Goal: Task Accomplishment & Management: Manage account settings

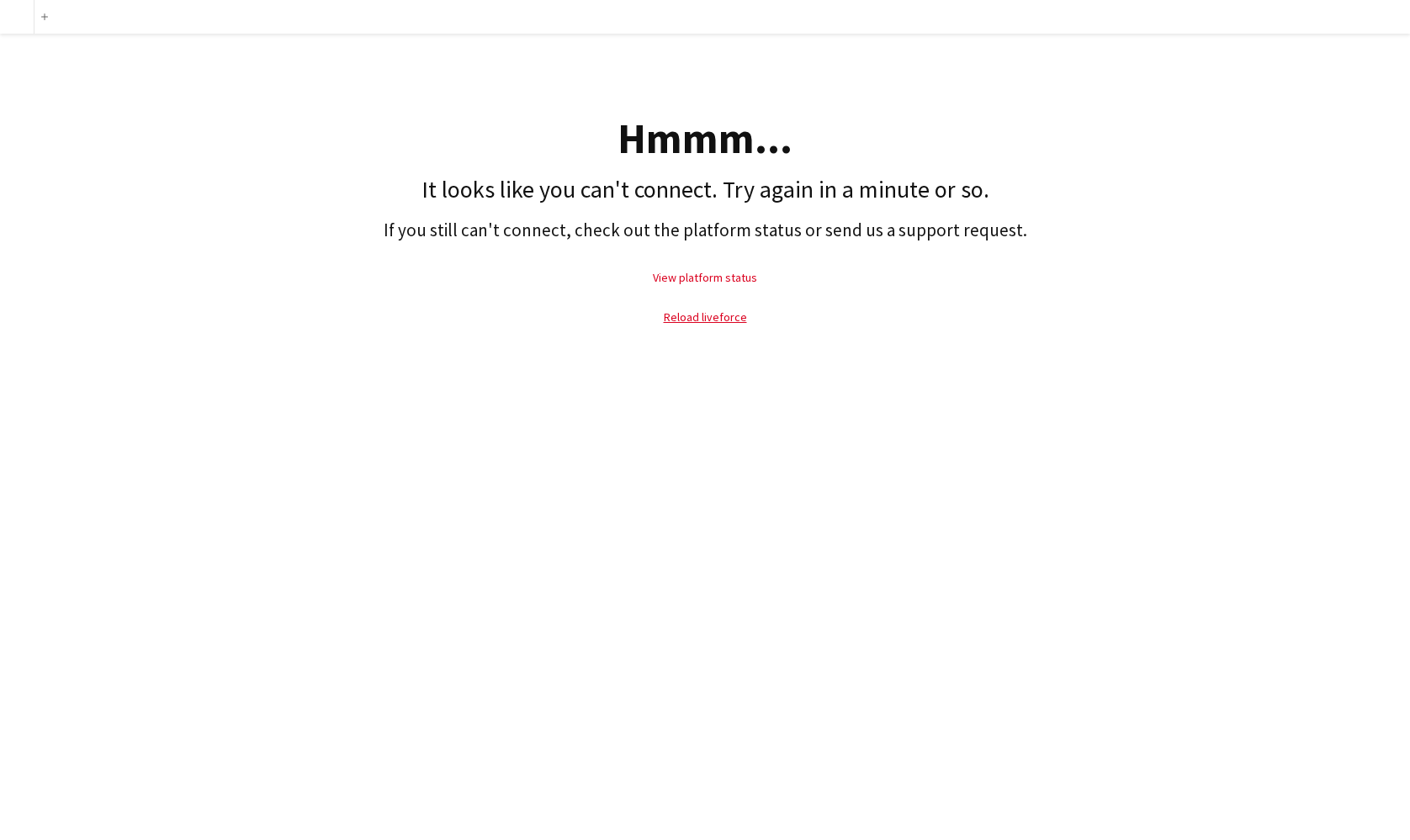
click at [701, 282] on link "View platform status" at bounding box center [704, 277] width 104 height 15
click at [702, 321] on link "Reload liveforce" at bounding box center [706, 317] width 84 height 15
click at [706, 318] on link "Reload liveforce" at bounding box center [706, 317] width 84 height 15
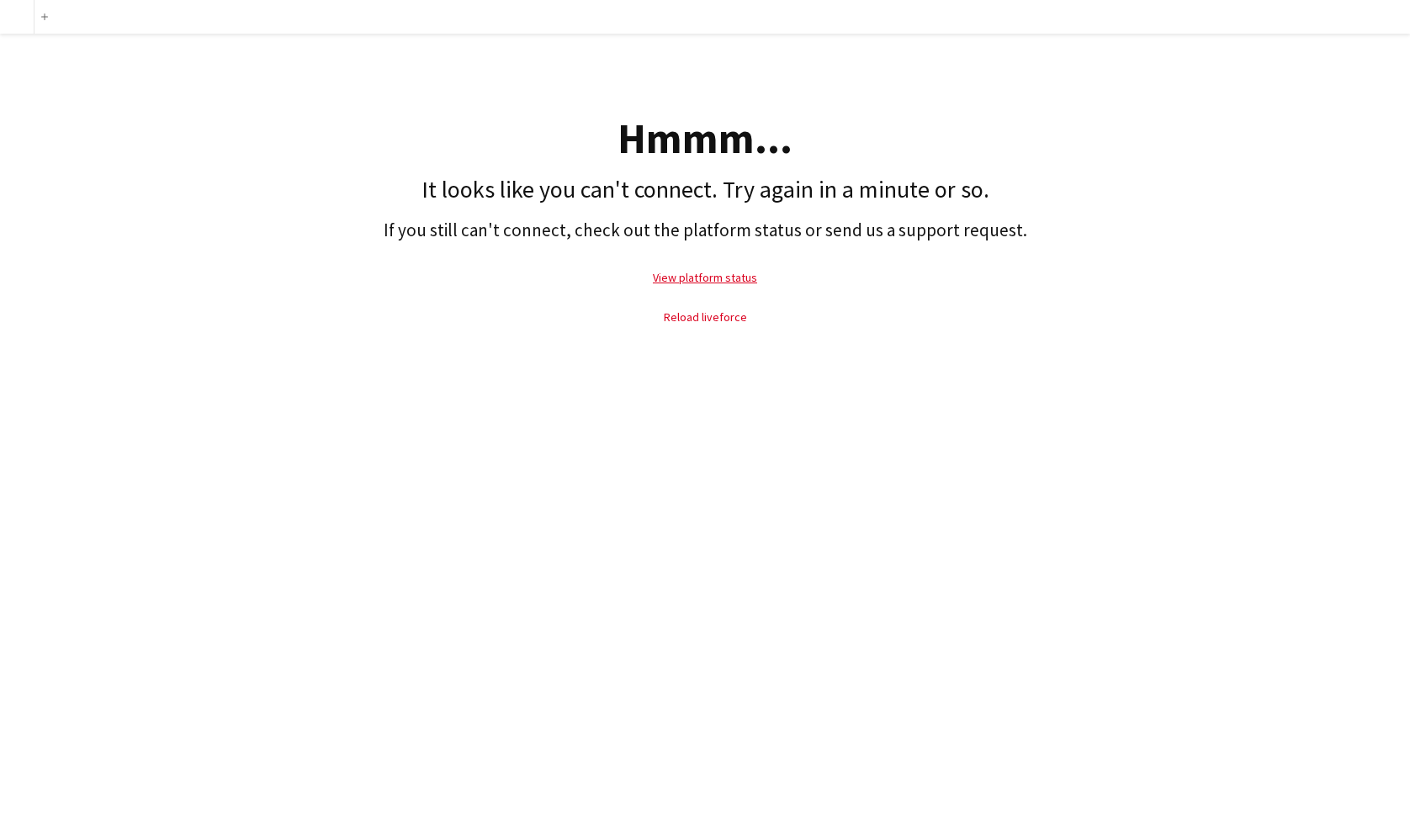
click at [706, 318] on link "Reload liveforce" at bounding box center [706, 317] width 84 height 15
click at [685, 125] on div "Hmmm..." at bounding box center [704, 138] width 1393 height 42
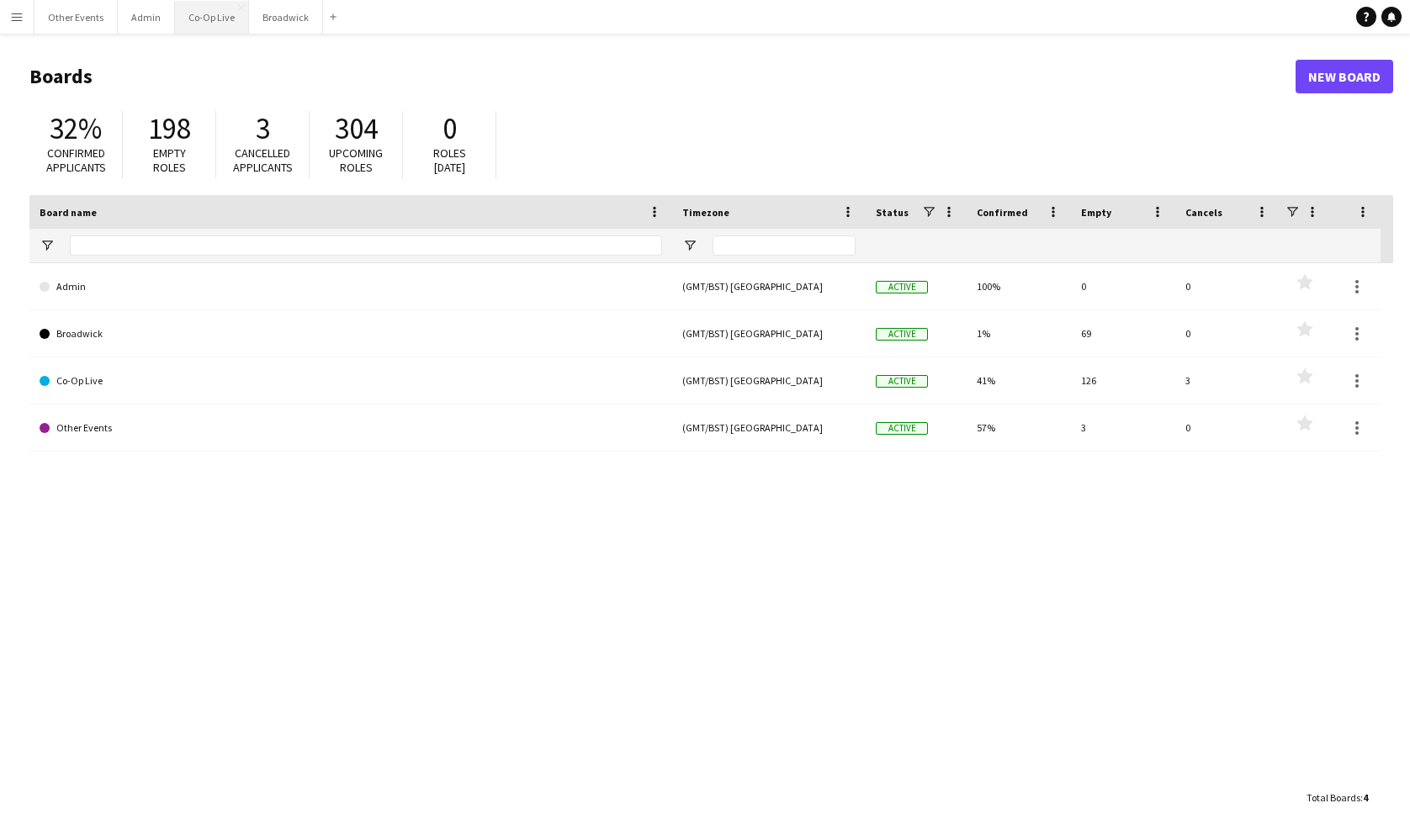
click at [215, 18] on button "Co-Op Live Close" at bounding box center [212, 17] width 74 height 33
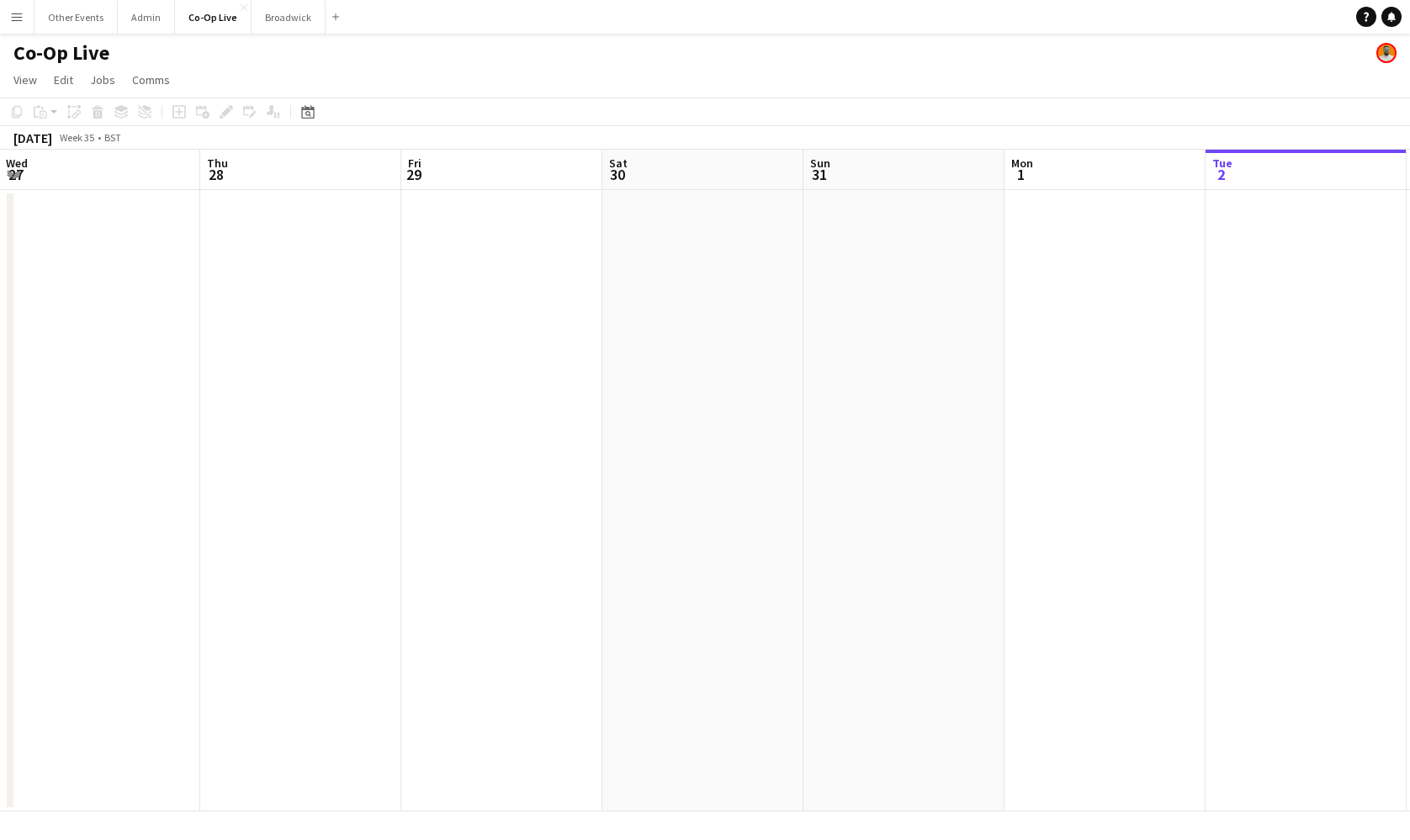
scroll to position [0, 442]
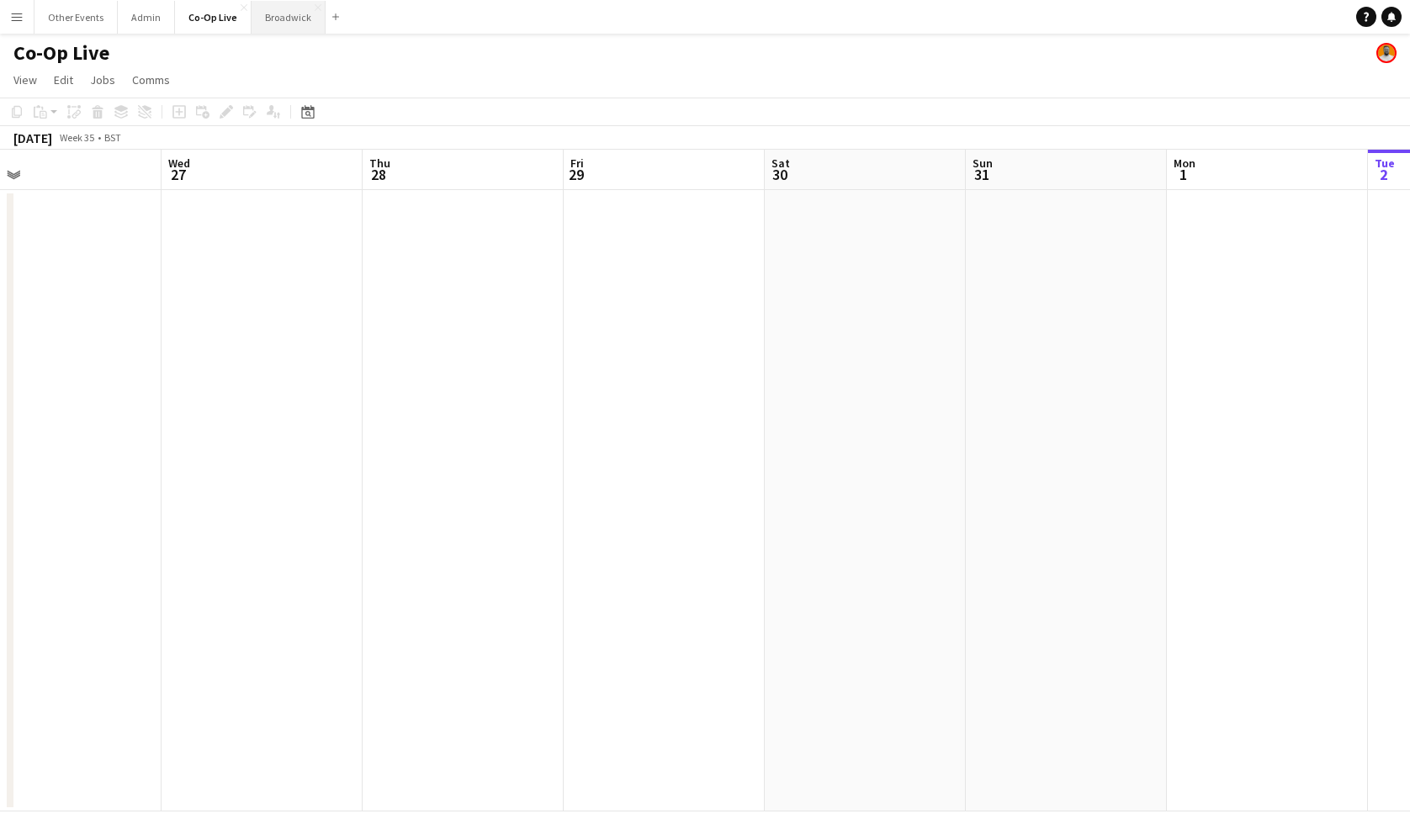
click at [288, 9] on button "Broadwick Close" at bounding box center [288, 17] width 74 height 33
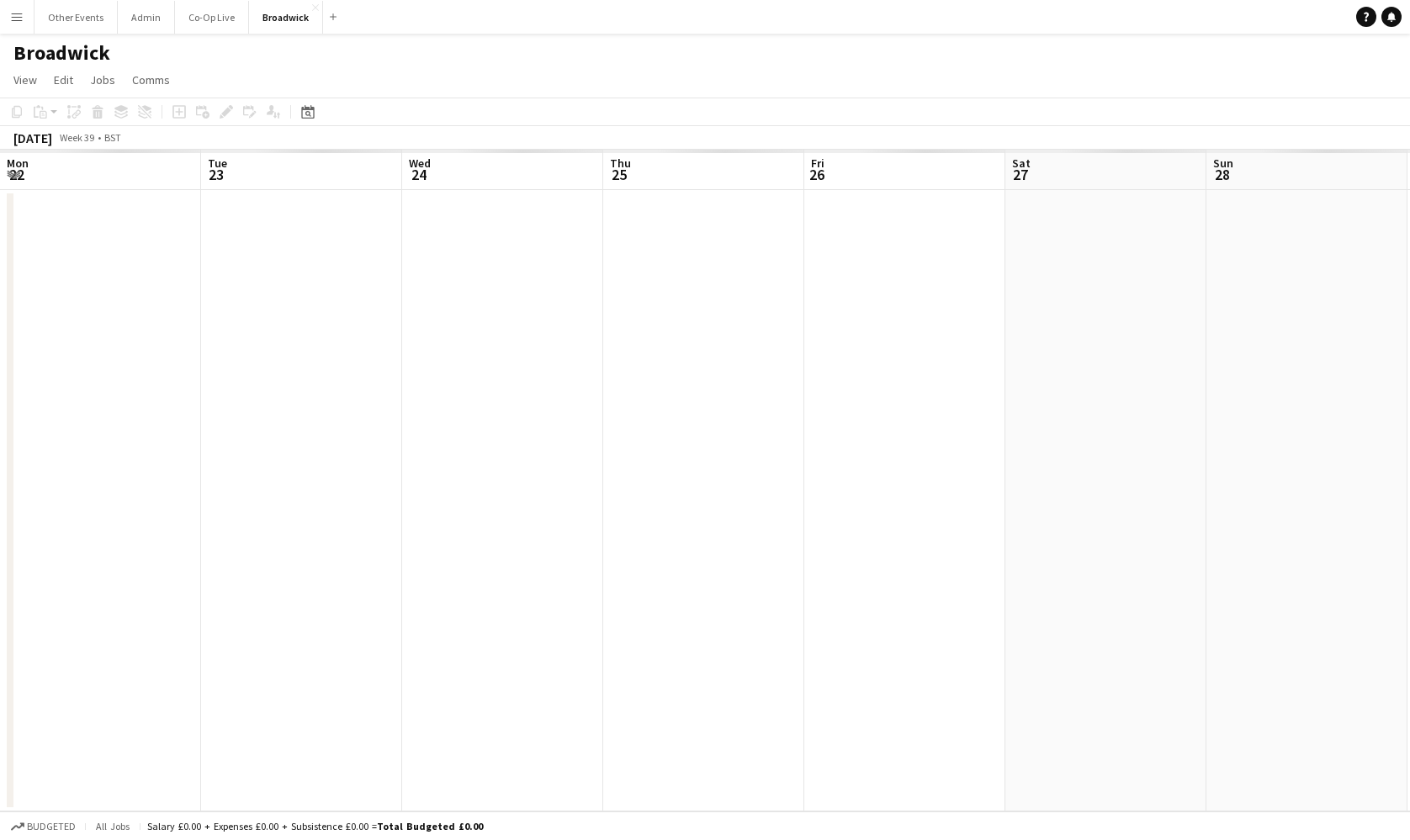
scroll to position [0, 413]
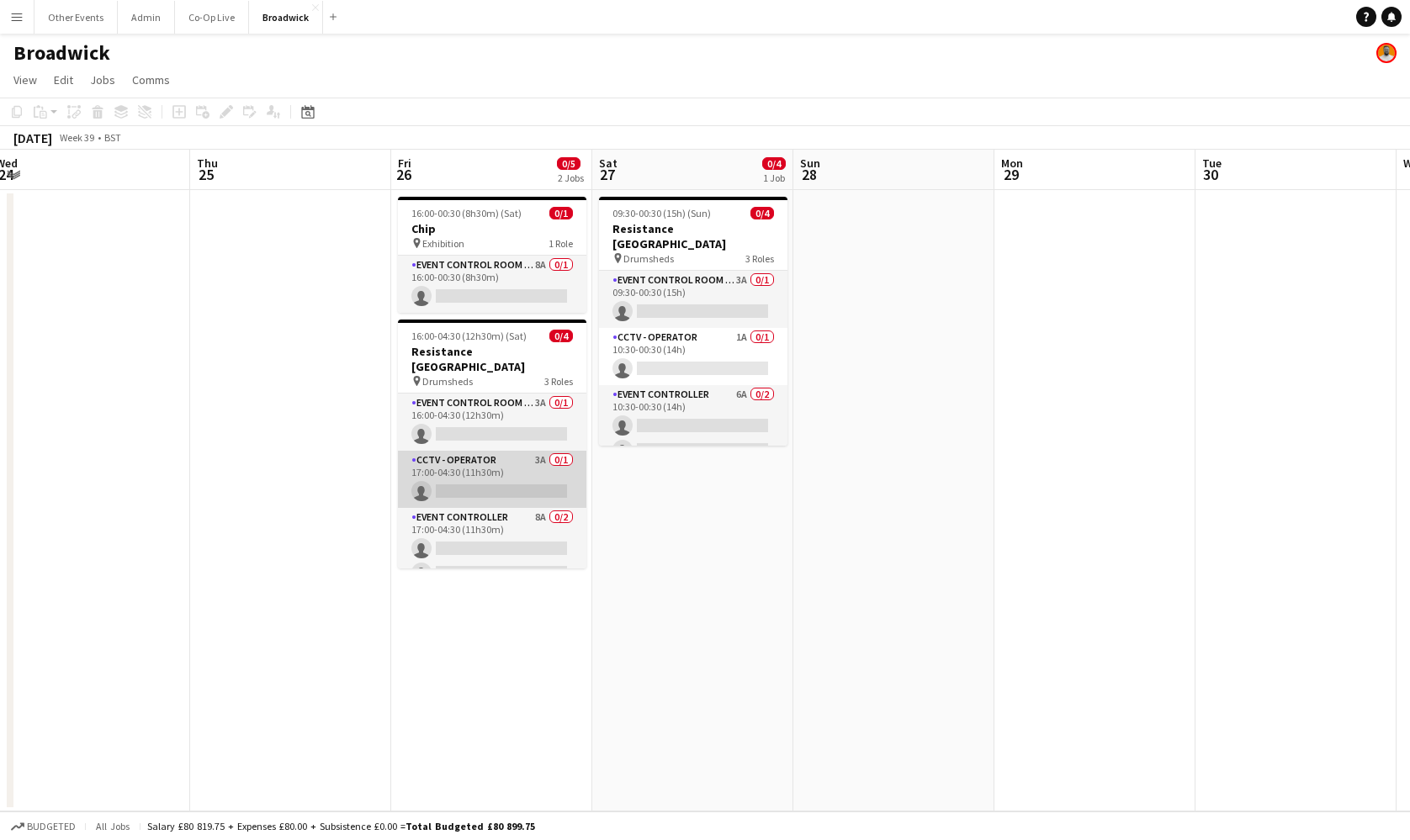
click at [524, 451] on app-card-role "CCTV - Operator 3A 0/1 17:00-04:30 (11h30m) single-neutral-actions" at bounding box center [492, 480] width 189 height 57
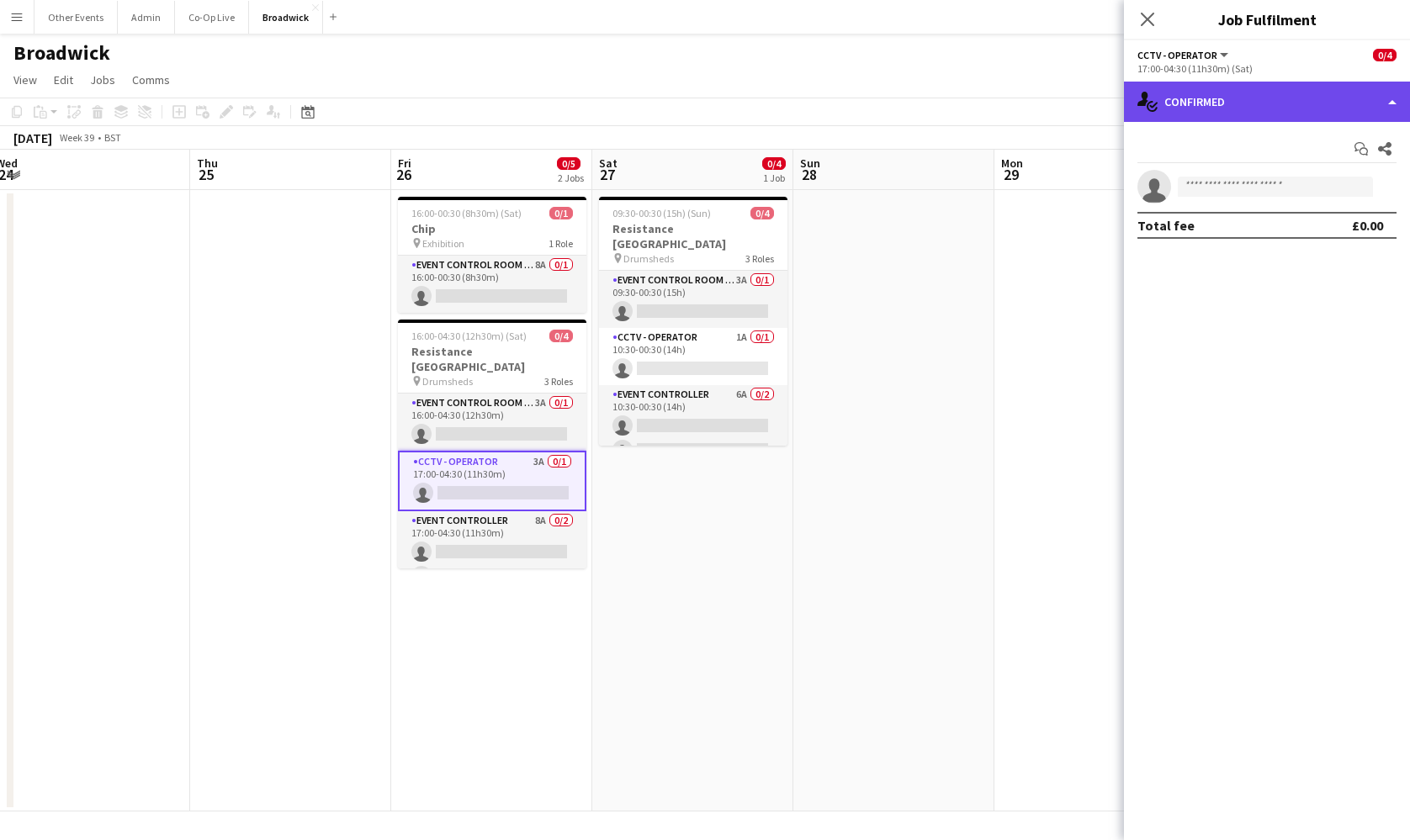
click at [1282, 109] on div "single-neutral-actions-check-2 Confirmed" at bounding box center [1266, 101] width 286 height 40
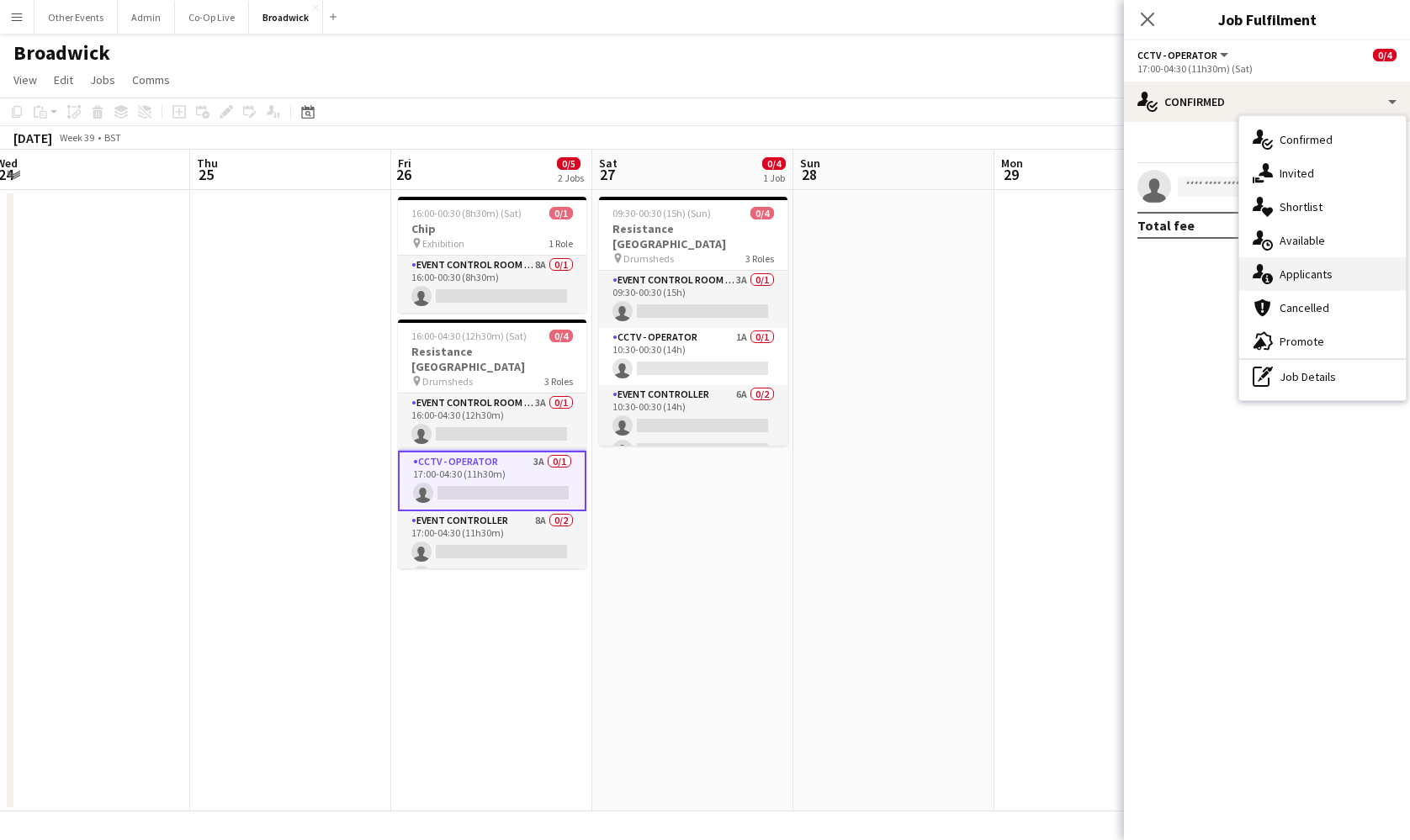
click at [1325, 283] on div "single-neutral-actions-information Applicants" at bounding box center [1322, 274] width 166 height 34
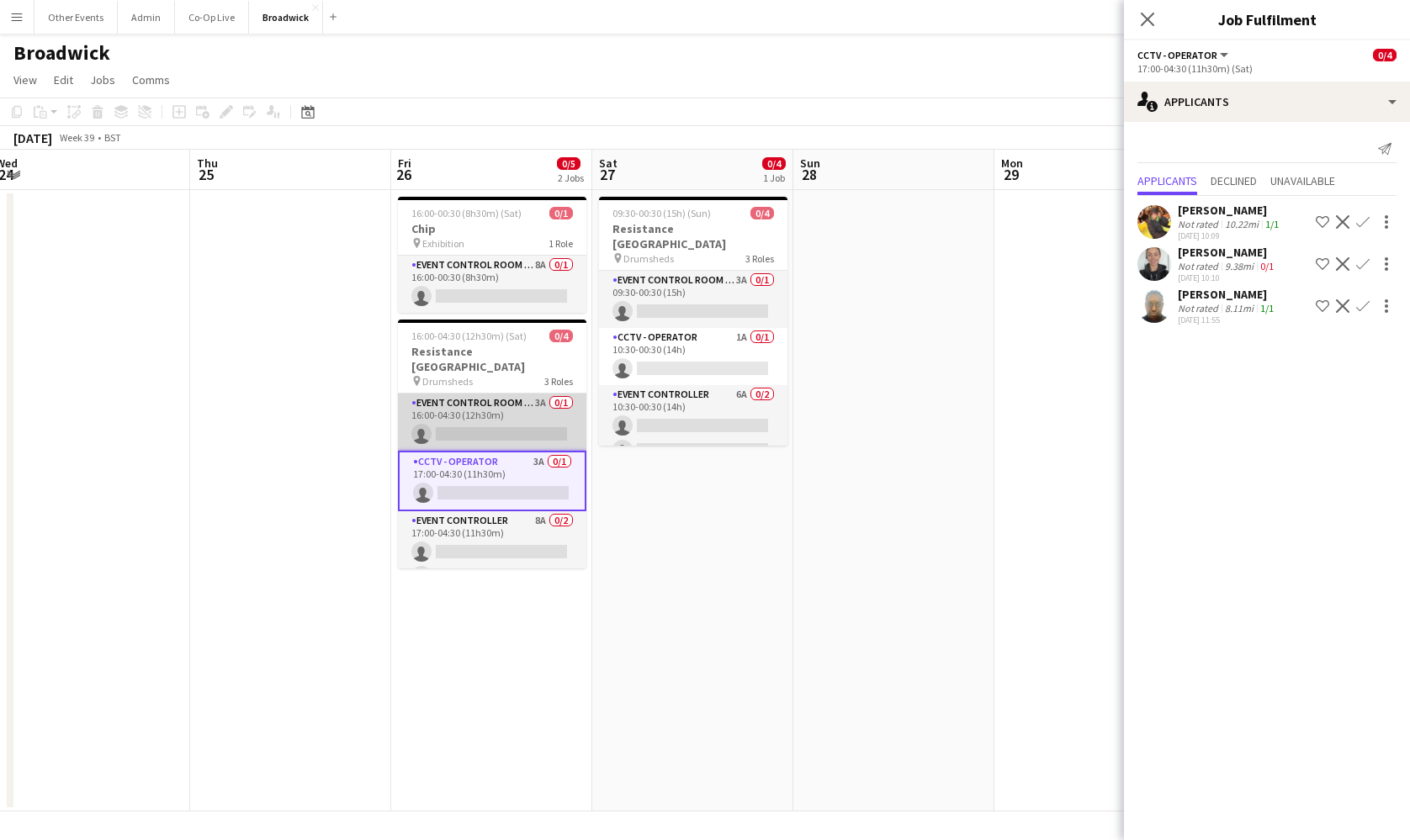
click at [494, 393] on app-card-role "Event Control Room Manager 3A 0/1 16:00-04:30 (12h30m) single-neutral-actions" at bounding box center [492, 422] width 189 height 57
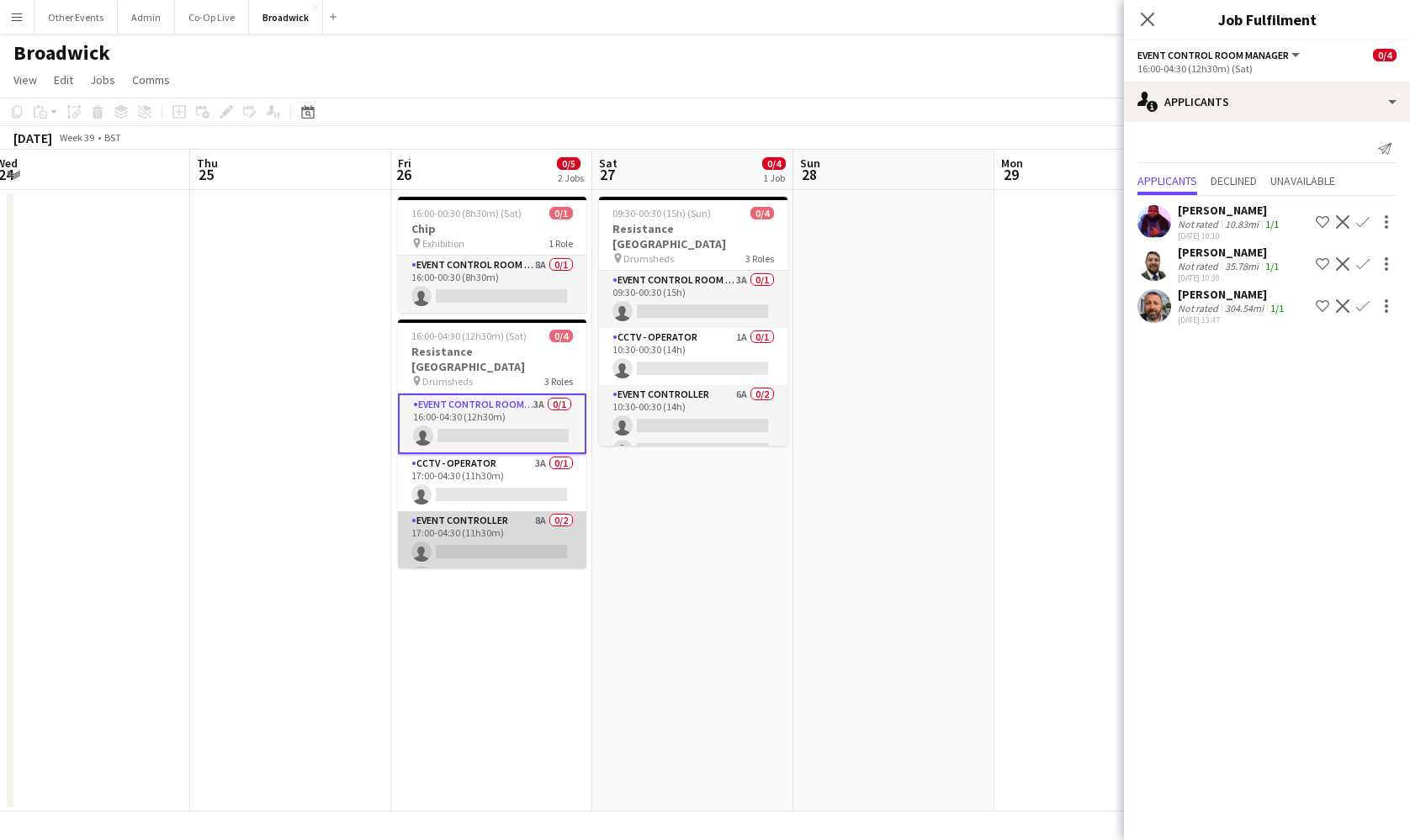
click at [501, 512] on app-card-role "Event Controller 8A 0/2 17:00-04:30 (11h30m) single-neutral-actions single-neut…" at bounding box center [492, 553] width 189 height 82
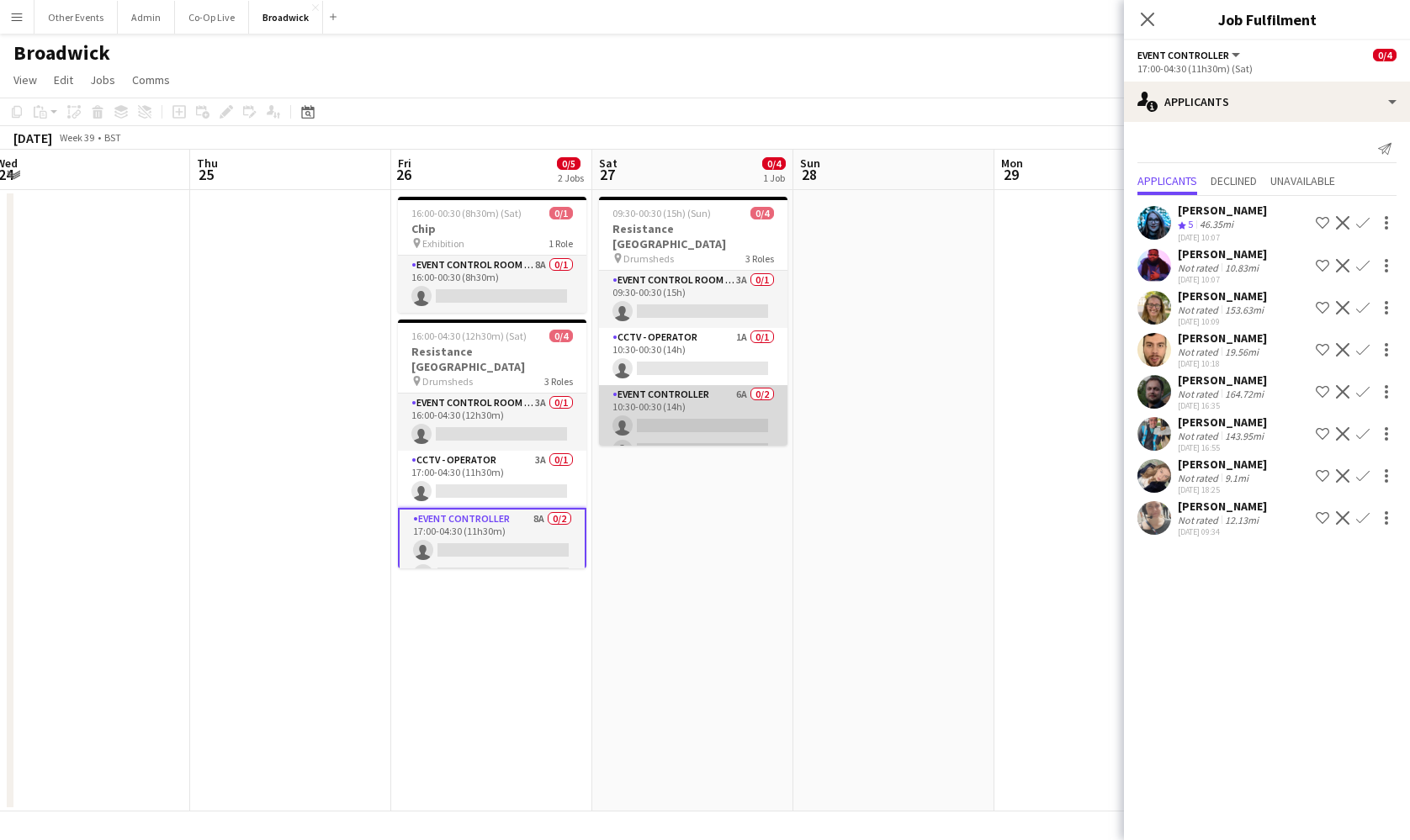
click at [679, 392] on app-card-role "Event Controller 6A 0/2 10:30-00:30 (14h) single-neutral-actions single-neutral…" at bounding box center [693, 426] width 189 height 82
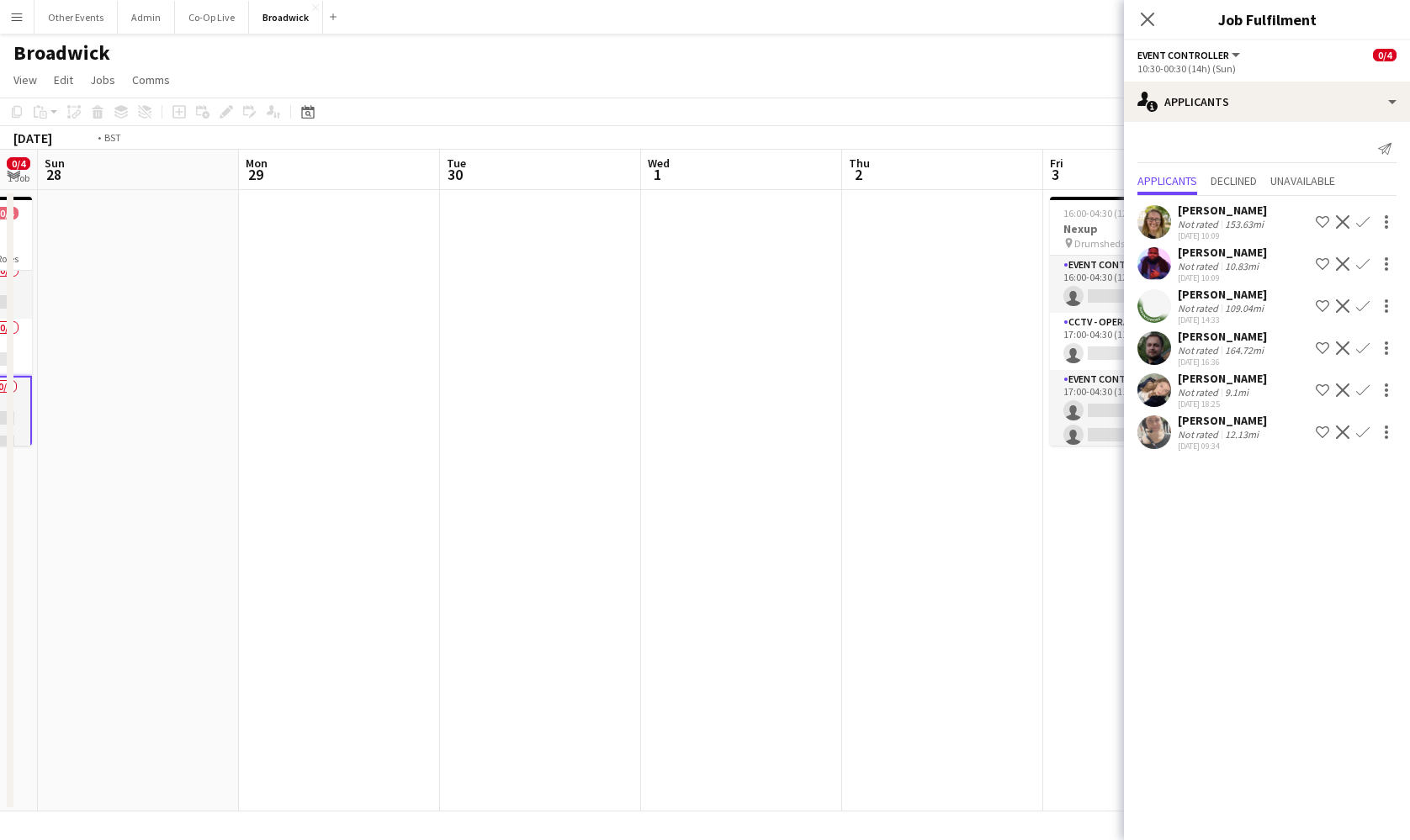
scroll to position [0, 844]
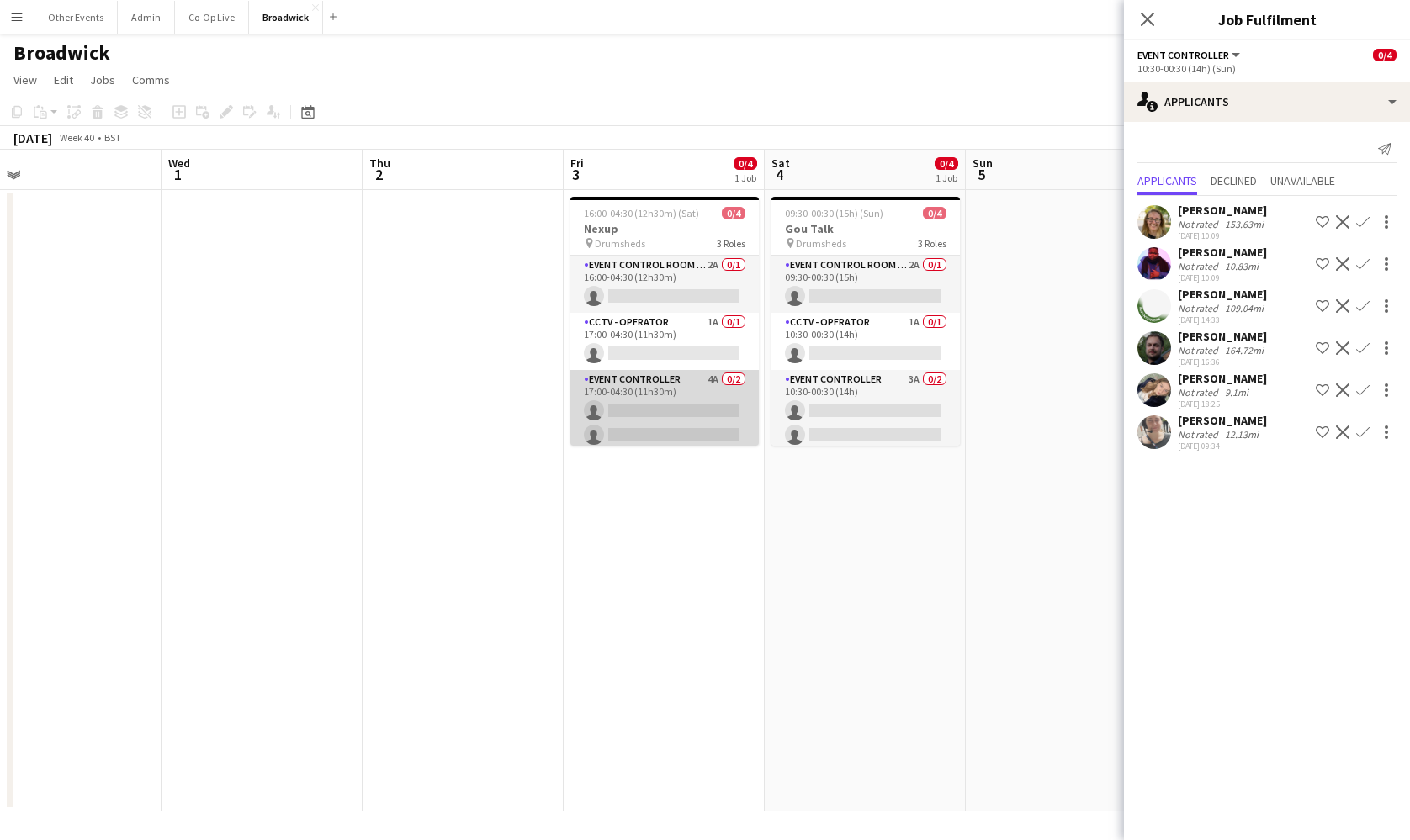
click at [650, 420] on app-card-role "Event Controller 4A 0/2 17:00-04:30 (11h30m) single-neutral-actions single-neut…" at bounding box center [665, 411] width 189 height 82
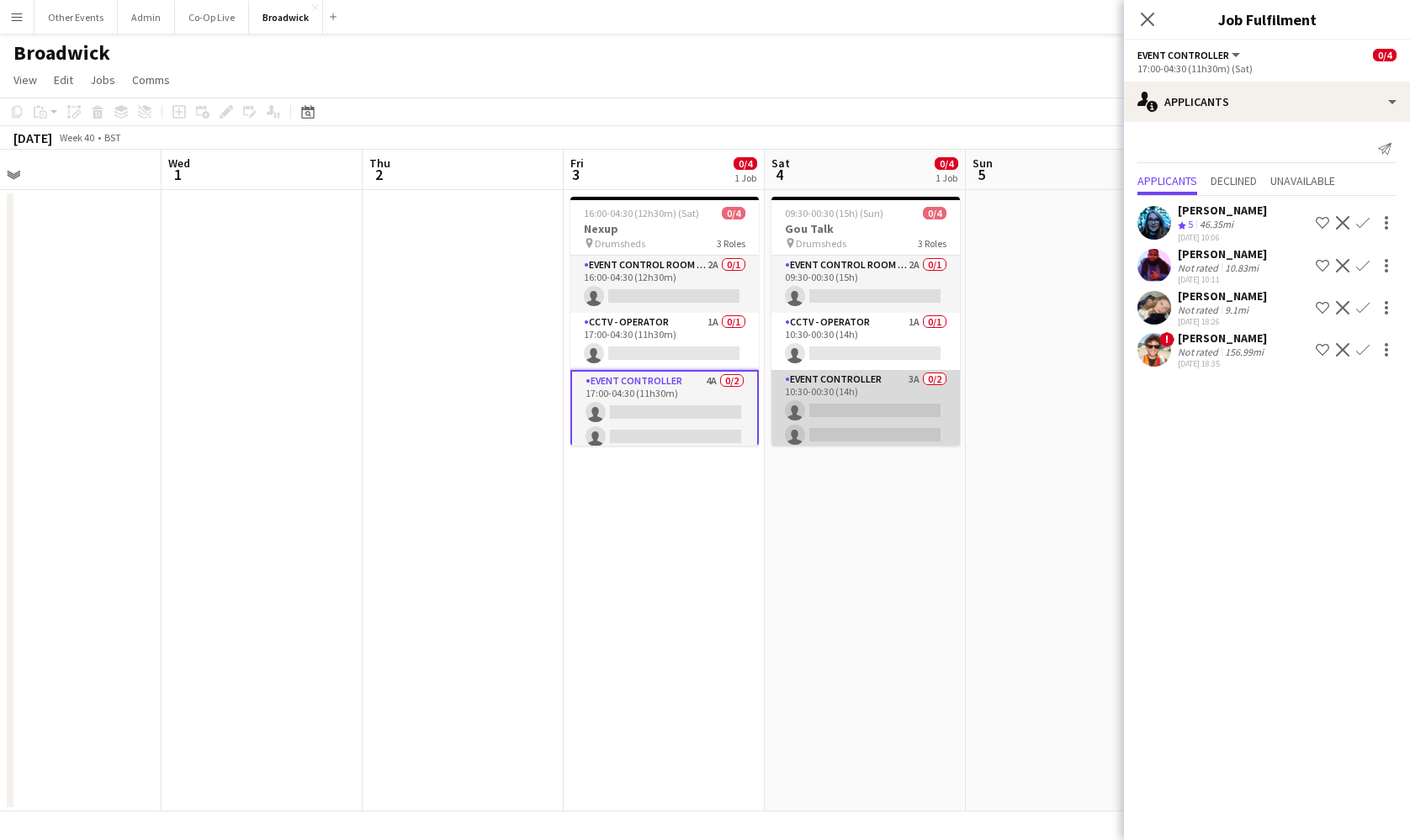
click at [839, 430] on app-card-role "Event Controller 3A 0/2 10:30-00:30 (14h) single-neutral-actions single-neutral…" at bounding box center [866, 411] width 189 height 82
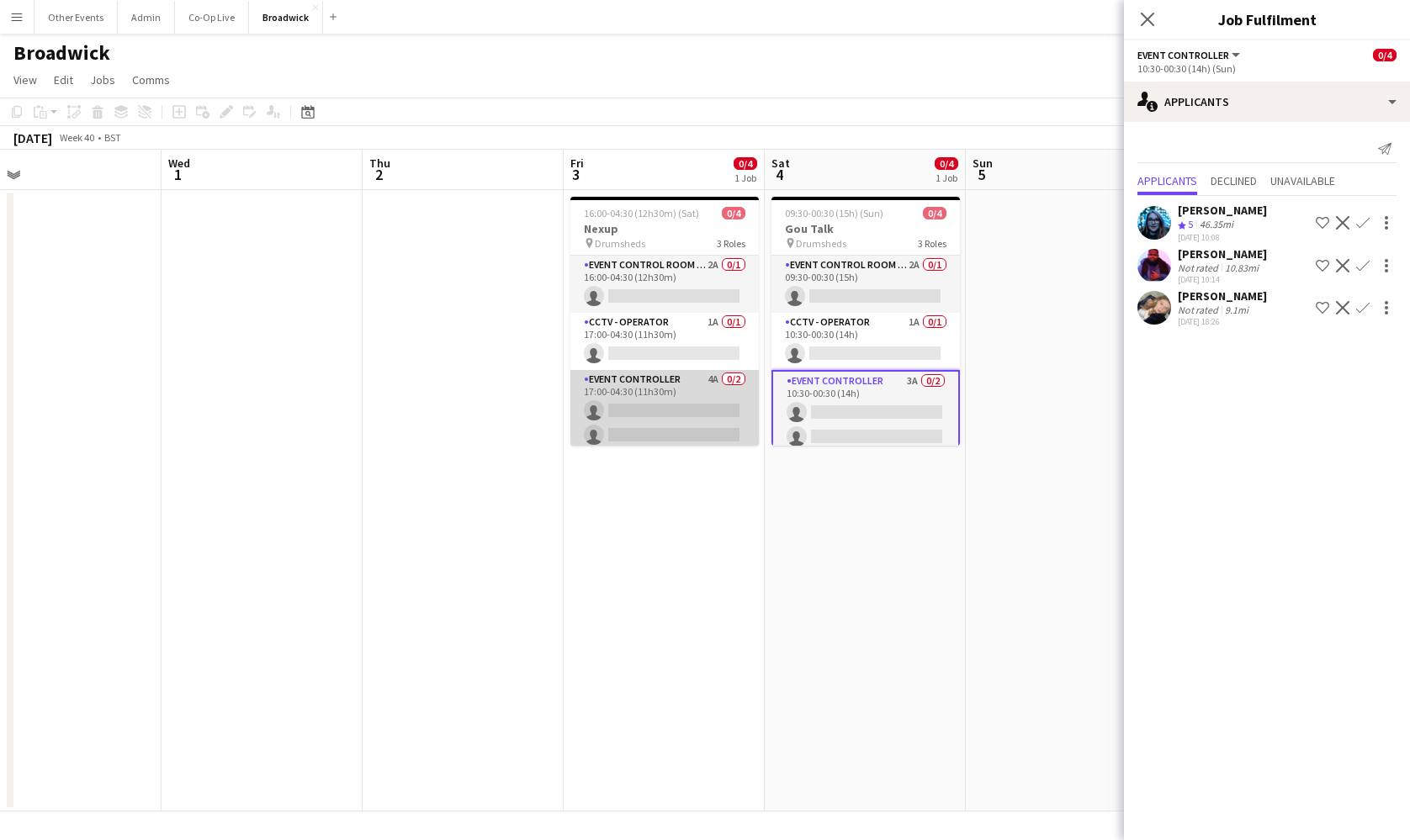
click at [594, 381] on app-card-role "Event Controller 4A 0/2 17:00-04:30 (11h30m) single-neutral-actions single-neut…" at bounding box center [665, 411] width 189 height 82
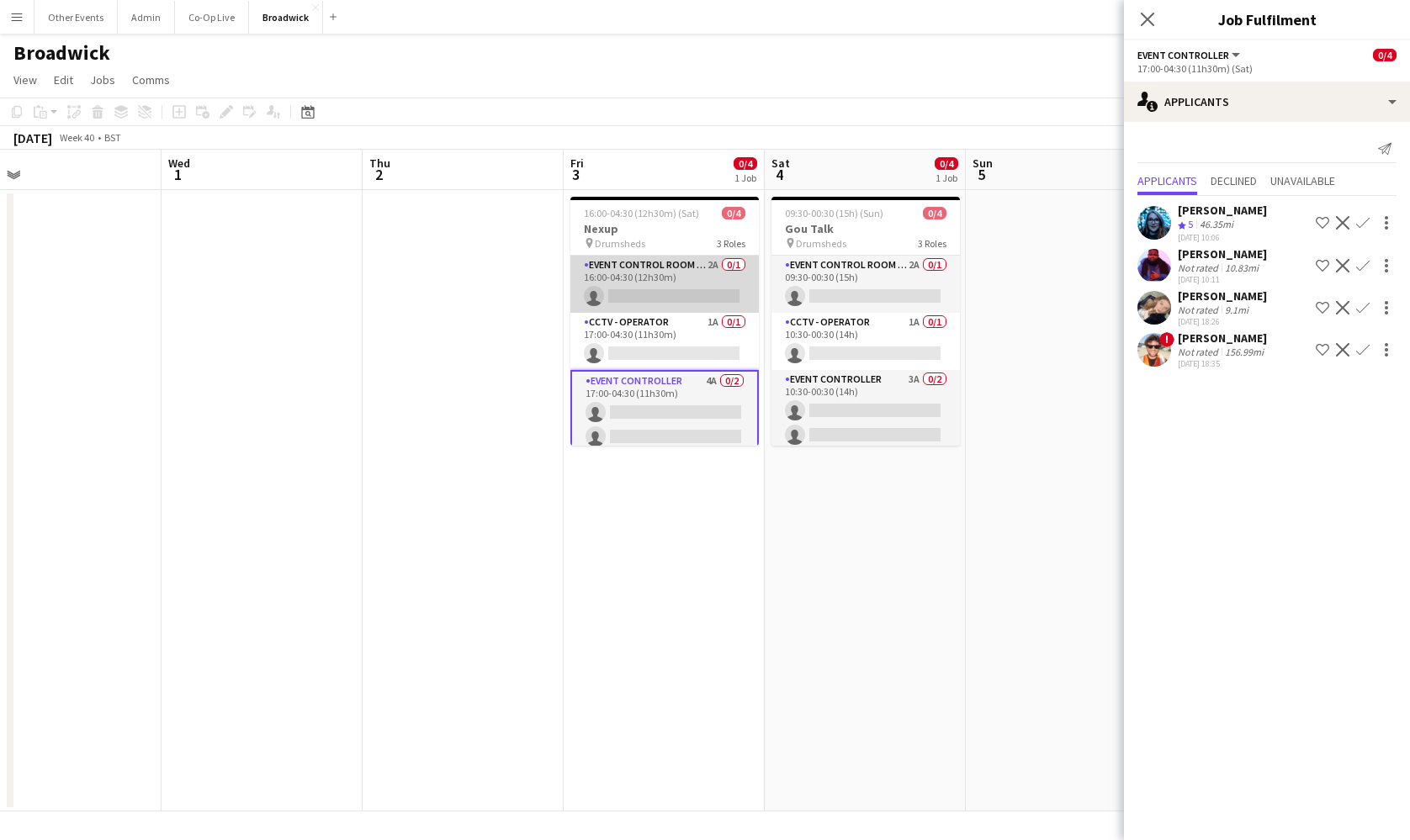
click at [666, 292] on app-card-role "Event Control Room Manager 2A 0/1 16:00-04:30 (12h30m) single-neutral-actions" at bounding box center [665, 284] width 189 height 57
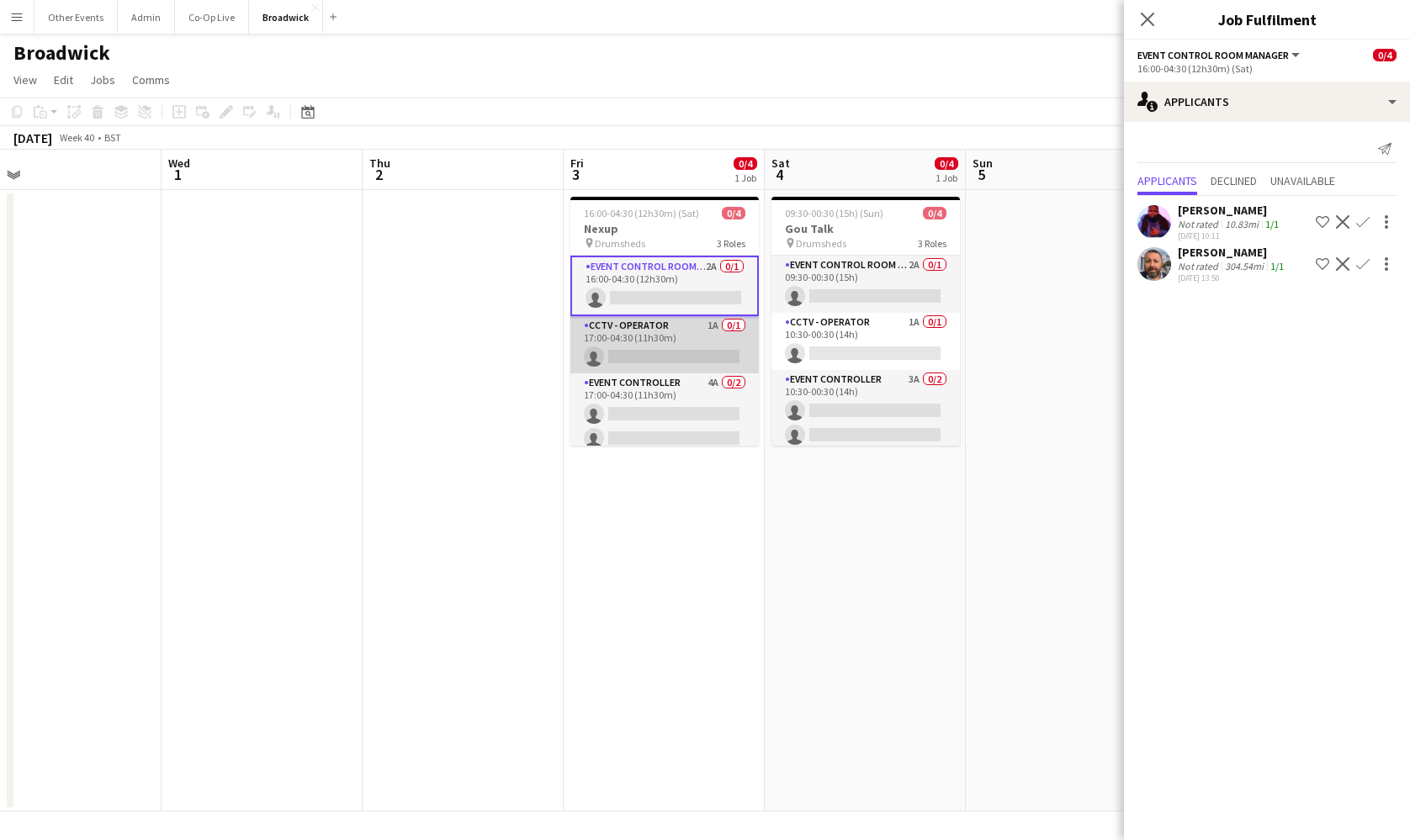
click at [674, 348] on app-card-role "CCTV - Operator 1A 0/1 17:00-04:30 (11h30m) single-neutral-actions" at bounding box center [665, 344] width 189 height 57
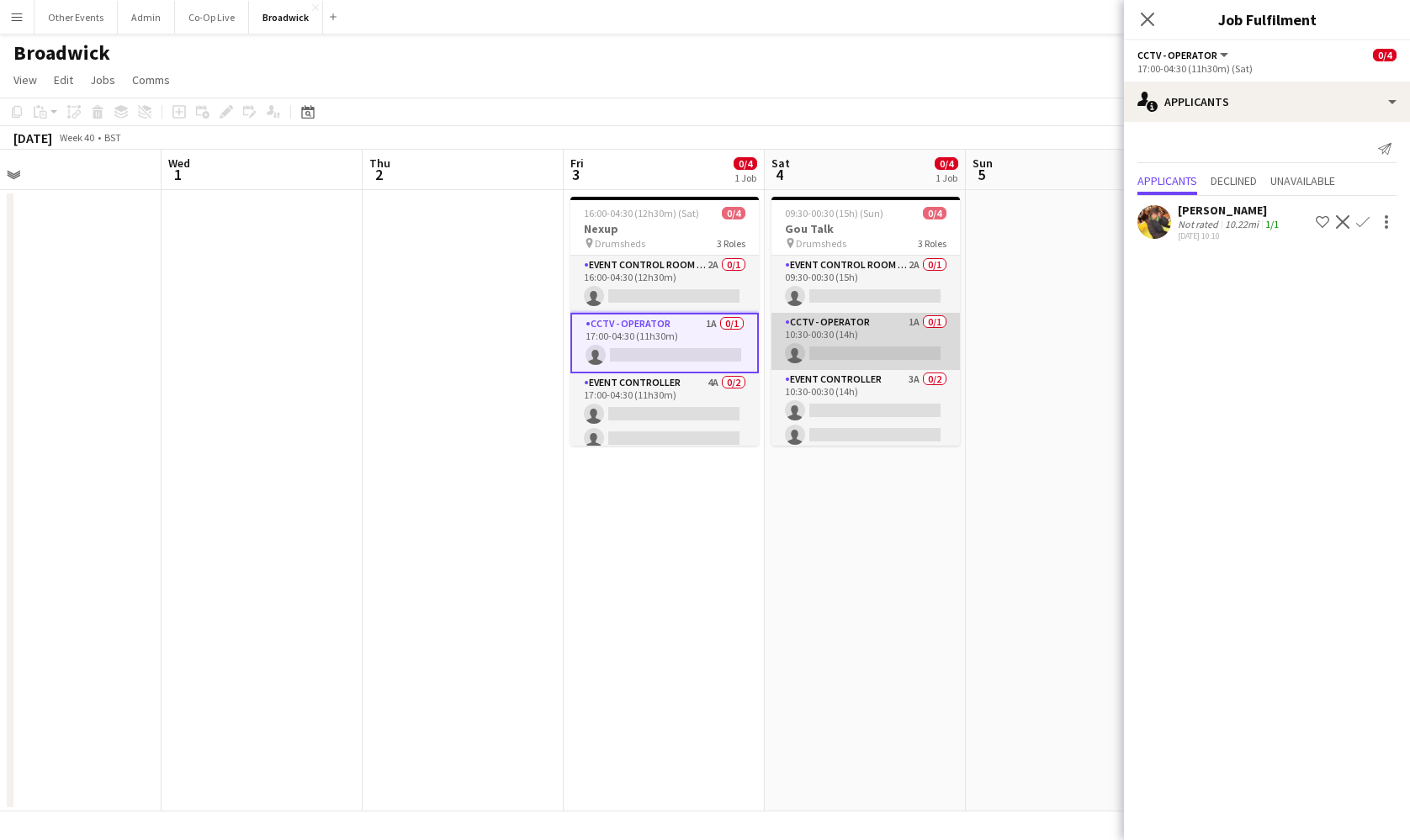
click at [870, 324] on app-card-role "CCTV - Operator 1A 0/1 10:30-00:30 (14h) single-neutral-actions" at bounding box center [866, 342] width 189 height 57
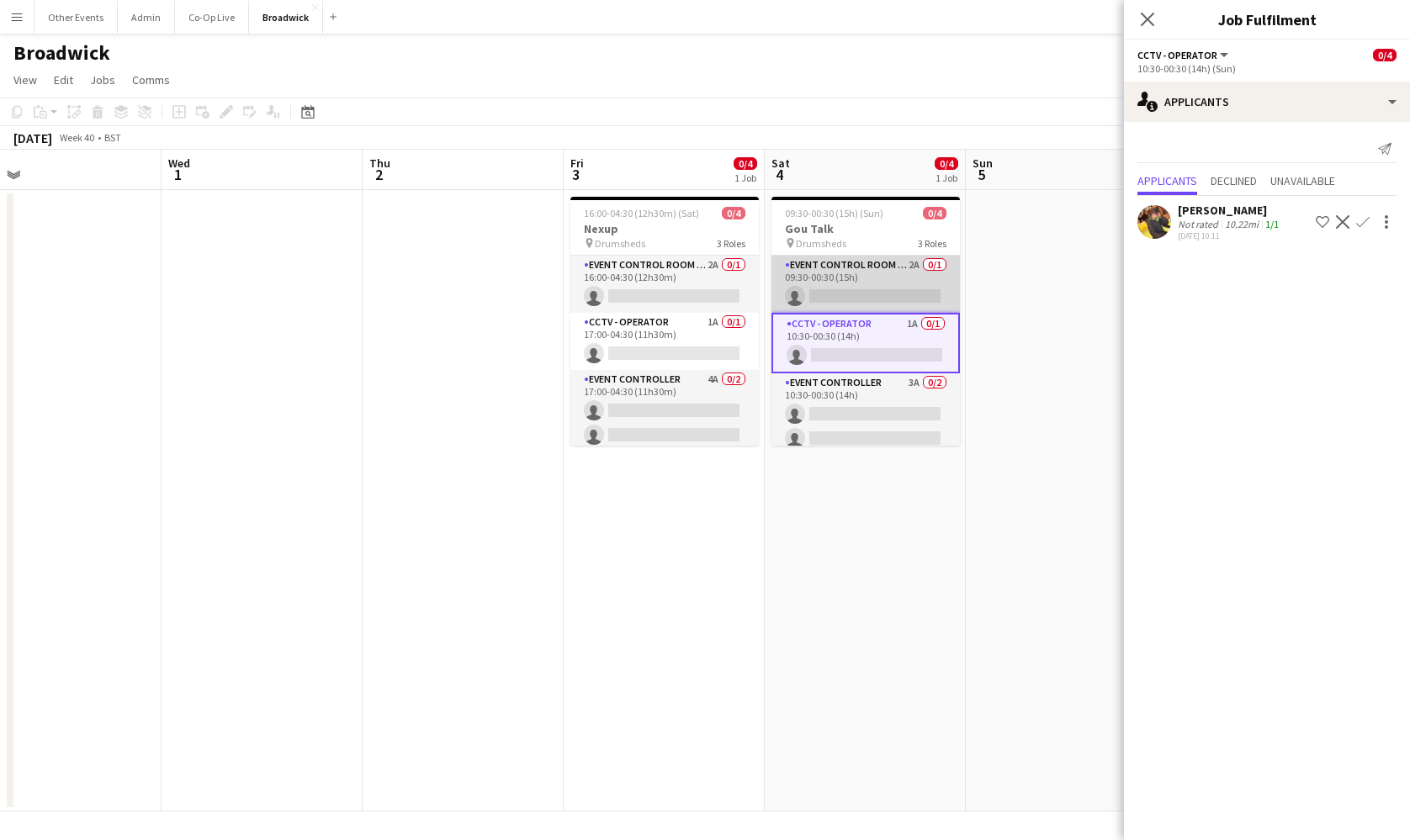
click at [863, 275] on app-card-role "Event Control Room Manager 2A 0/1 09:30-00:30 (15h) single-neutral-actions" at bounding box center [866, 284] width 189 height 57
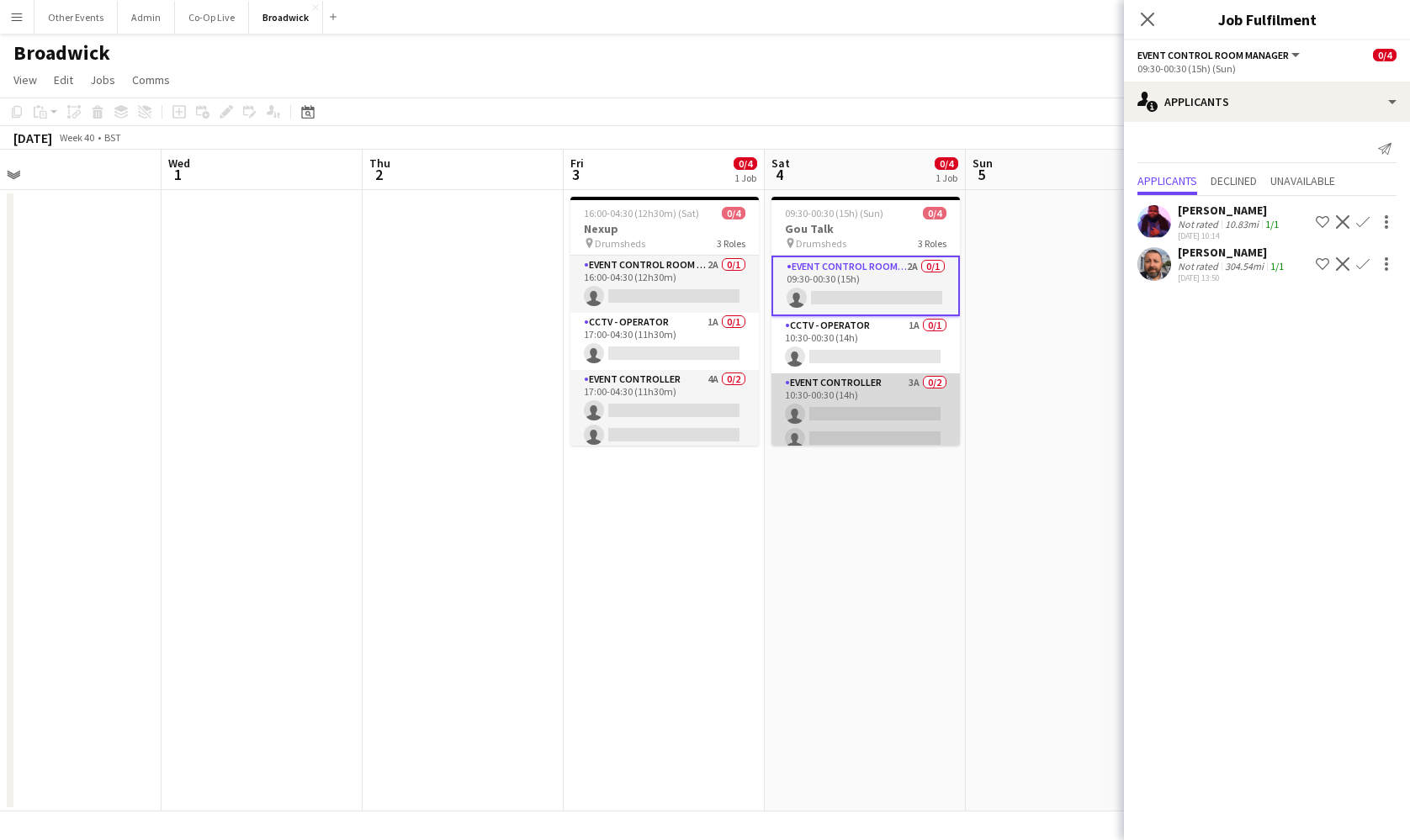
click at [857, 424] on app-card-role "Event Controller 3A 0/2 10:30-00:30 (14h) single-neutral-actions single-neutral…" at bounding box center [866, 415] width 189 height 82
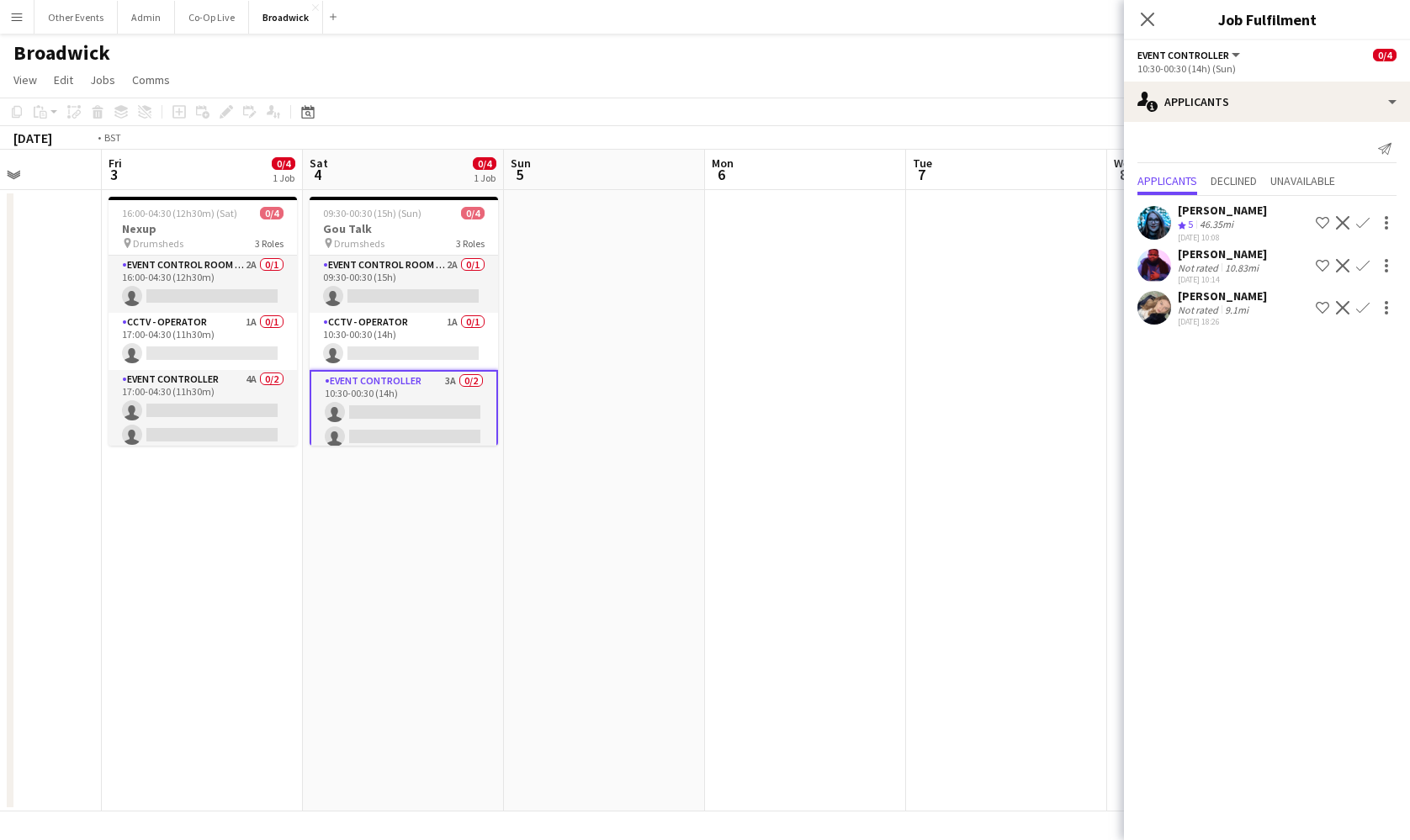
scroll to position [0, 720]
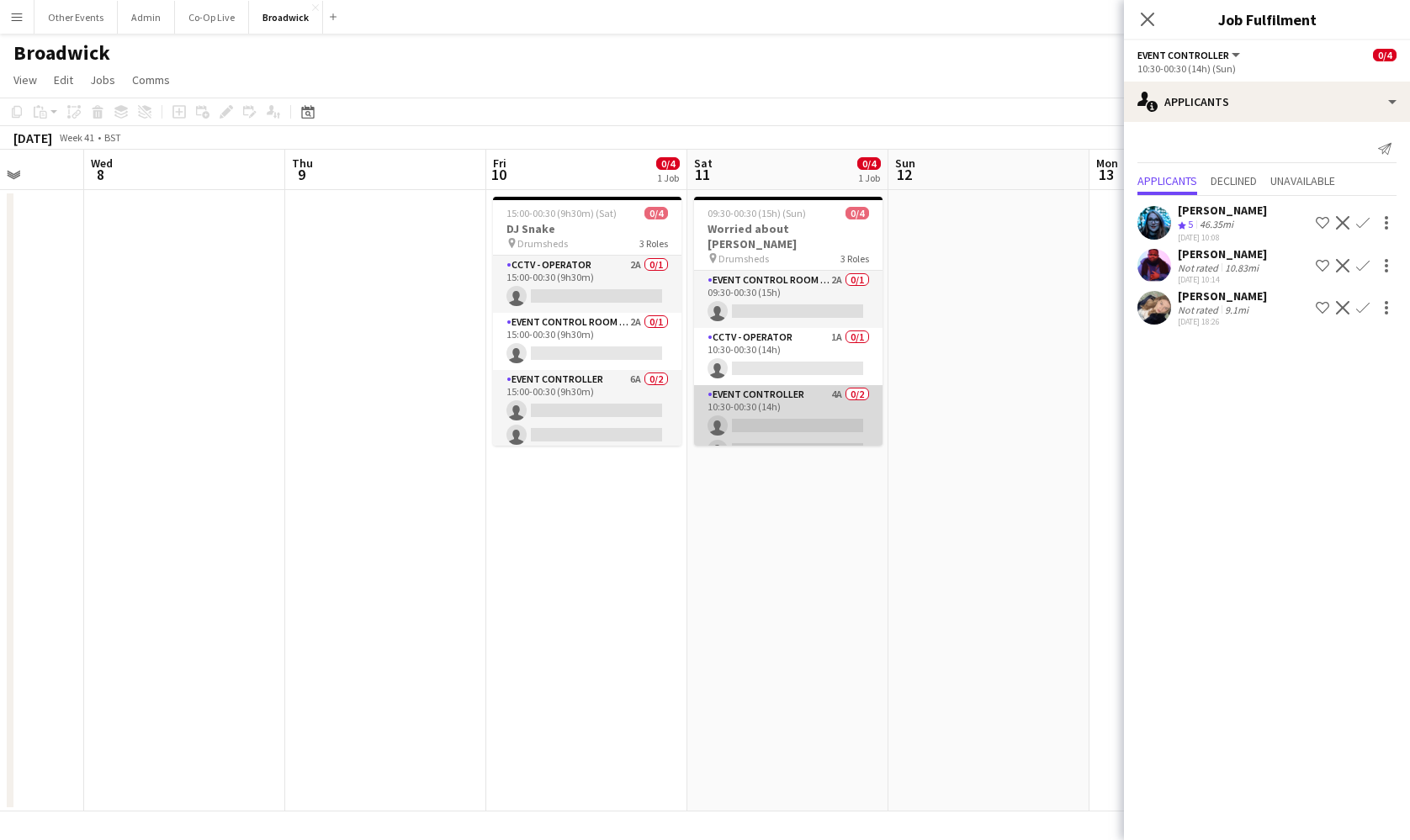
click at [833, 416] on app-card-role "Event Controller 4A 0/2 10:30-00:30 (14h) single-neutral-actions single-neutral…" at bounding box center [789, 426] width 189 height 82
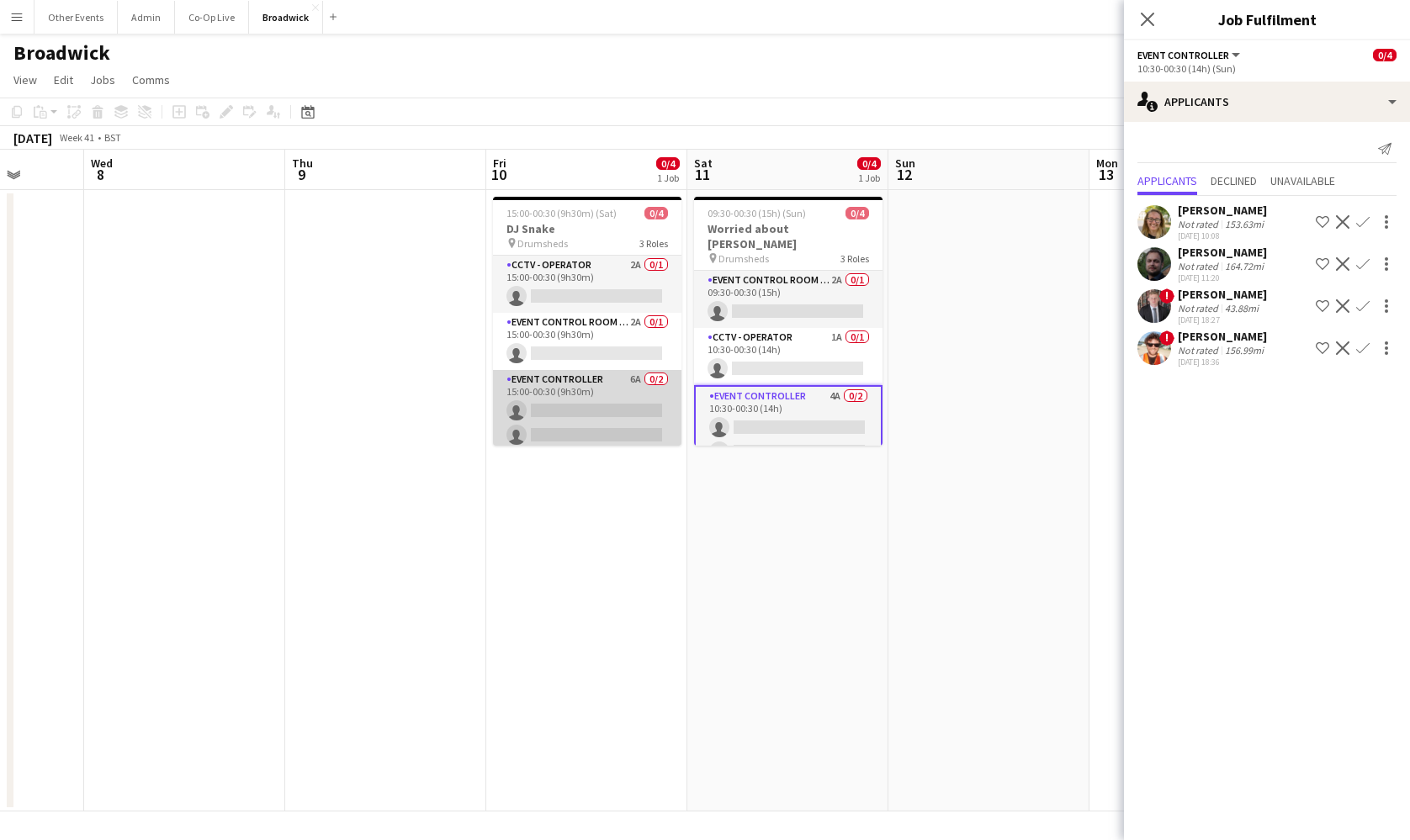
click at [617, 405] on app-card-role "Event Controller 6A 0/2 15:00-00:30 (9h30m) single-neutral-actions single-neutr…" at bounding box center [588, 411] width 189 height 82
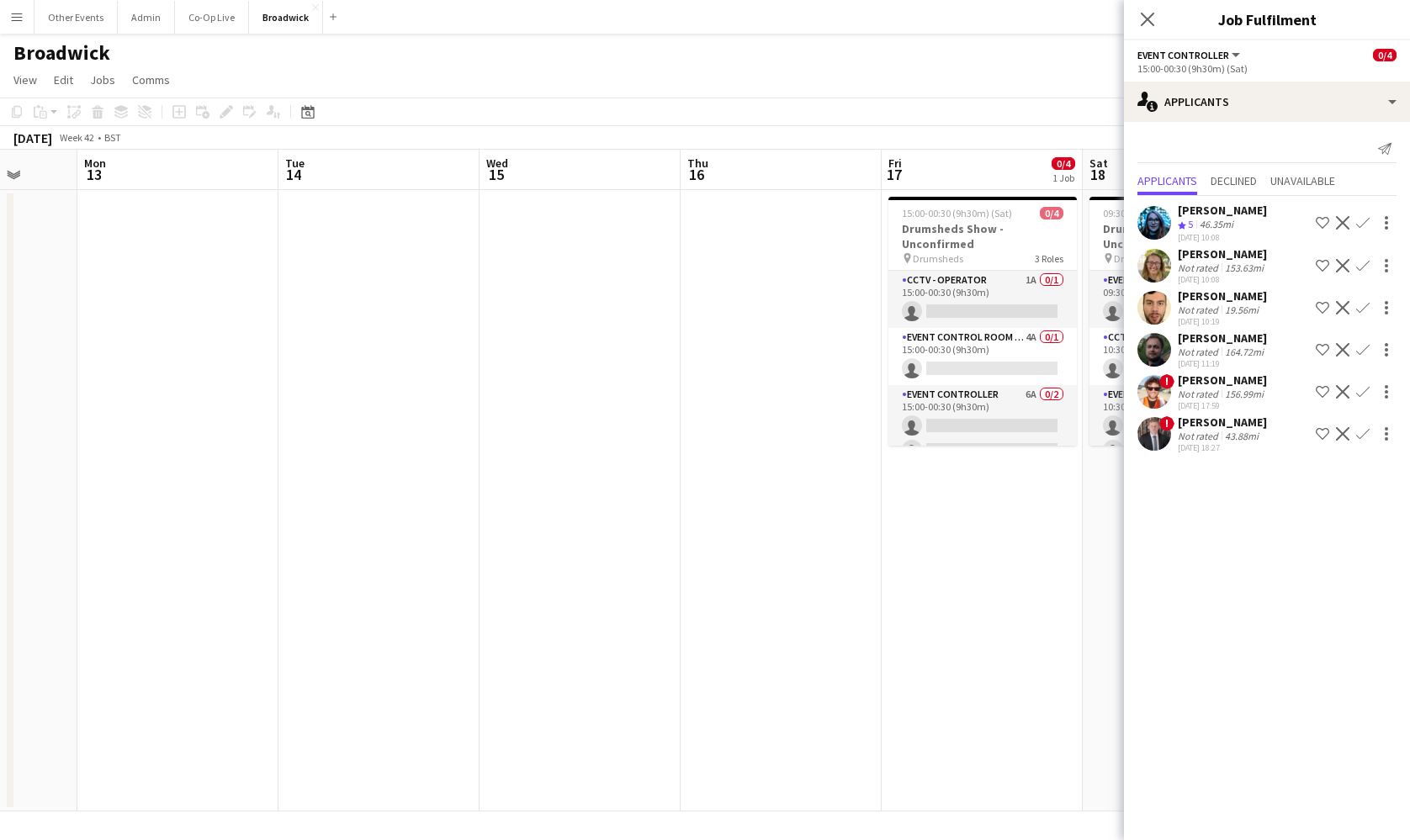
scroll to position [0, 790]
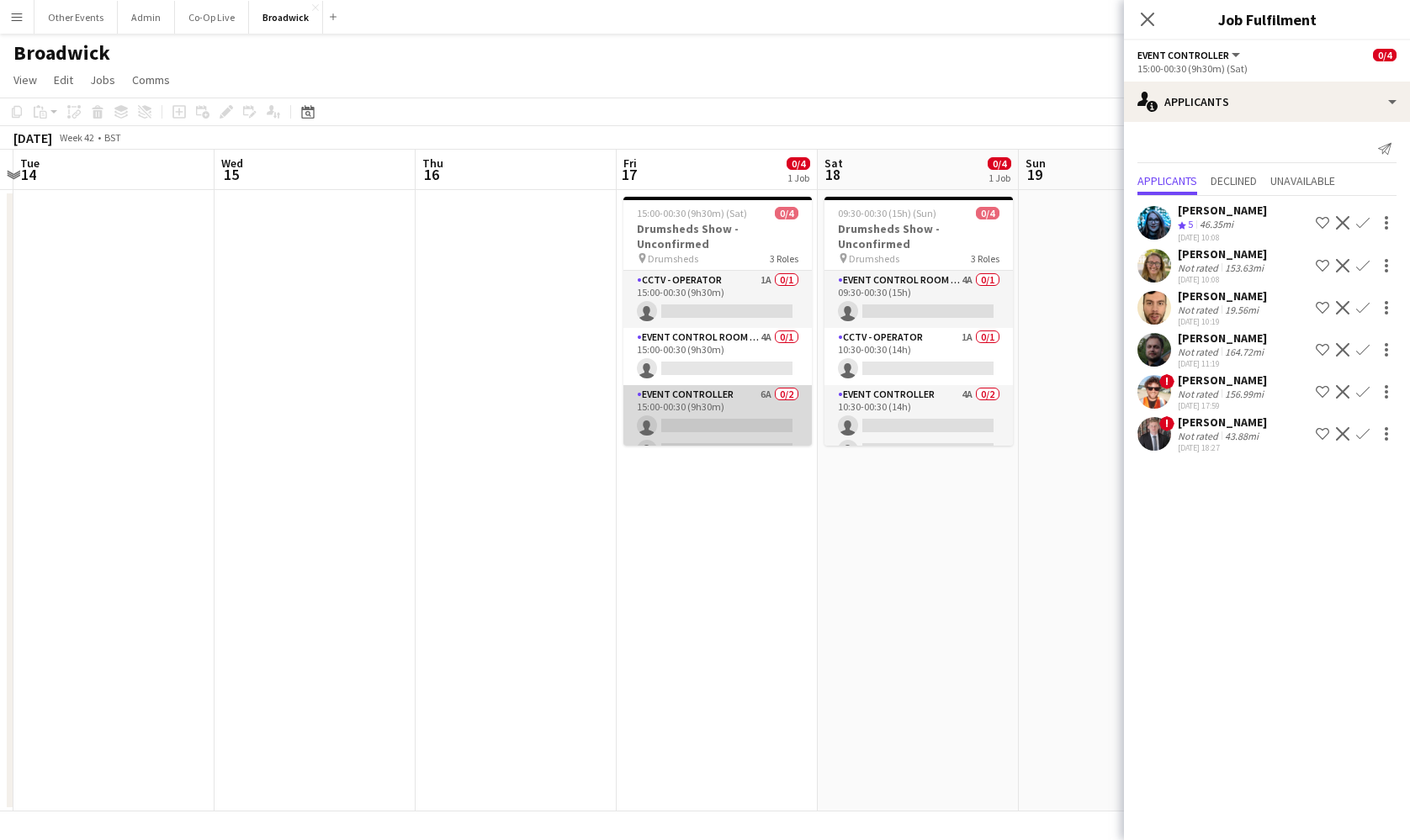
click at [697, 424] on app-card-role "Event Controller 6A 0/2 15:00-00:30 (9h30m) single-neutral-actions single-neutr…" at bounding box center [717, 426] width 189 height 82
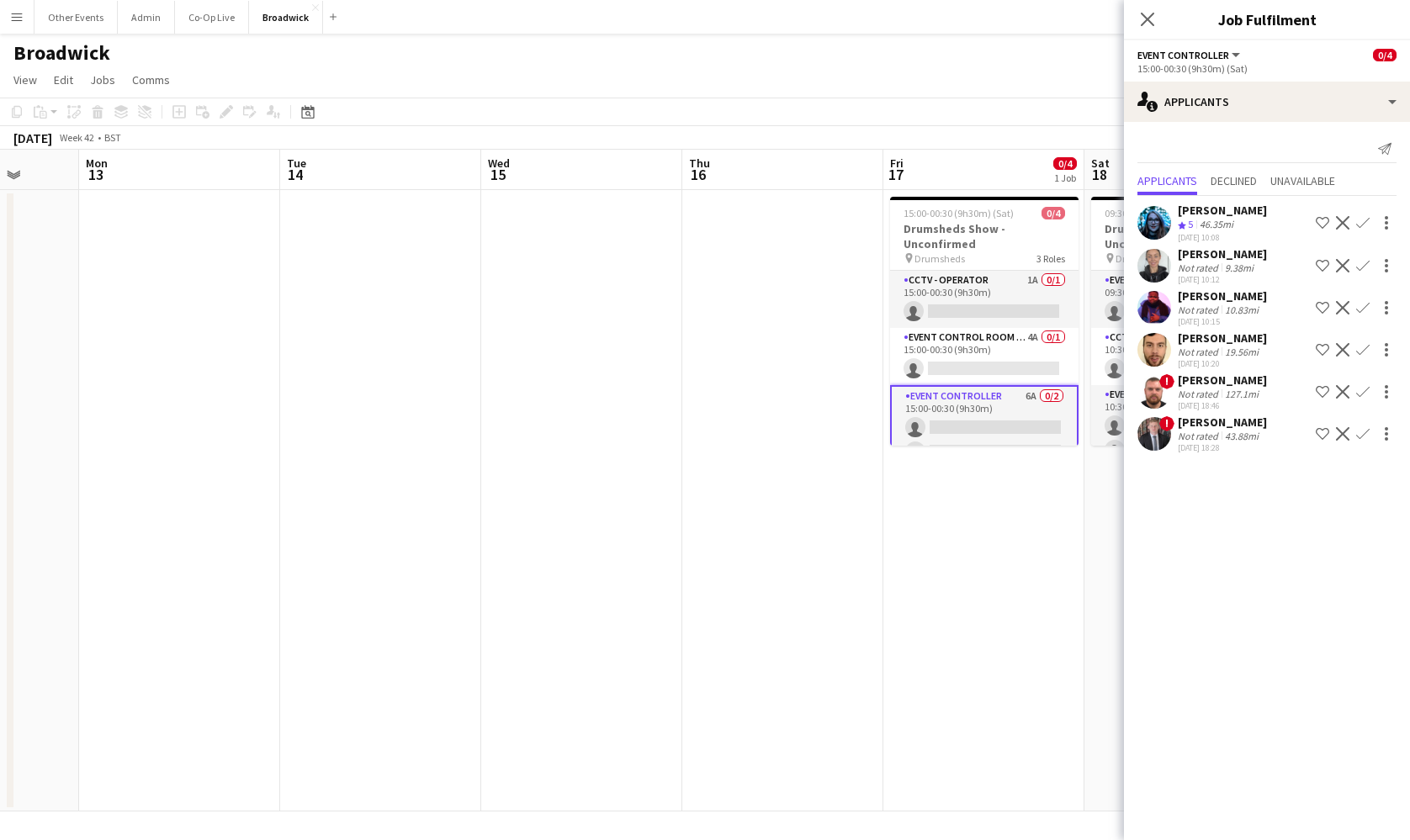
scroll to position [0, 534]
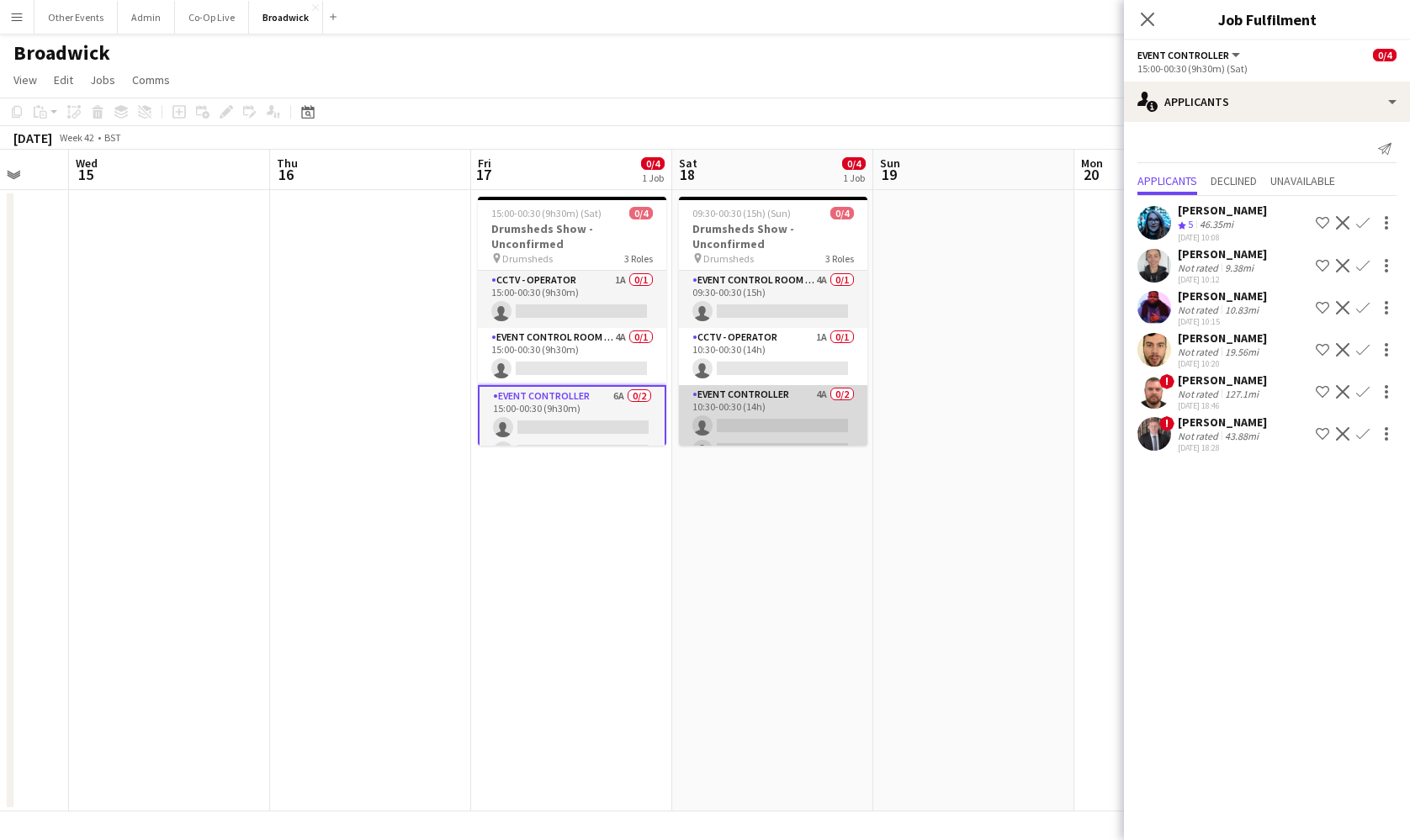
click at [697, 424] on app-card-role "Event Controller 4A 0/2 10:30-00:30 (14h) single-neutral-actions single-neutral…" at bounding box center [774, 426] width 189 height 82
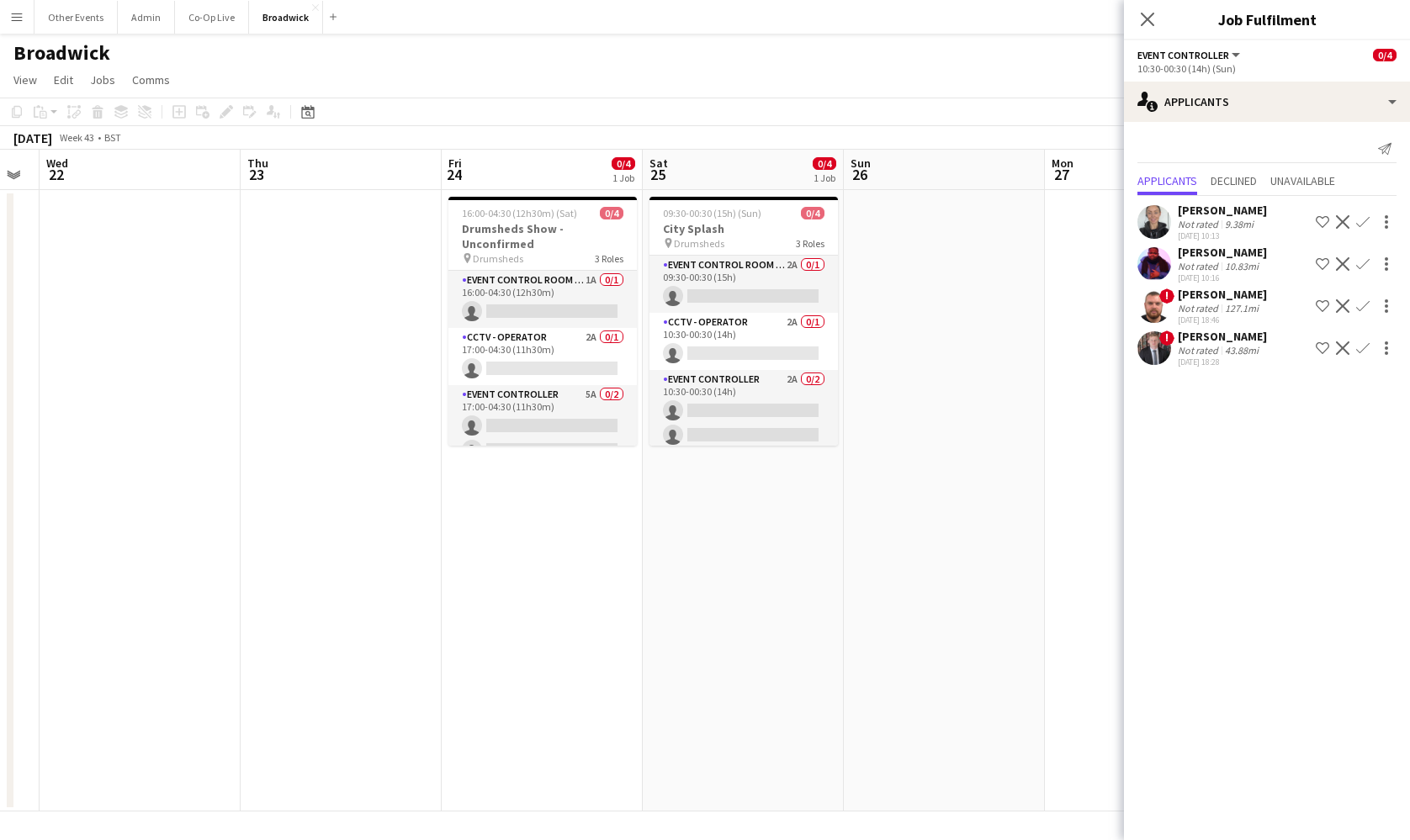
scroll to position [0, 588]
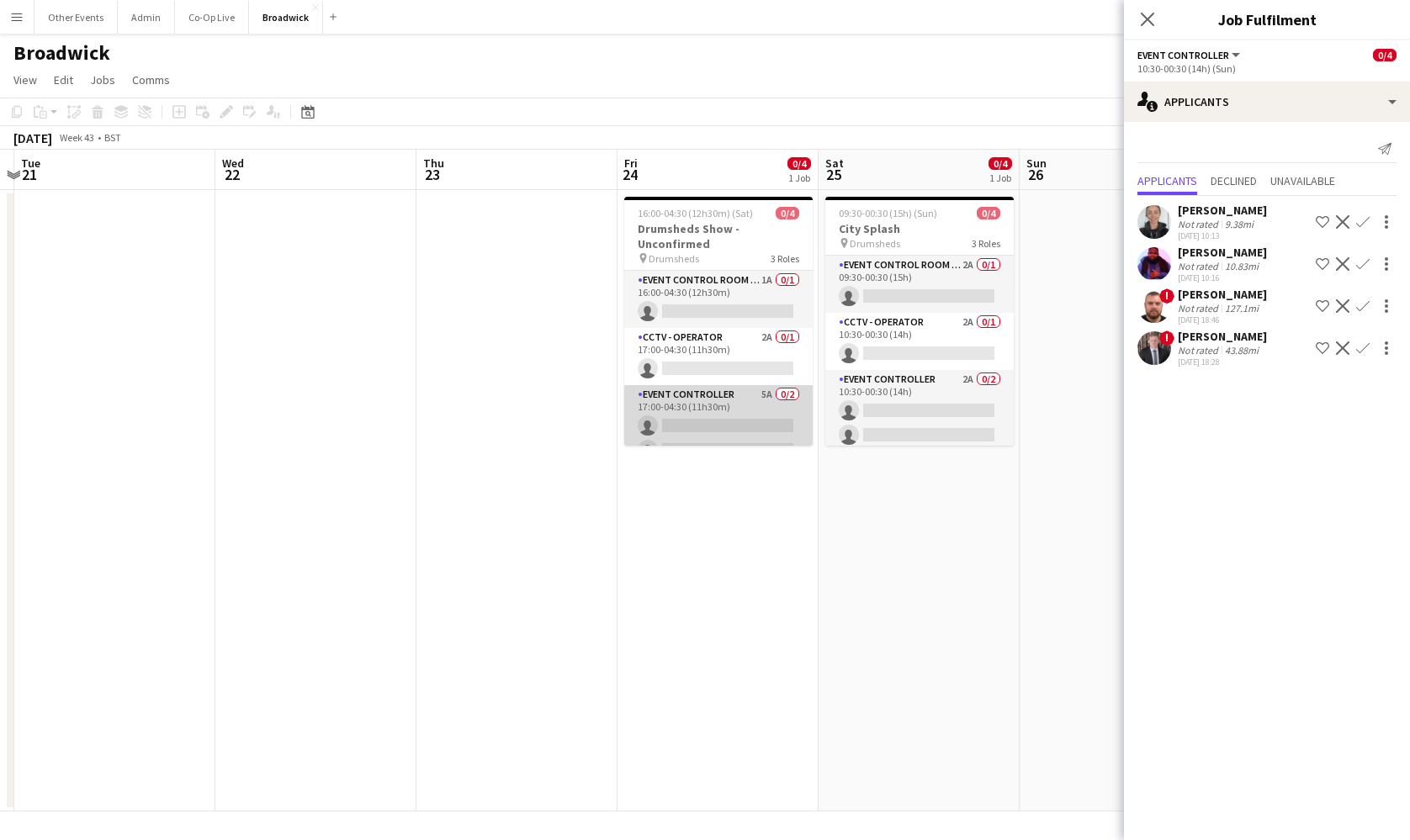
click at [697, 424] on app-card-role "Event Controller 5A 0/2 17:00-04:30 (11h30m) single-neutral-actions single-neut…" at bounding box center [718, 426] width 189 height 82
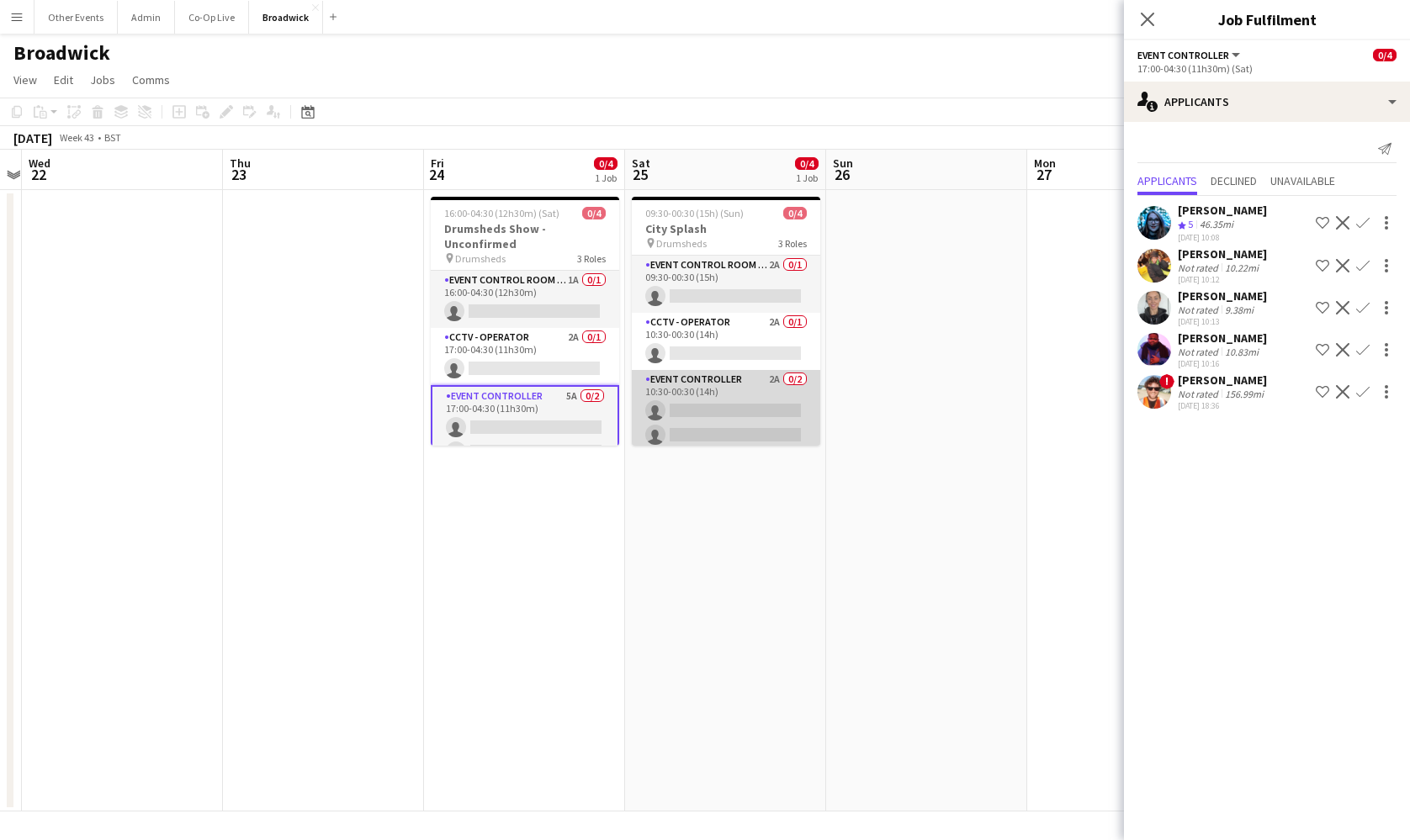
scroll to position [0, 786]
click at [708, 424] on app-card-role "Event Controller 2A 0/2 10:30-00:30 (14h) single-neutral-actions single-neutral…" at bounding box center [723, 411] width 189 height 82
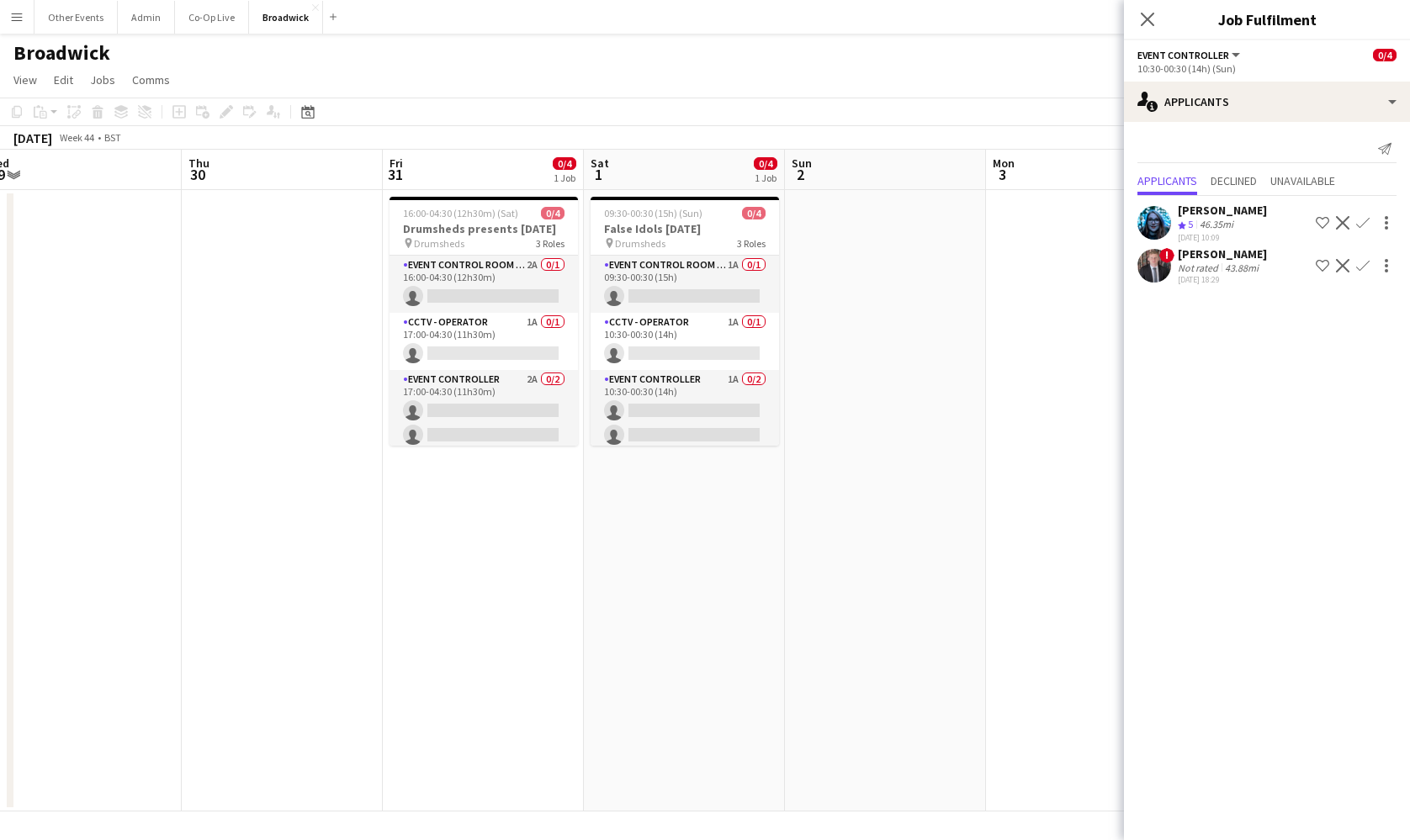
scroll to position [0, 613]
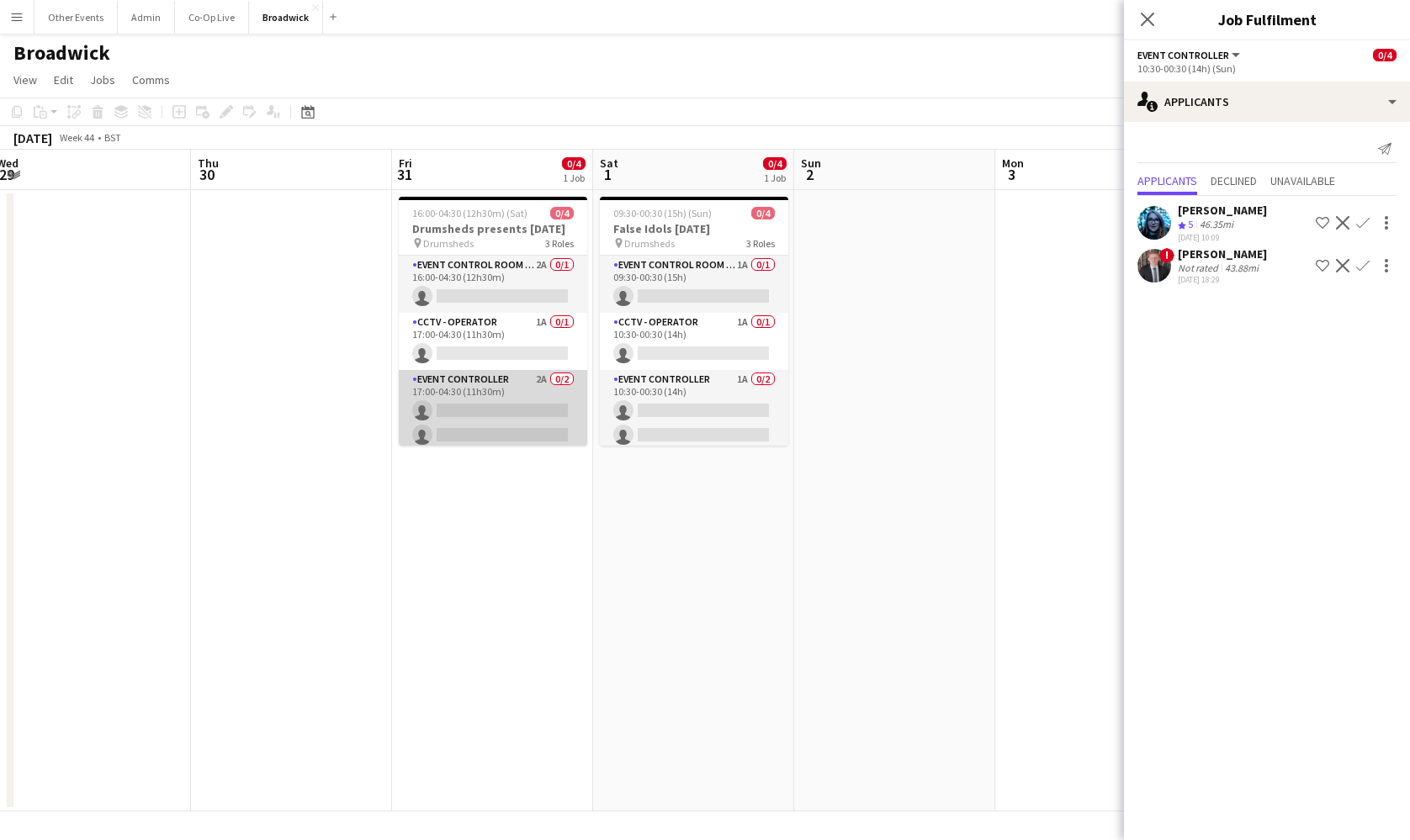
click at [490, 428] on app-card-role "Event Controller 2A 0/2 17:00-04:30 (11h30m) single-neutral-actions single-neut…" at bounding box center [493, 411] width 189 height 82
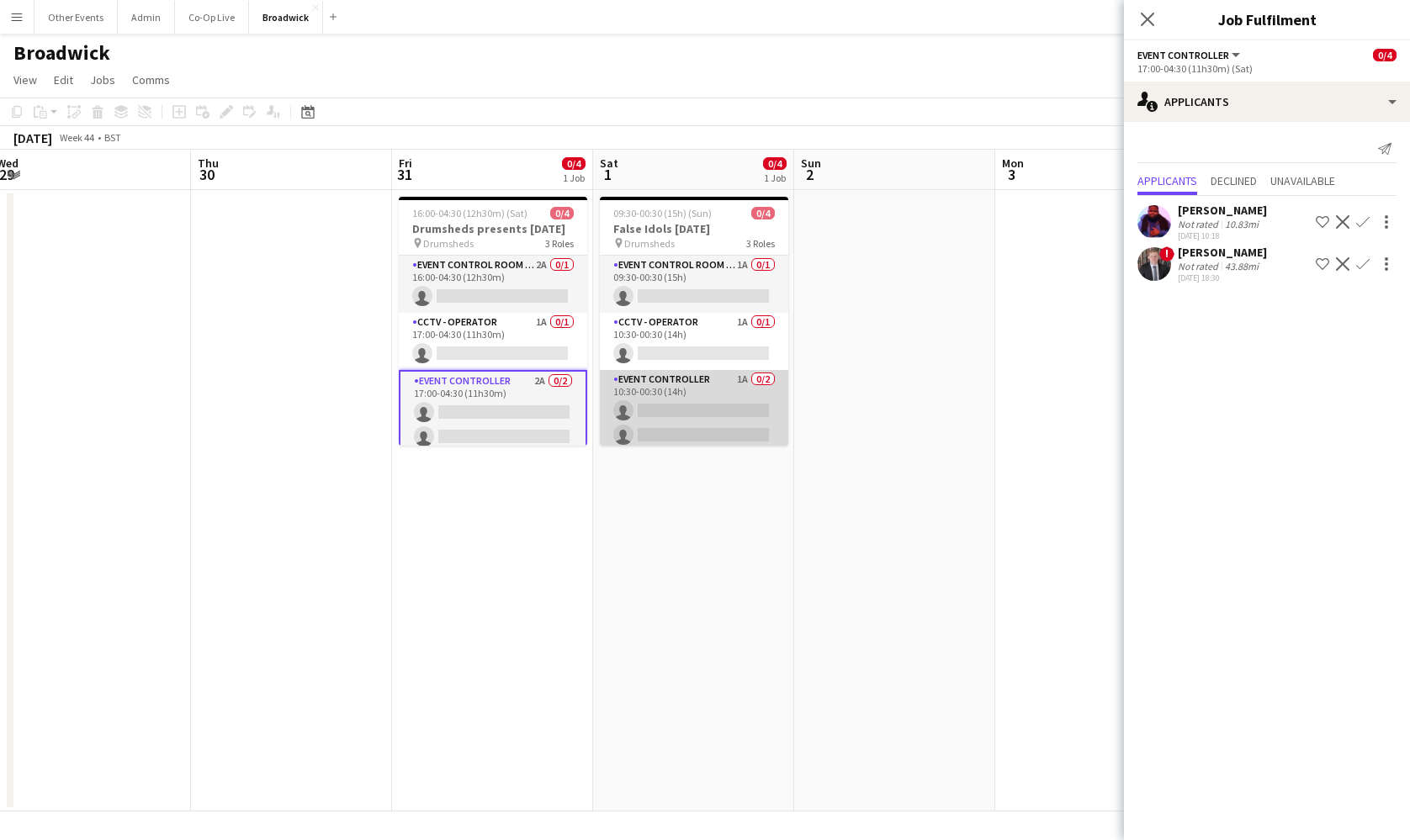
click at [726, 409] on app-card-role "Event Controller 1A 0/2 10:30-00:30 (14h) single-neutral-actions single-neutral…" at bounding box center [694, 411] width 189 height 82
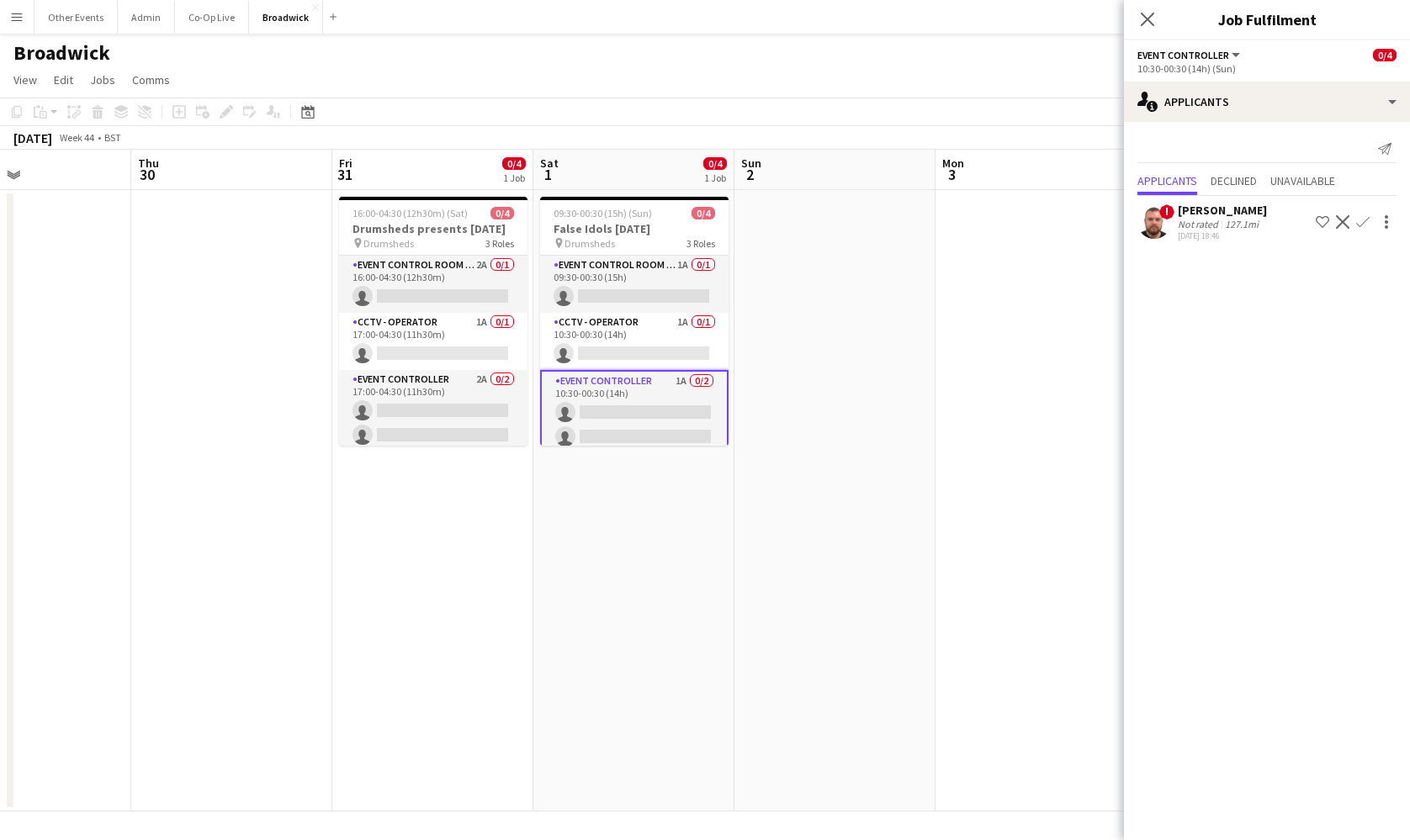
scroll to position [0, 680]
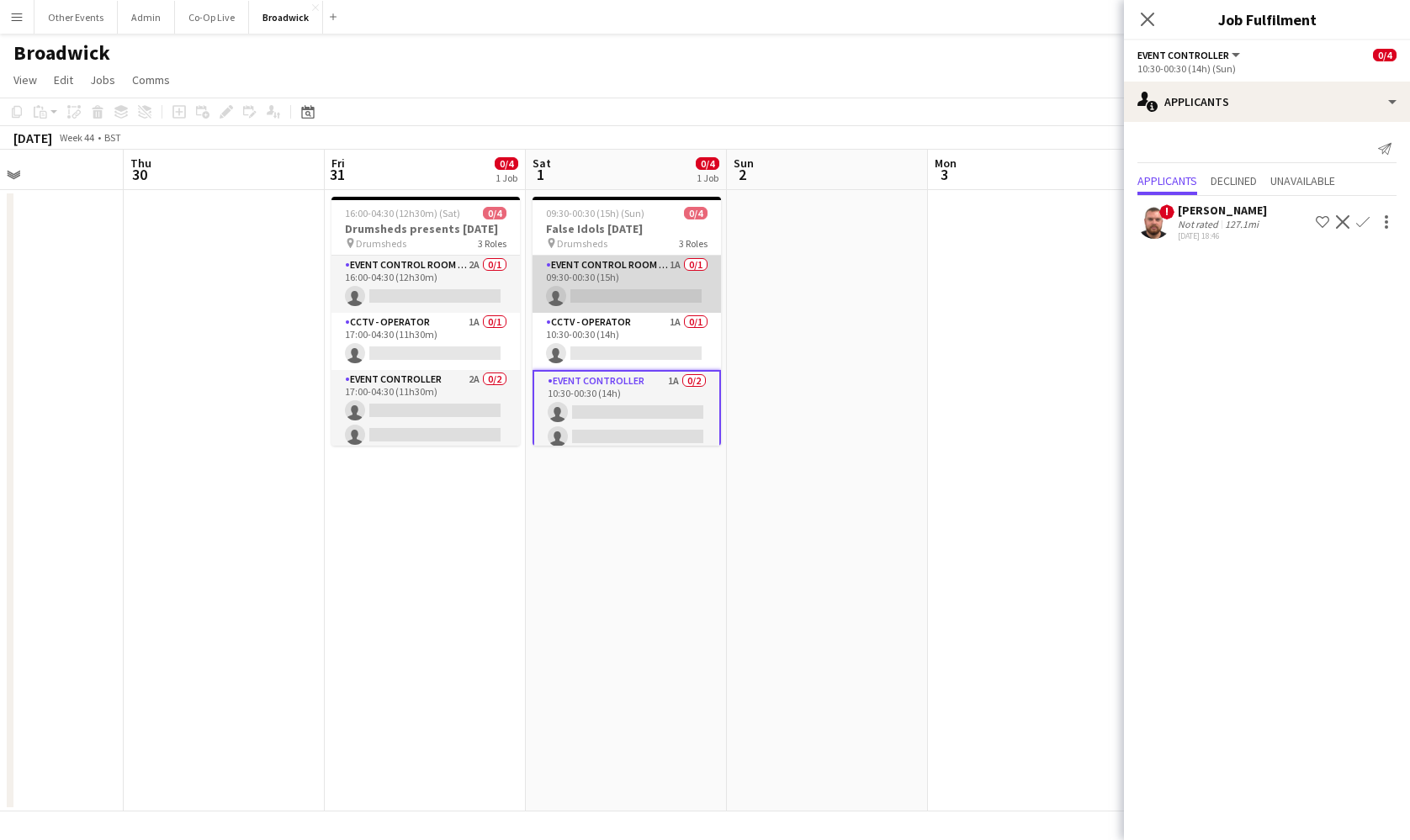
click at [652, 299] on app-card-role "Event Control Room Manager 1A 0/1 09:30-00:30 (15h) single-neutral-actions" at bounding box center [627, 284] width 189 height 57
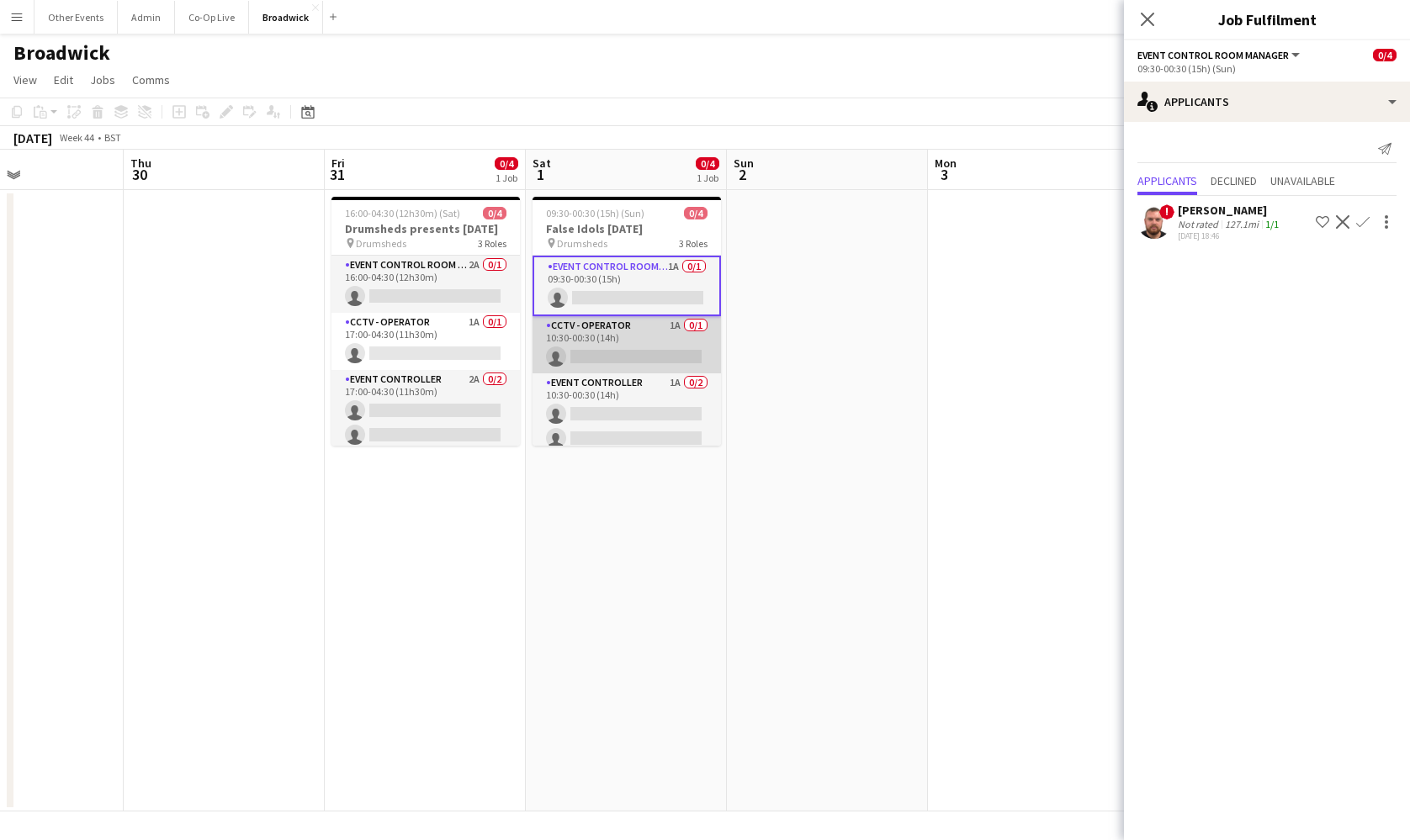
click at [656, 359] on app-card-role "CCTV - Operator 1A 0/1 10:30-00:30 (14h) single-neutral-actions" at bounding box center [627, 344] width 189 height 57
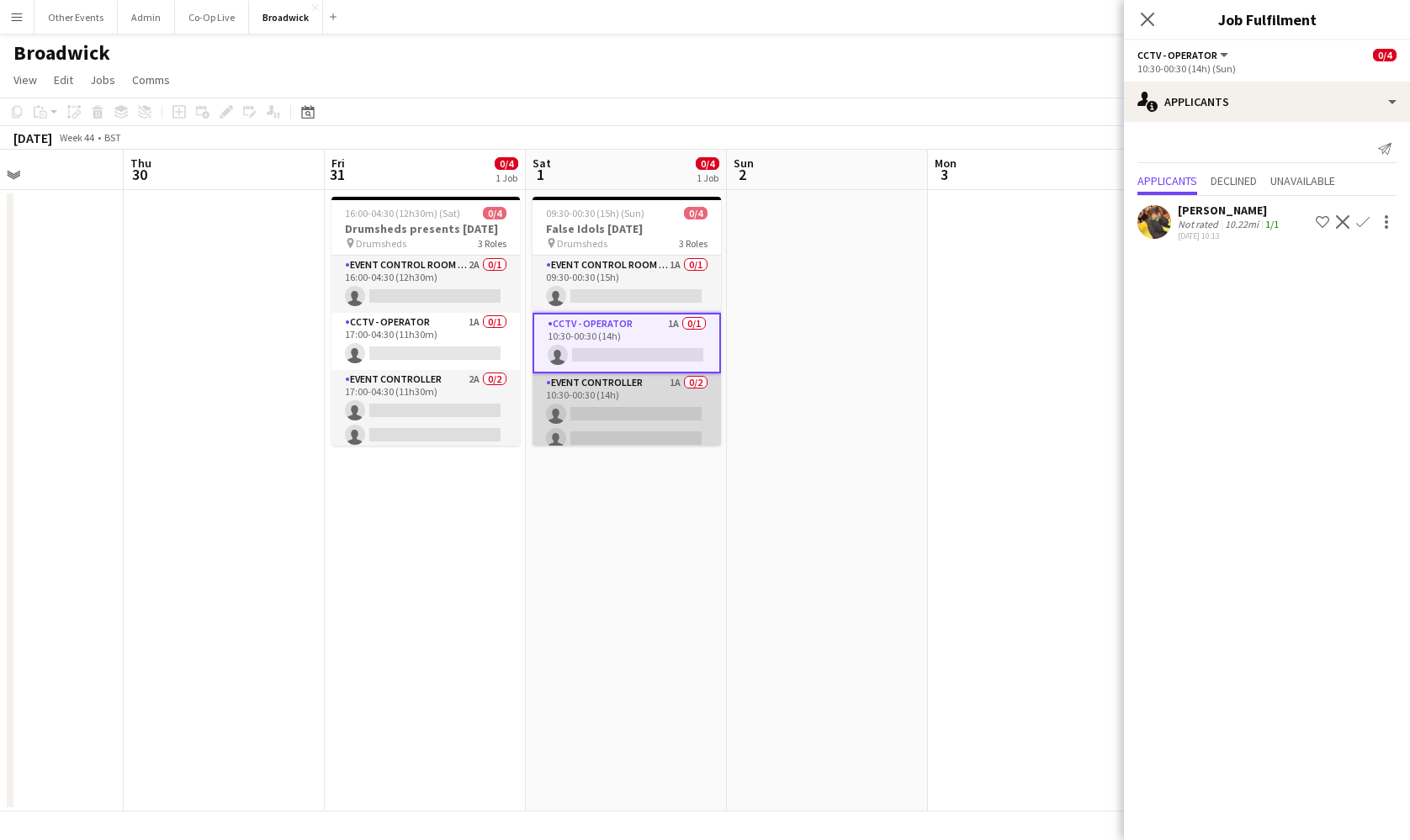
click at [658, 402] on app-card-role "Event Controller 1A 0/2 10:30-00:30 (14h) single-neutral-actions single-neutral…" at bounding box center [627, 415] width 189 height 82
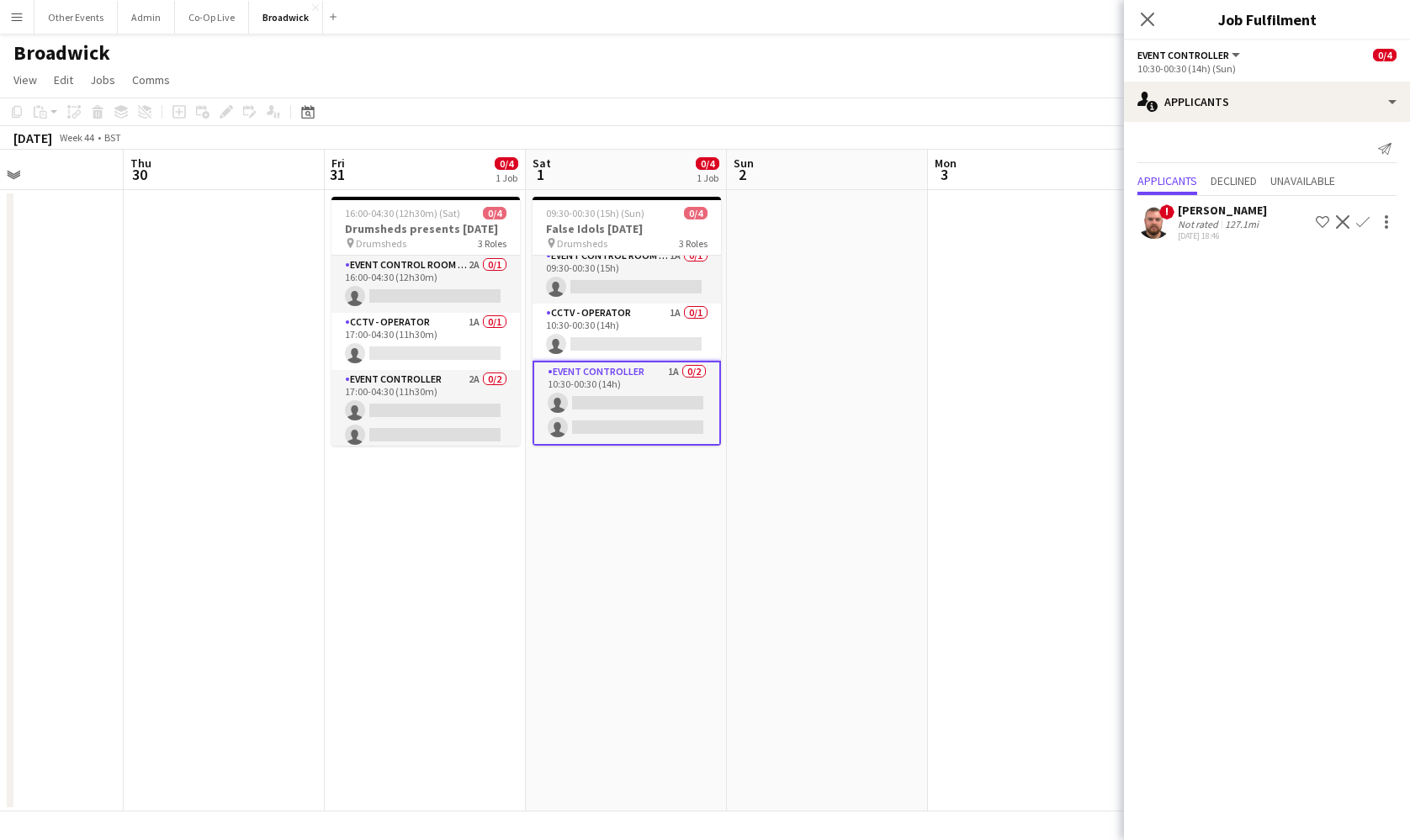
scroll to position [9, 0]
click at [1325, 222] on app-icon "Shortlist crew" at bounding box center [1322, 222] width 13 height 13
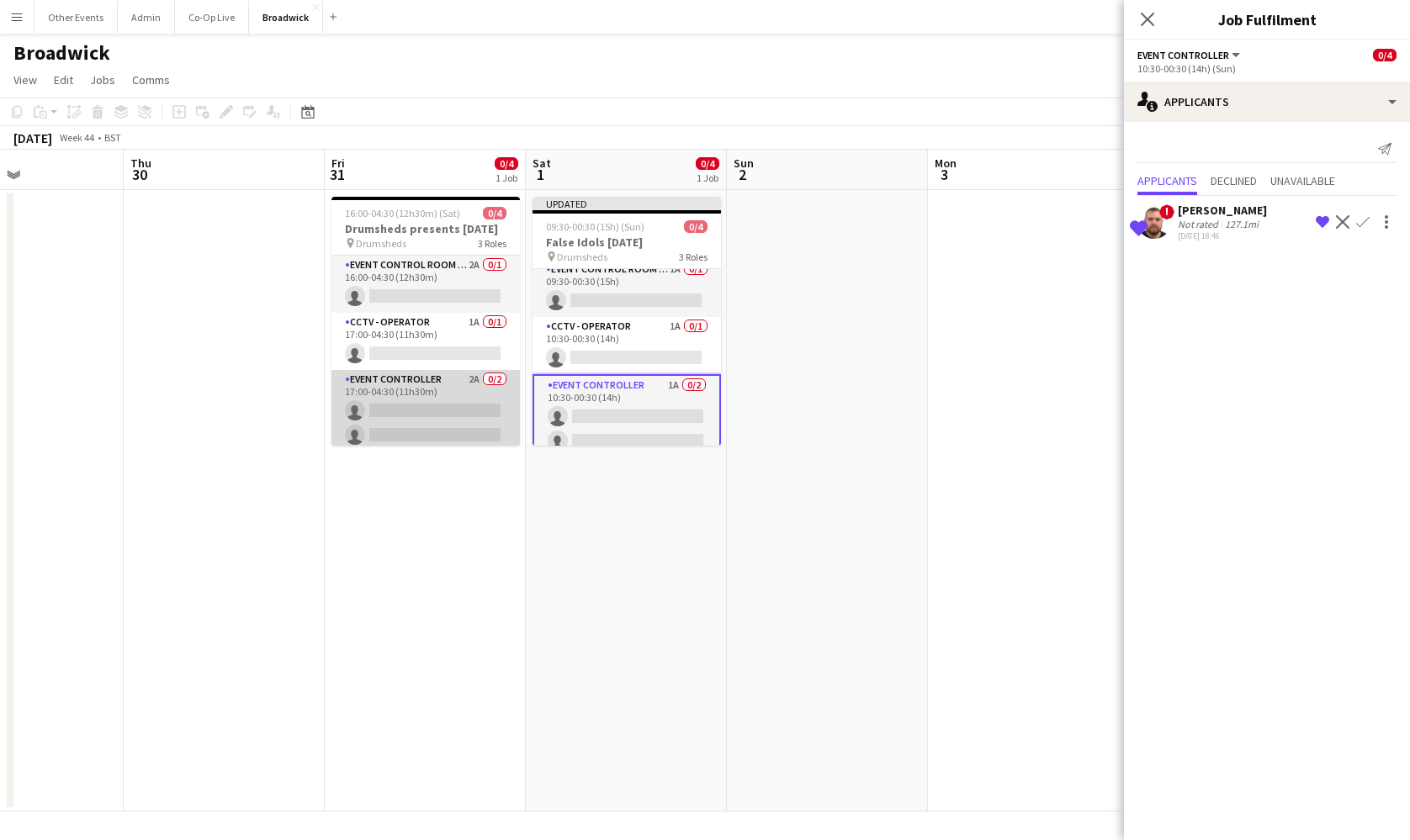
click at [481, 416] on app-card-role "Event Controller 2A 0/2 17:00-04:30 (11h30m) single-neutral-actions single-neut…" at bounding box center [425, 411] width 189 height 82
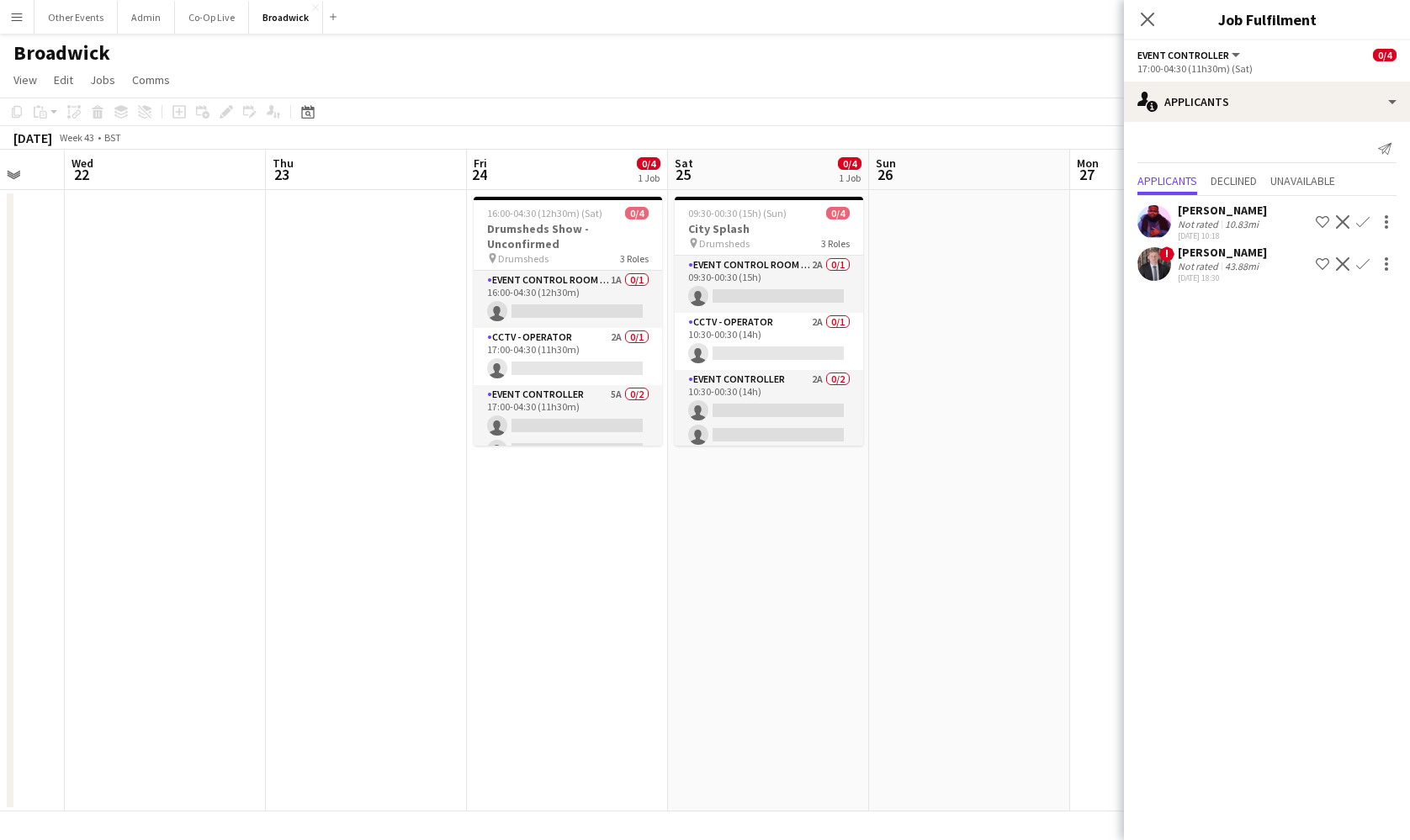
scroll to position [0, 575]
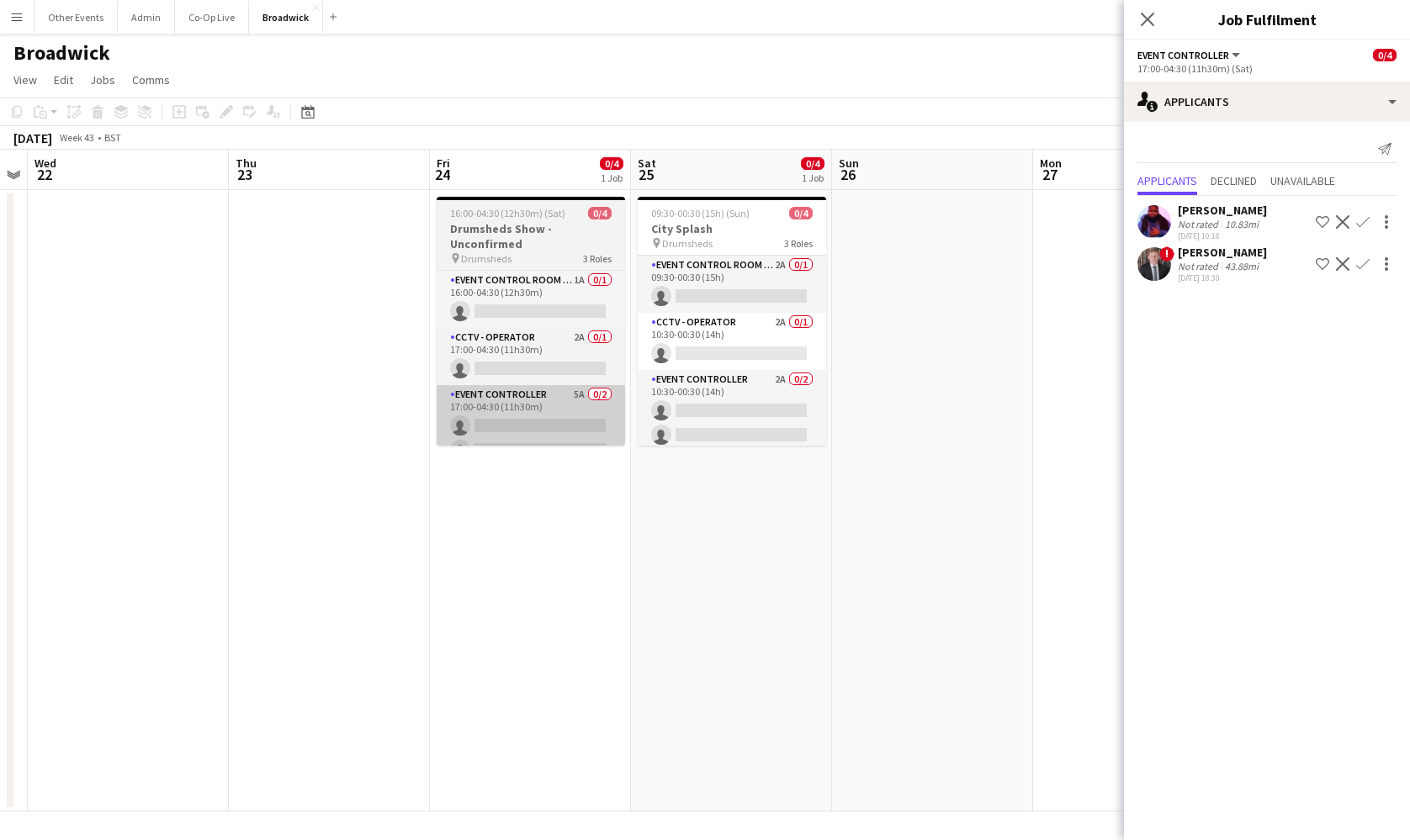
click at [515, 399] on app-card-role "Event Controller 5A 0/2 17:00-04:30 (11h30m) single-neutral-actions single-neut…" at bounding box center [531, 426] width 189 height 82
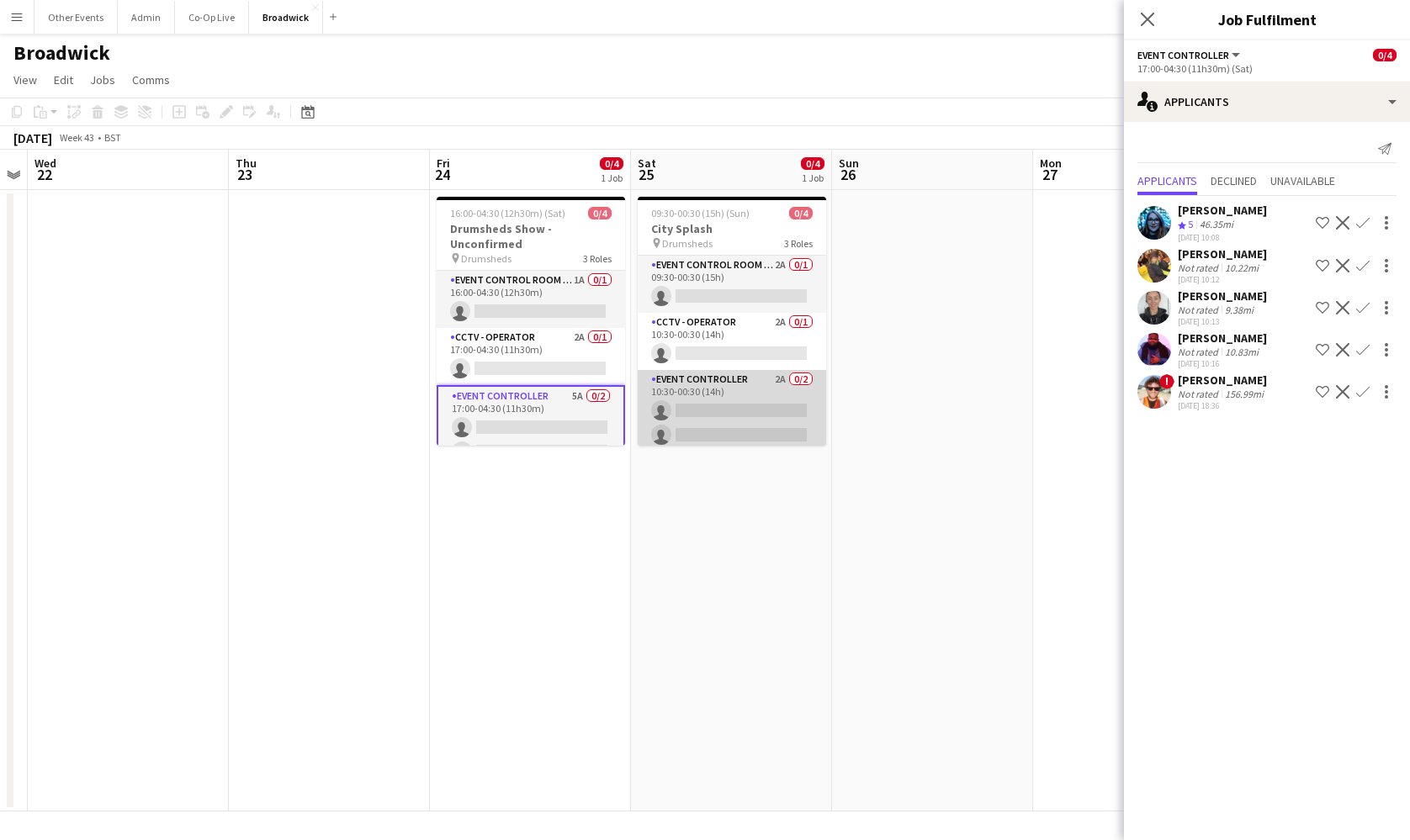
click at [710, 389] on app-card-role "Event Controller 2A 0/2 10:30-00:30 (14h) single-neutral-actions single-neutral…" at bounding box center [732, 411] width 189 height 82
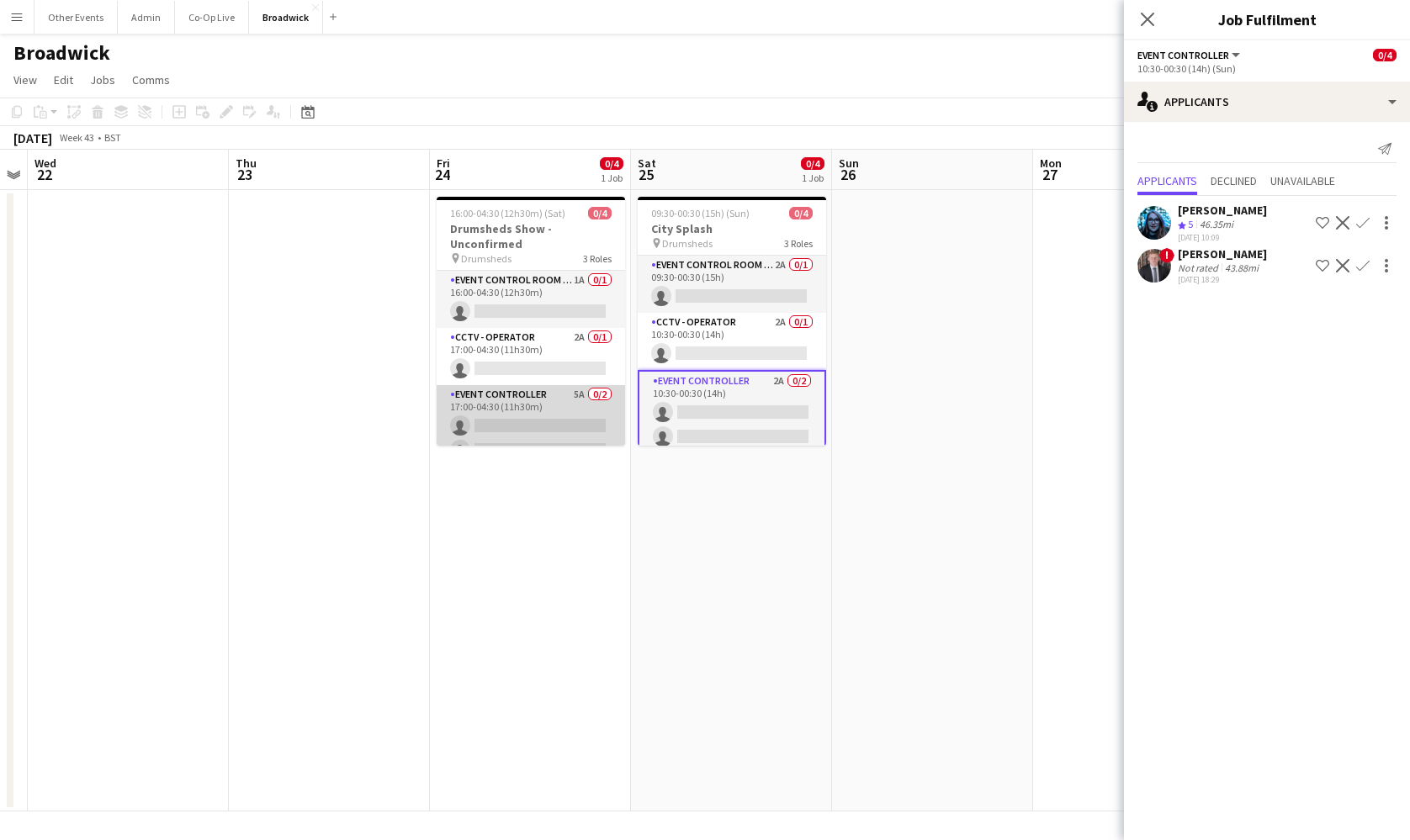
click at [554, 423] on app-card-role "Event Controller 5A 0/2 17:00-04:30 (11h30m) single-neutral-actions single-neut…" at bounding box center [531, 426] width 189 height 82
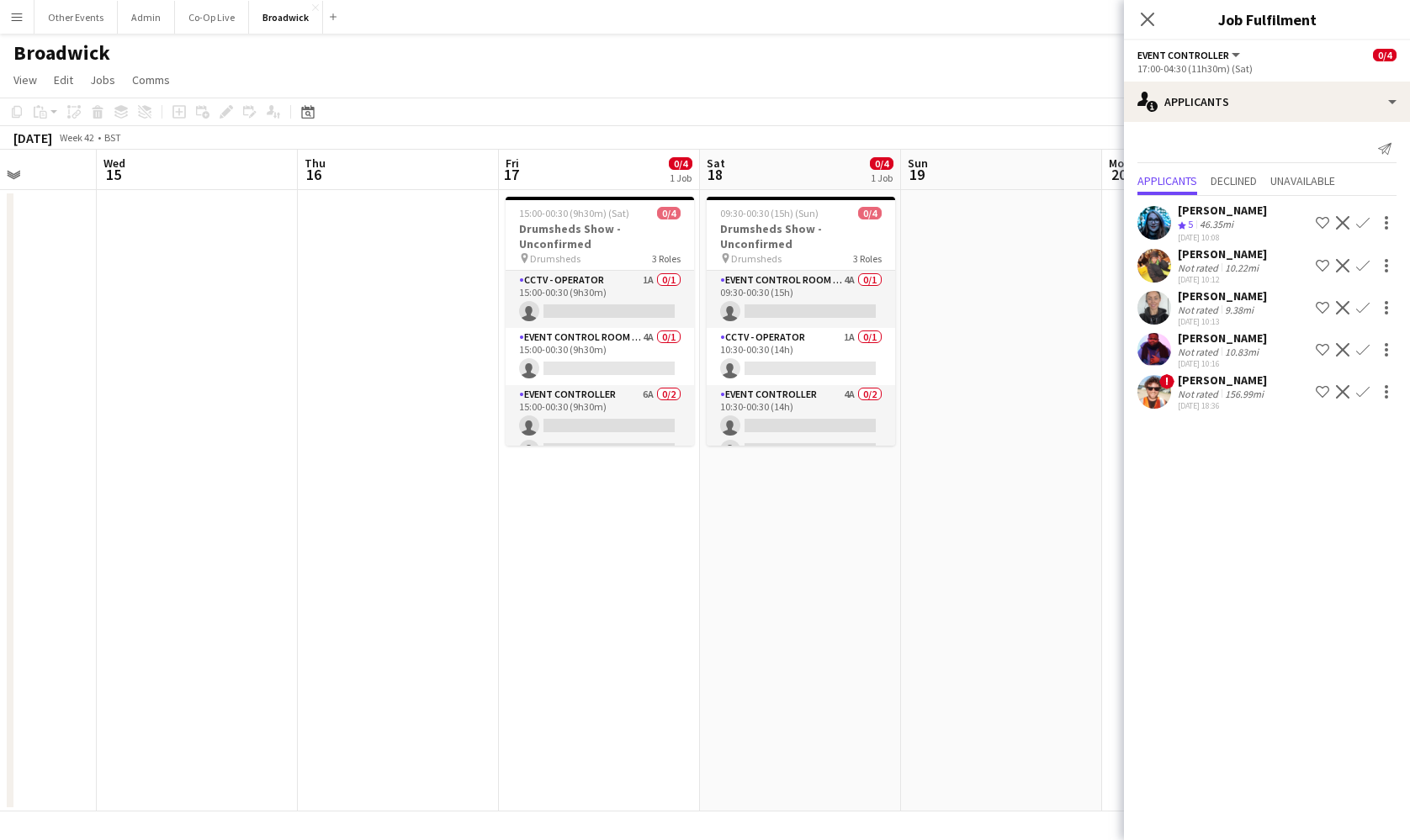
scroll to position [0, 497]
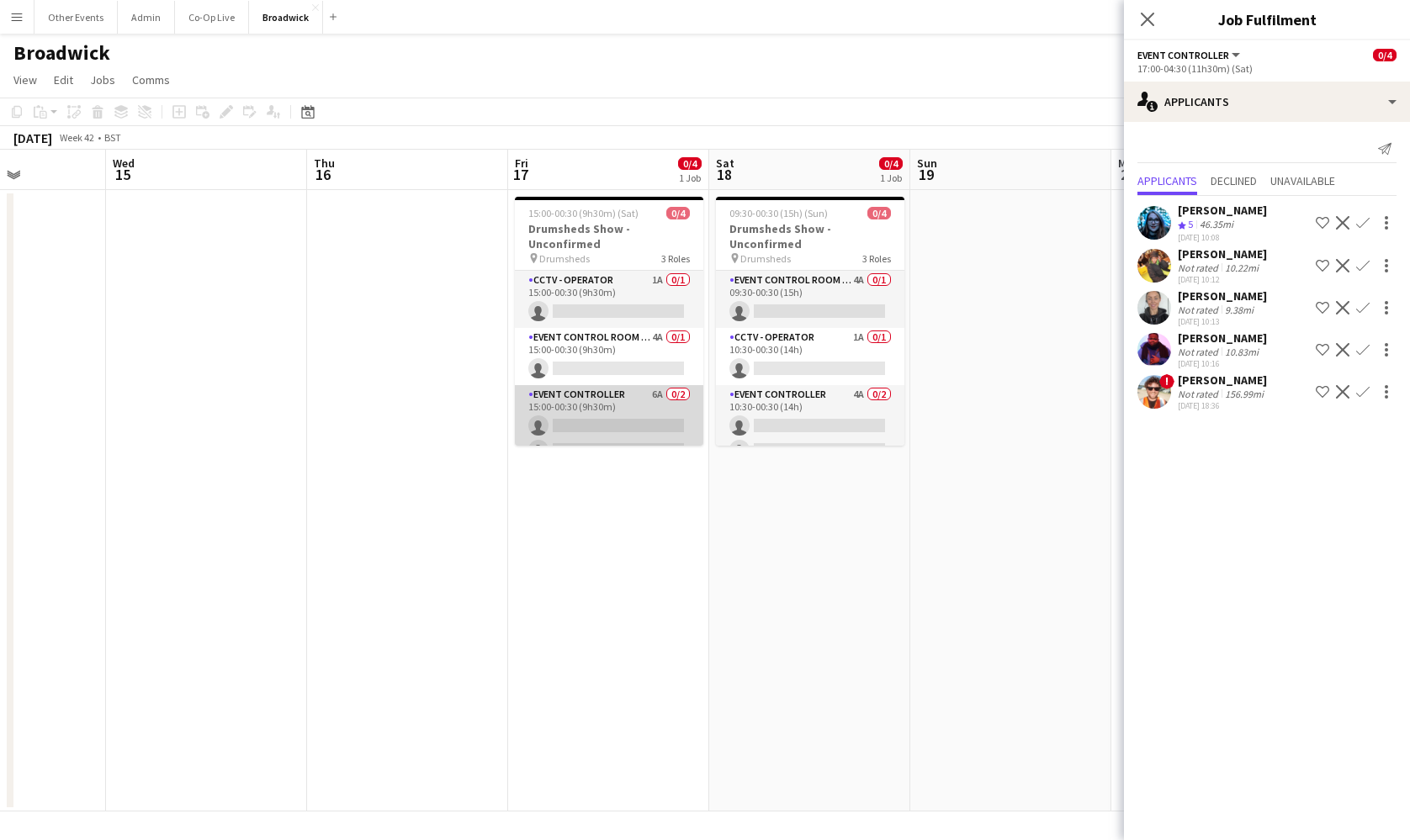
click at [554, 423] on app-card-role "Event Controller 6A 0/2 15:00-00:30 (9h30m) single-neutral-actions single-neutr…" at bounding box center [609, 426] width 189 height 82
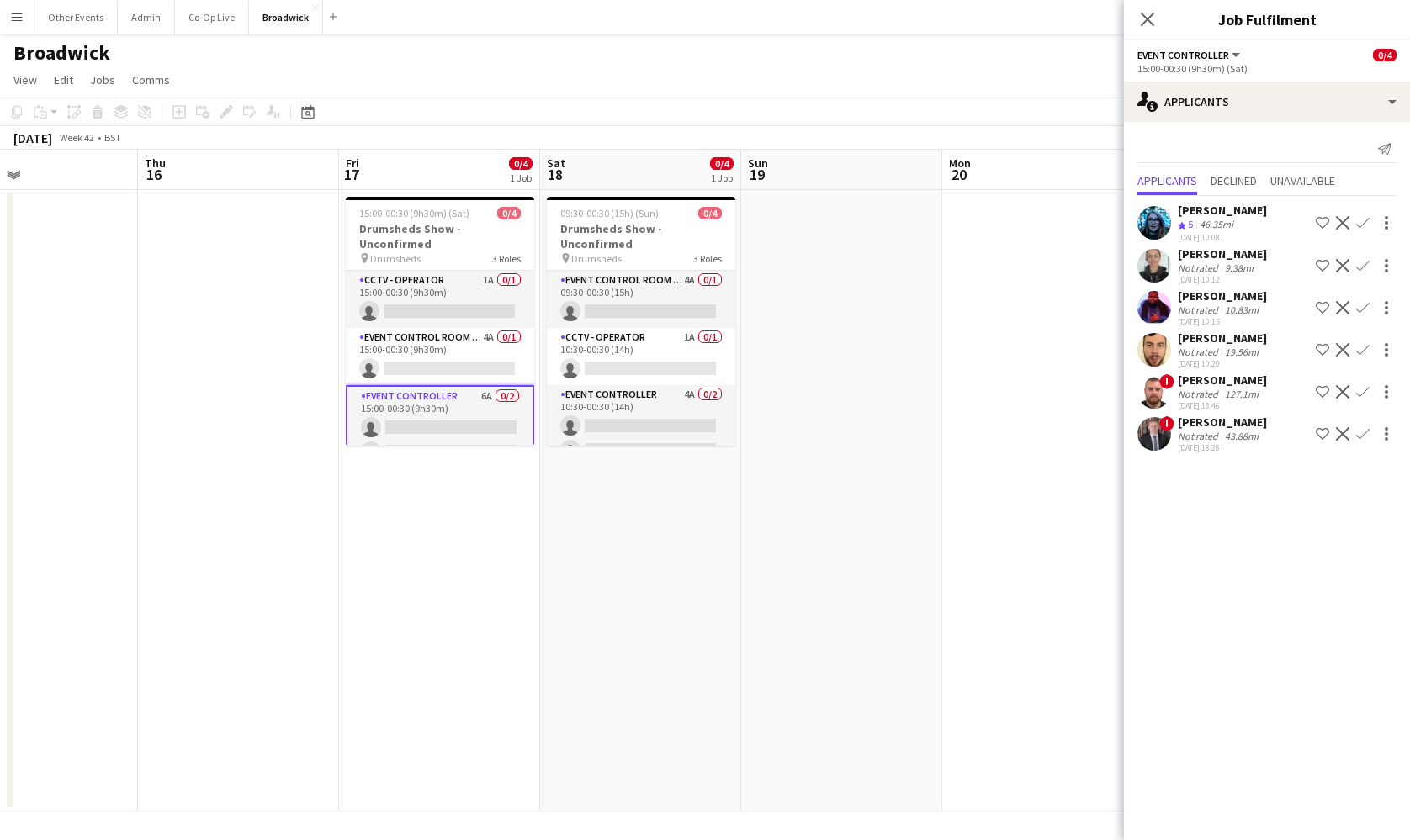
scroll to position [0, 669]
click at [599, 422] on app-card-role "Event Controller 4A 0/2 10:30-00:30 (14h) single-neutral-actions single-neutral…" at bounding box center [637, 426] width 189 height 82
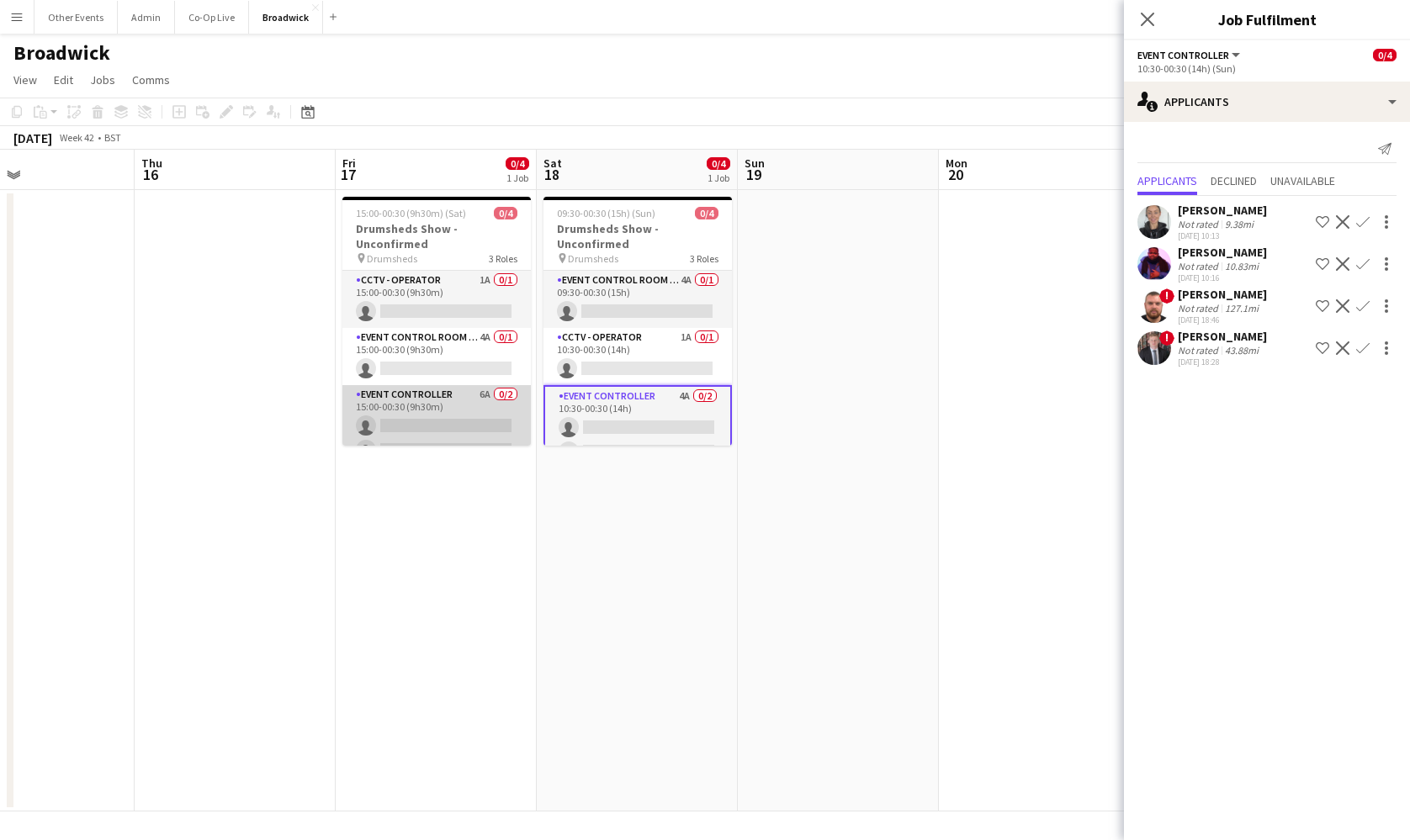
click at [419, 420] on app-card-role "Event Controller 6A 0/2 15:00-00:30 (9h30m) single-neutral-actions single-neutr…" at bounding box center [437, 426] width 189 height 82
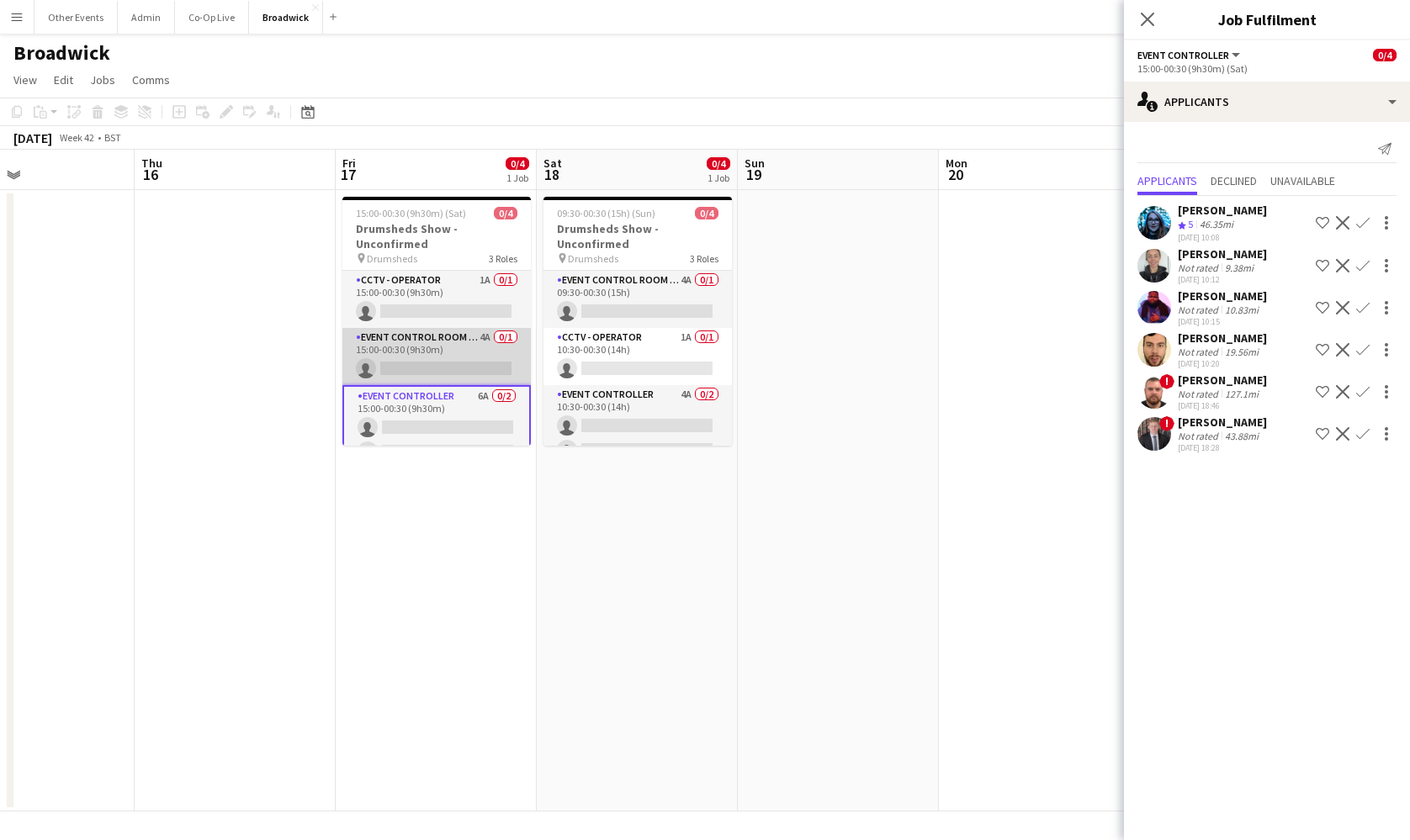
click at [451, 358] on app-card-role "Event Control Room Manager 4A 0/1 15:00-00:30 (9h30m) single-neutral-actions" at bounding box center [437, 357] width 189 height 57
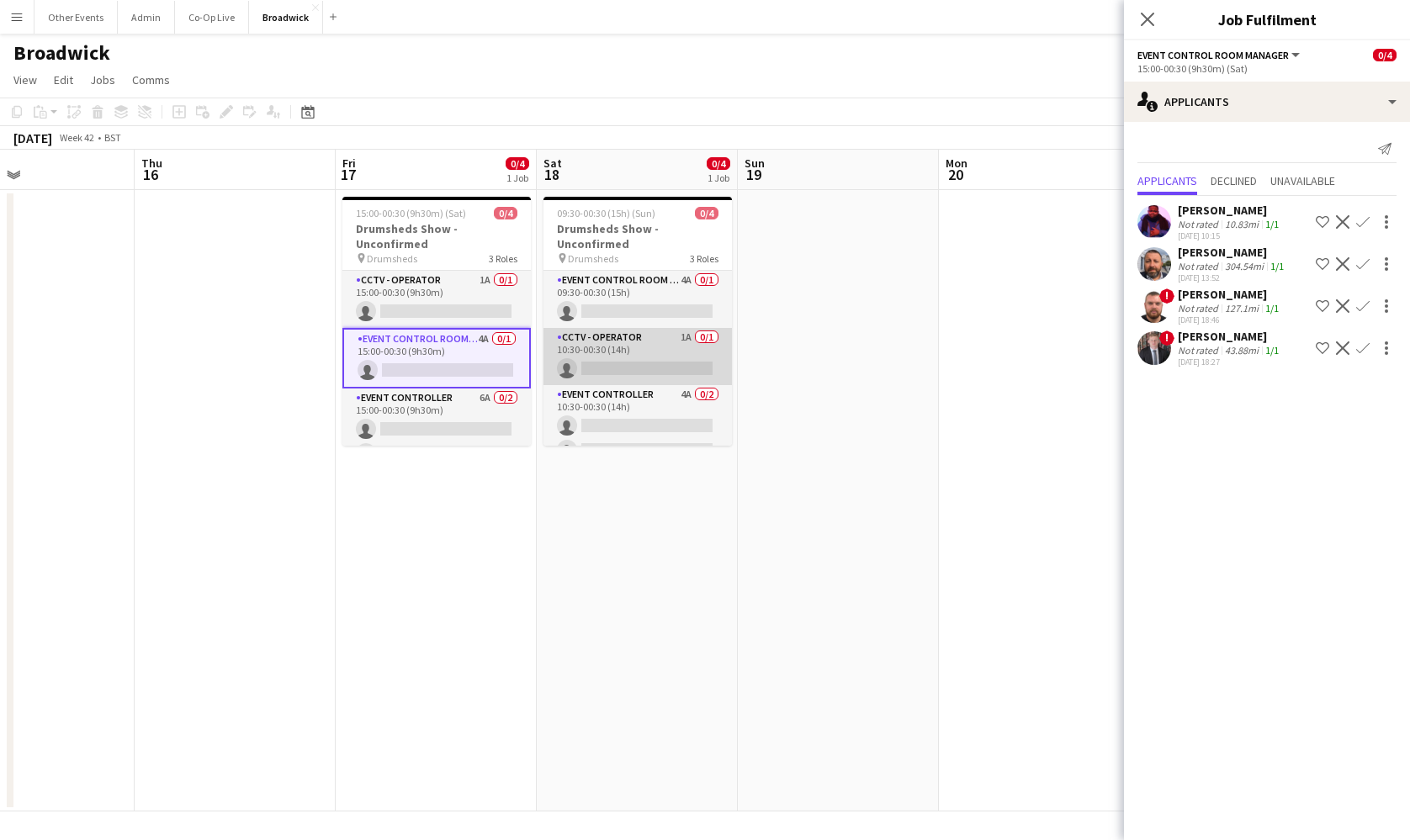
click at [612, 351] on app-card-role "CCTV - Operator 1A 0/1 10:30-00:30 (14h) single-neutral-actions" at bounding box center [637, 357] width 189 height 57
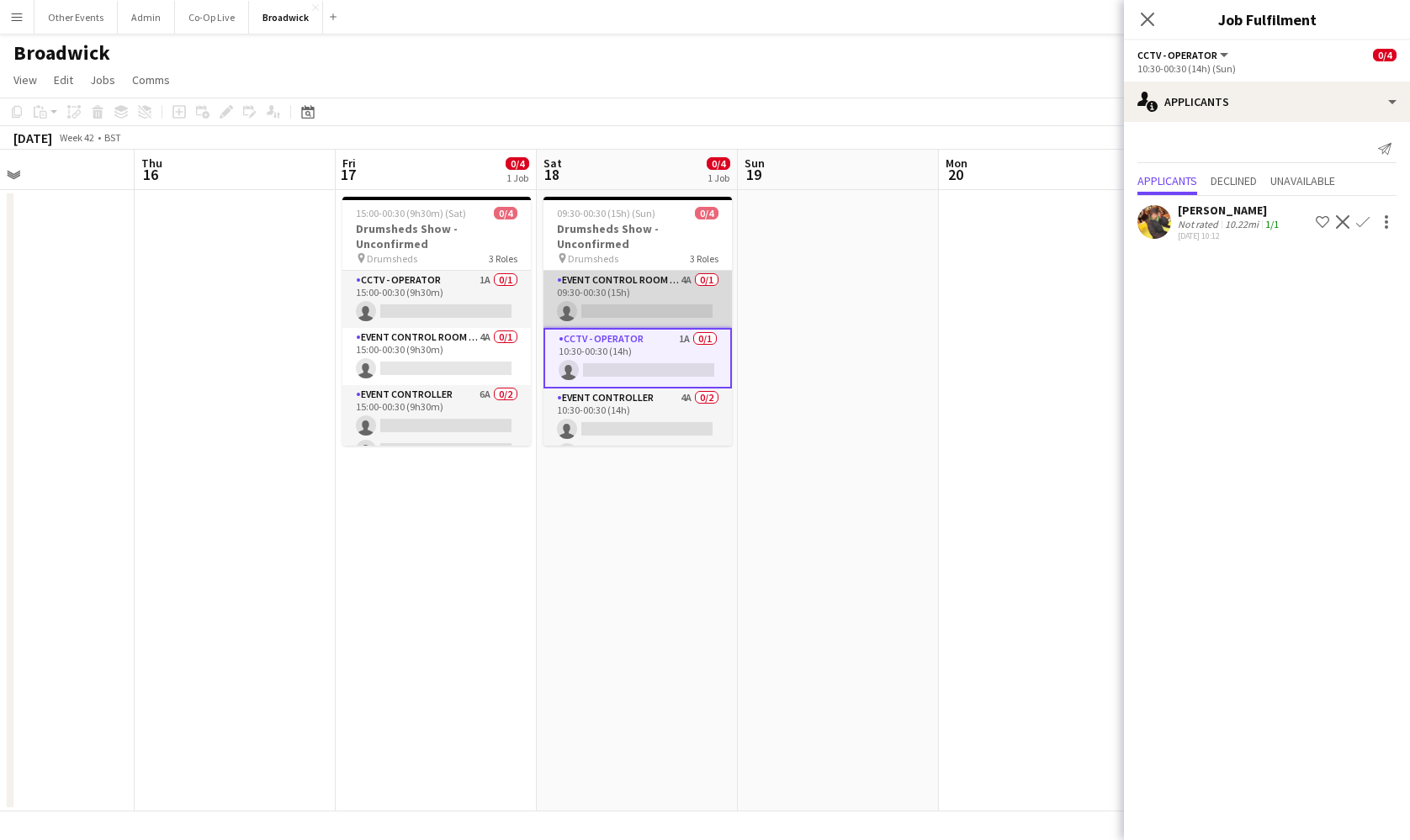
click at [627, 296] on app-card-role "Event Control Room Manager 4A 0/1 09:30-00:30 (15h) single-neutral-actions" at bounding box center [637, 299] width 189 height 57
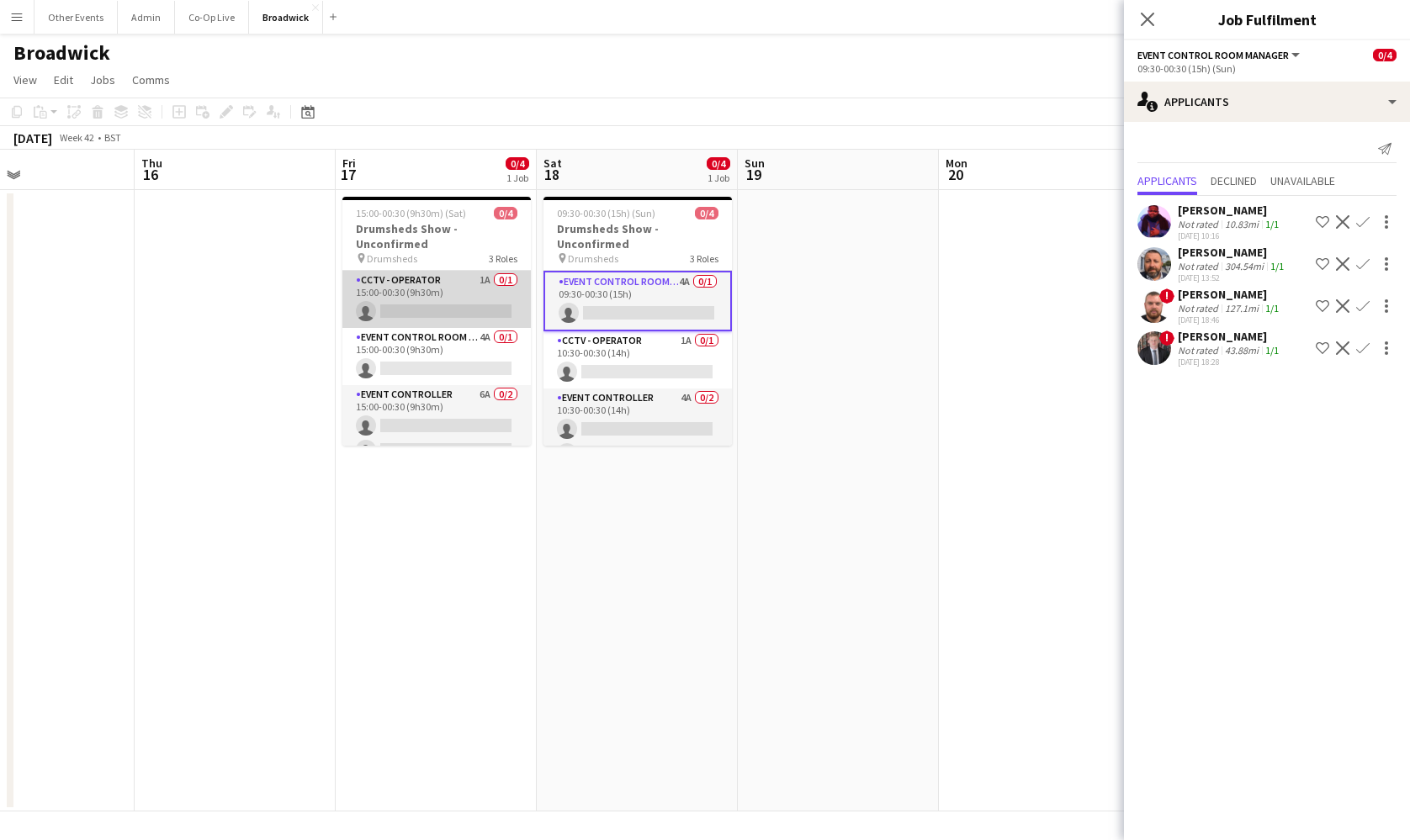
click at [497, 300] on app-card-role "CCTV - Operator 1A 0/1 15:00-00:30 (9h30m) single-neutral-actions" at bounding box center [437, 299] width 189 height 57
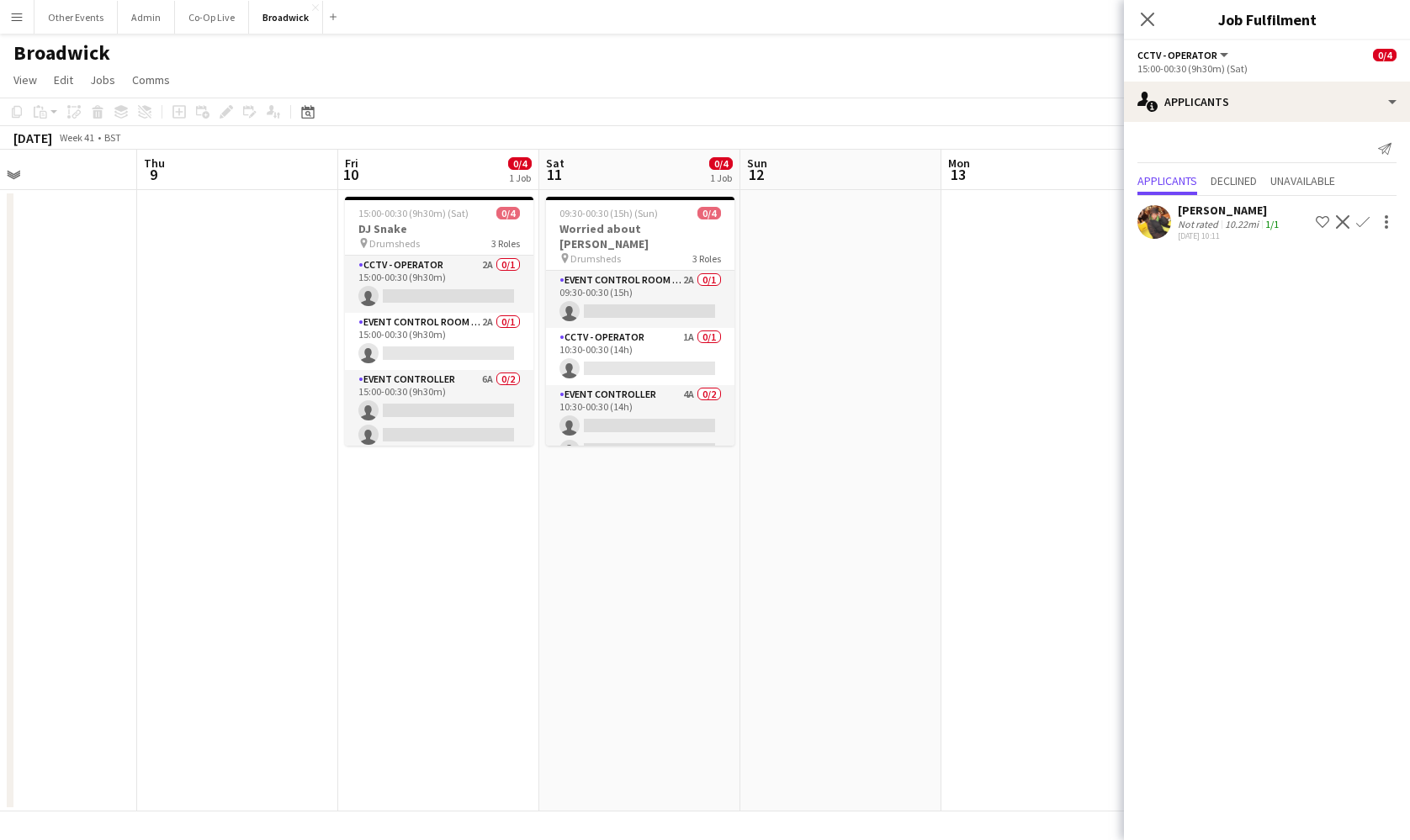
scroll to position [0, 450]
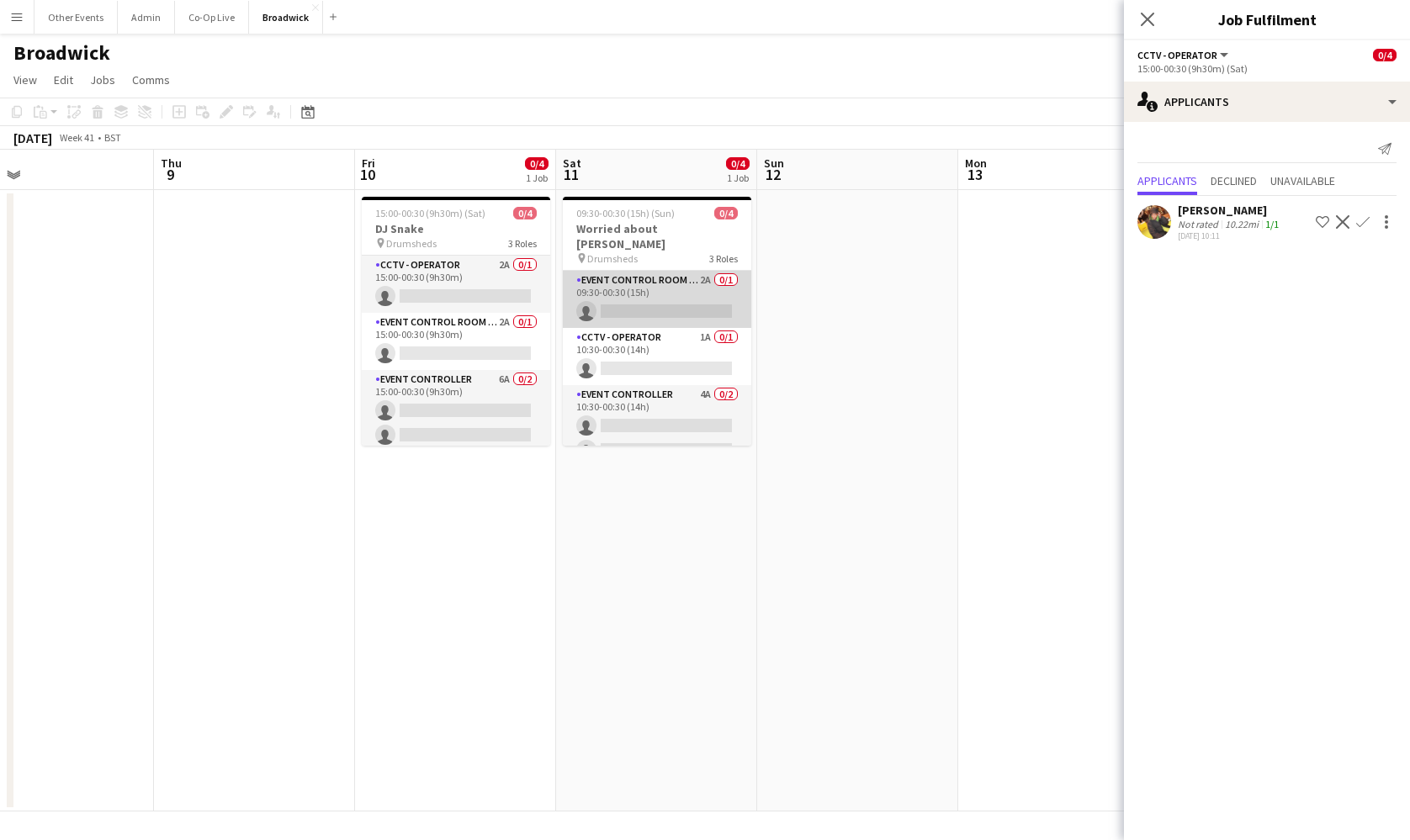
click at [664, 307] on app-card-role "Event Control Room Manager 2A 0/1 09:30-00:30 (15h) single-neutral-actions" at bounding box center [657, 299] width 189 height 57
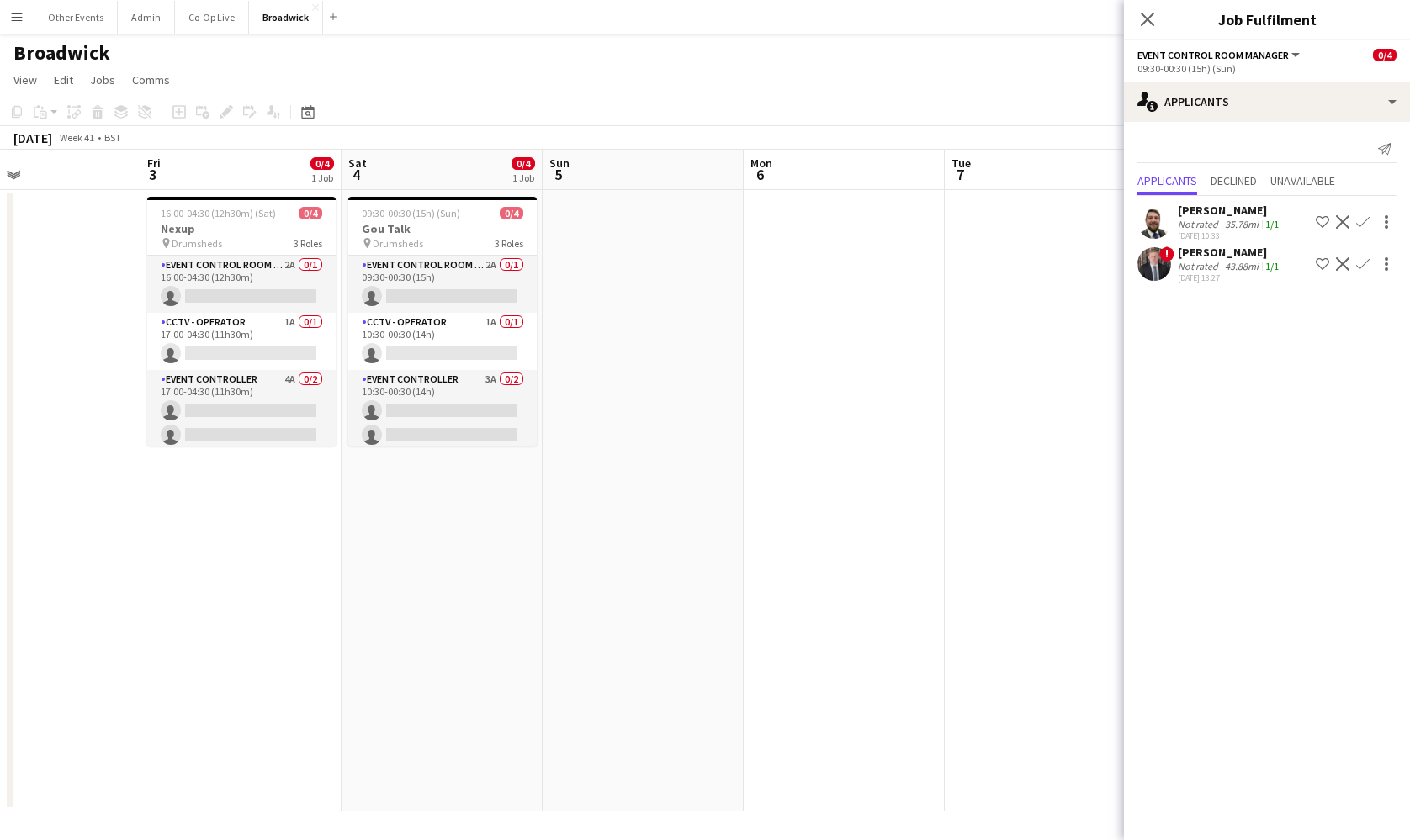
scroll to position [0, 386]
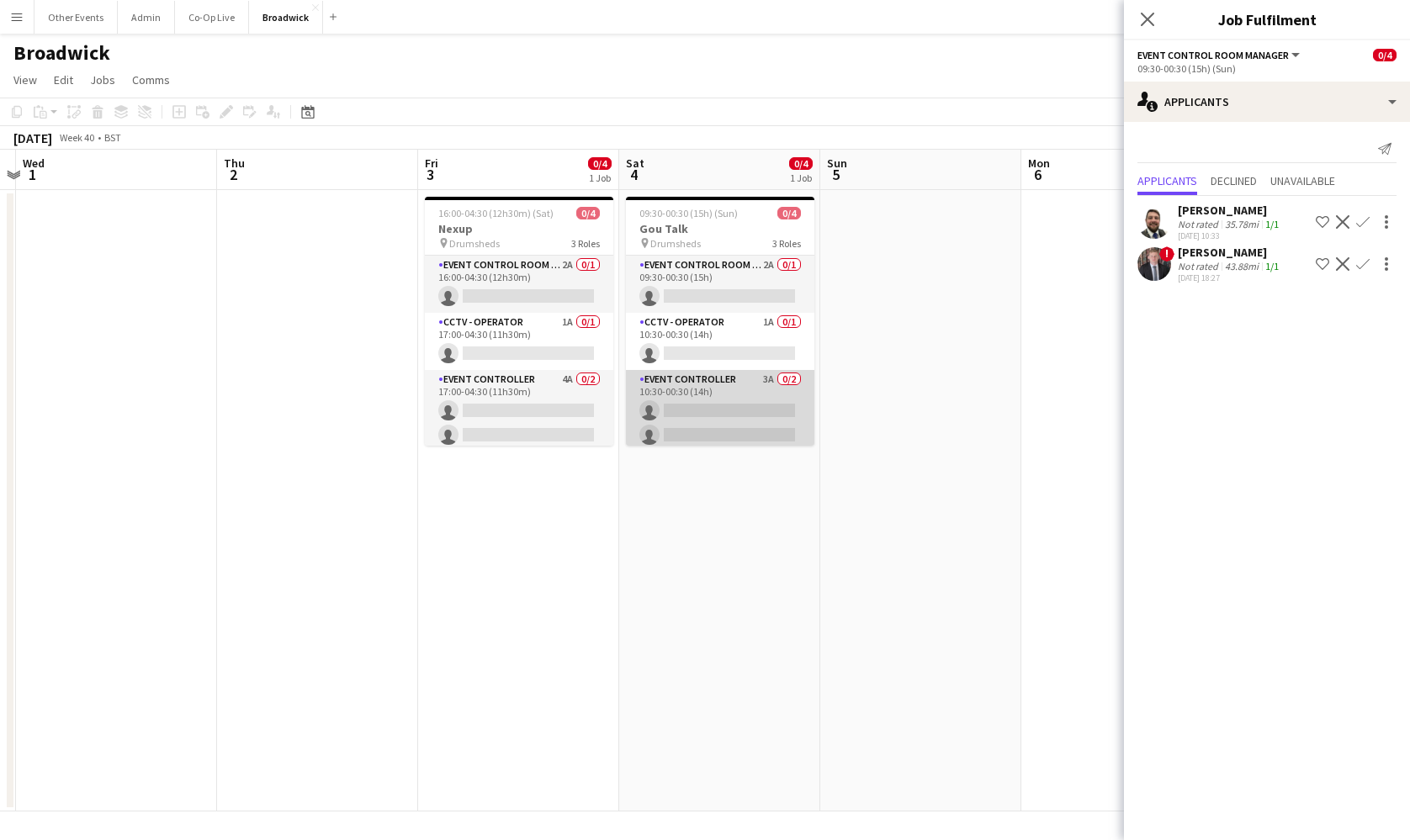
click at [733, 410] on app-card-role "Event Controller 3A 0/2 10:30-00:30 (14h) single-neutral-actions single-neutral…" at bounding box center [720, 411] width 189 height 82
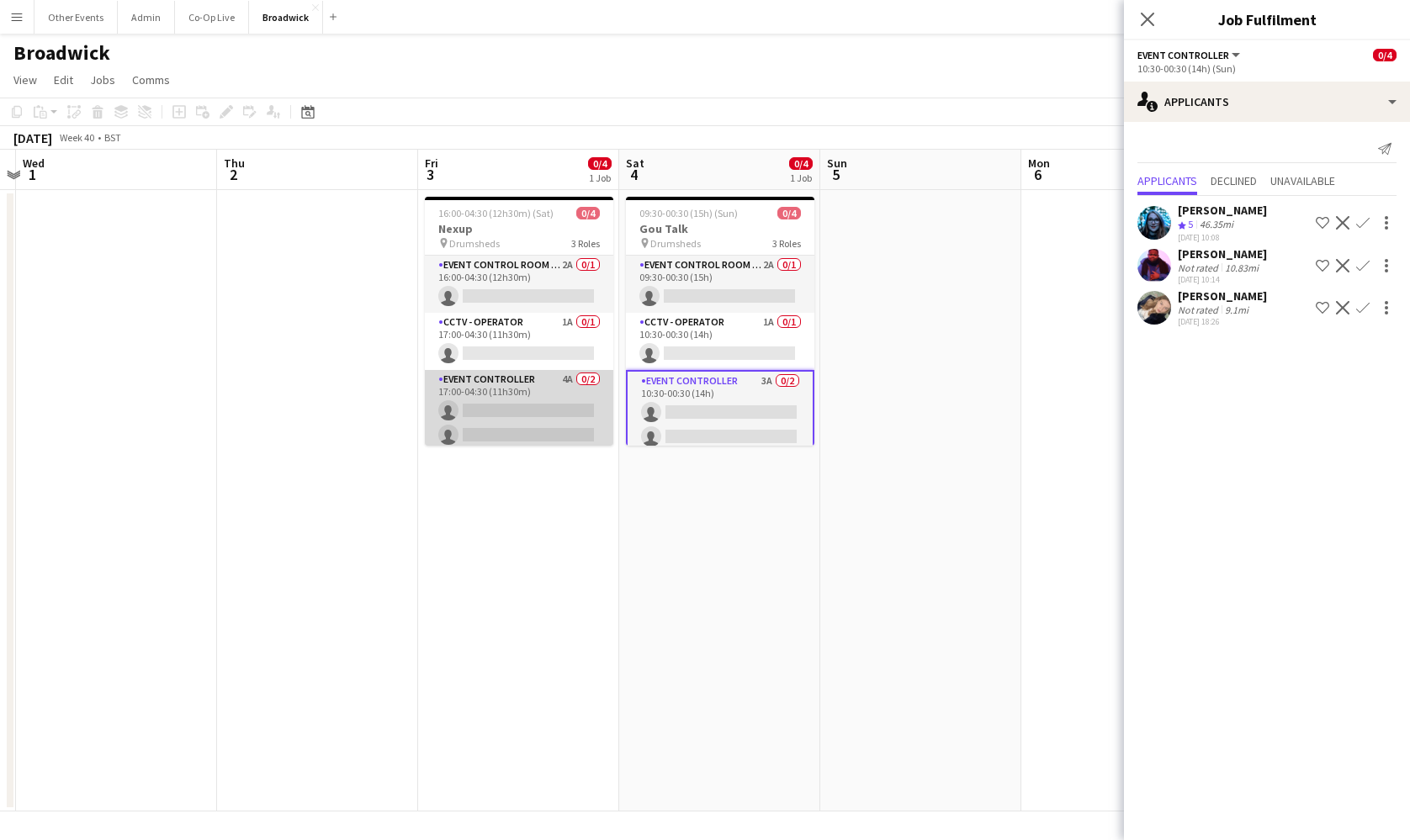
click at [540, 396] on app-card-role "Event Controller 4A 0/2 17:00-04:30 (11h30m) single-neutral-actions single-neut…" at bounding box center [519, 411] width 189 height 82
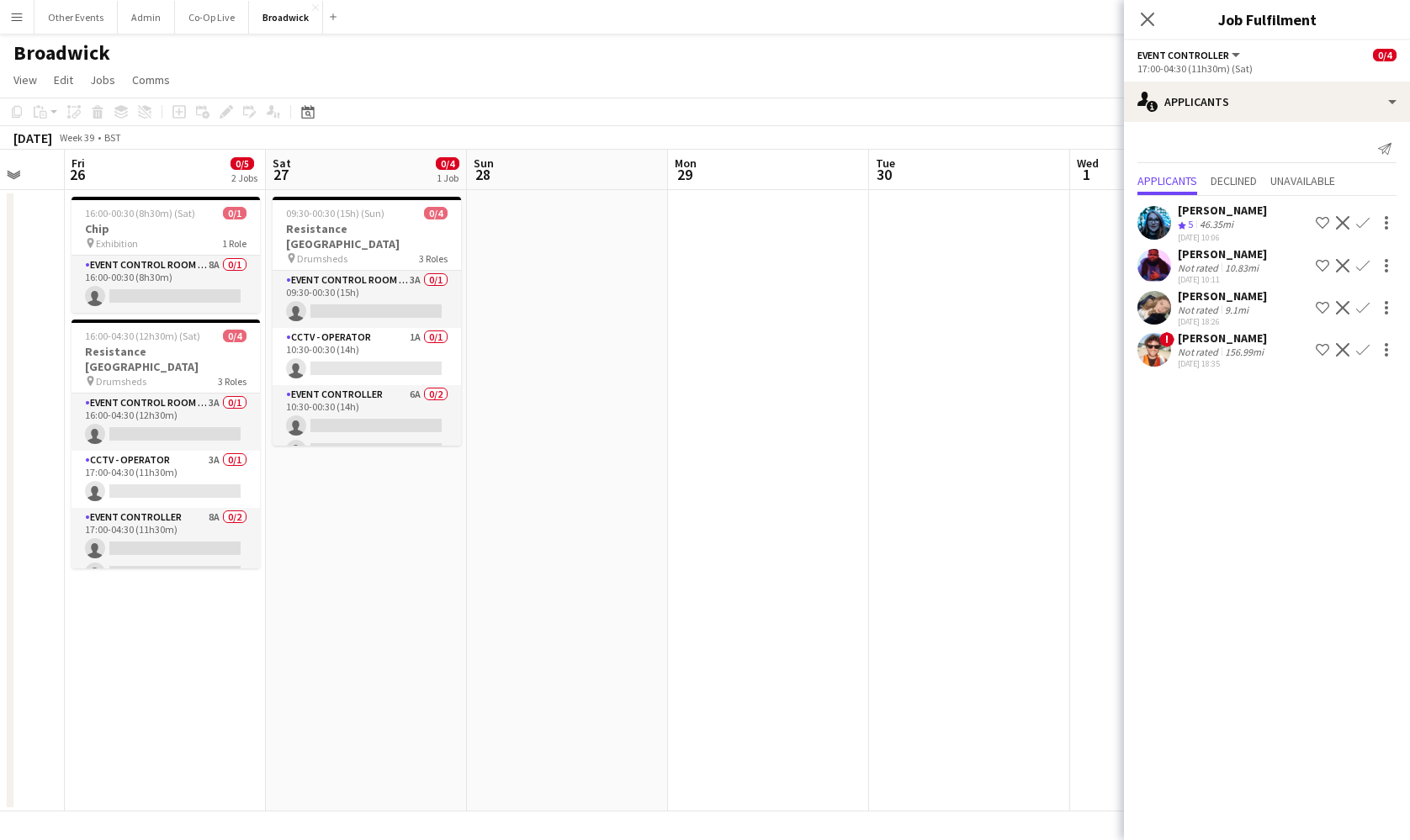
scroll to position [0, 532]
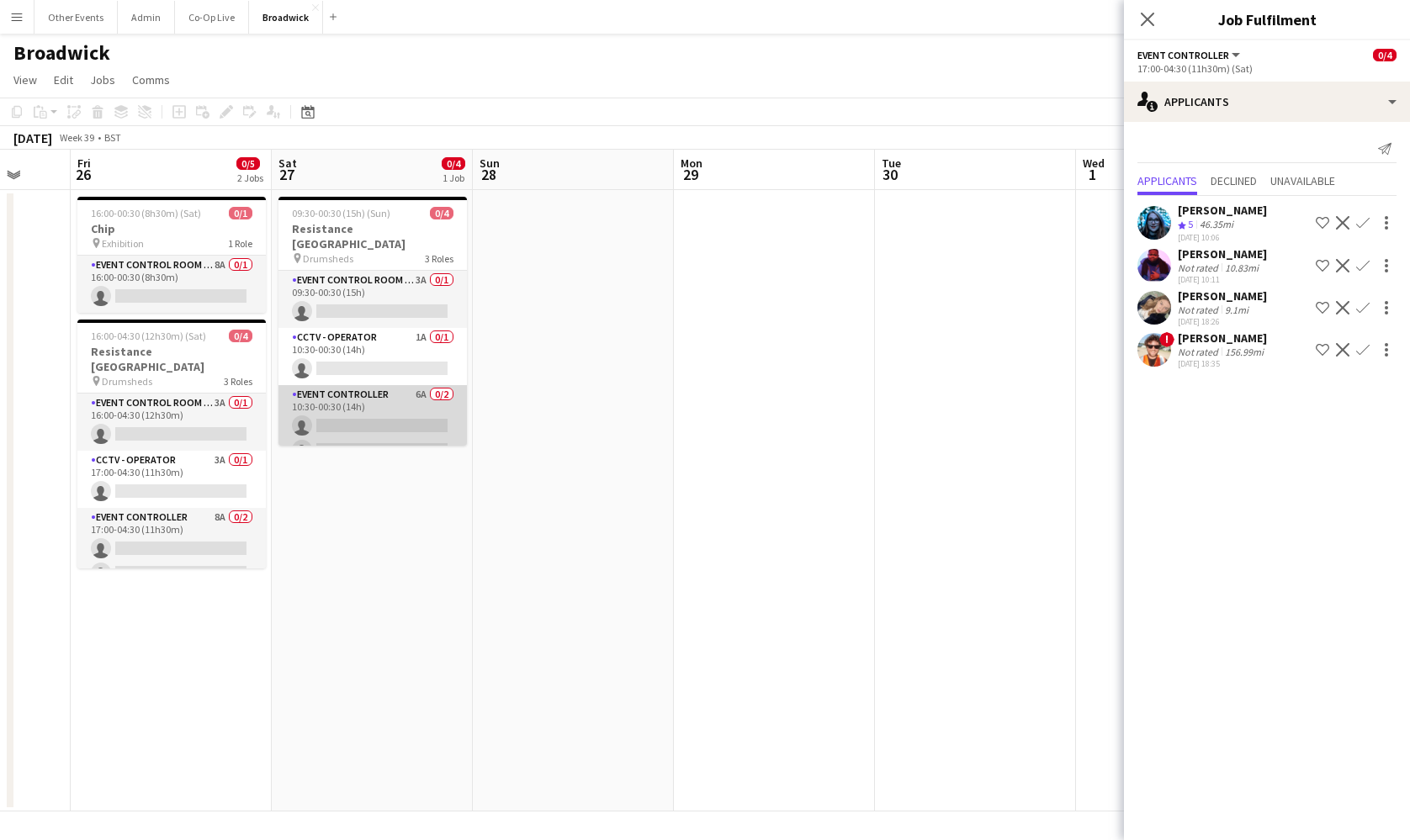
click at [425, 400] on app-card-role "Event Controller 6A 0/2 10:30-00:30 (14h) single-neutral-actions single-neutral…" at bounding box center [373, 426] width 189 height 82
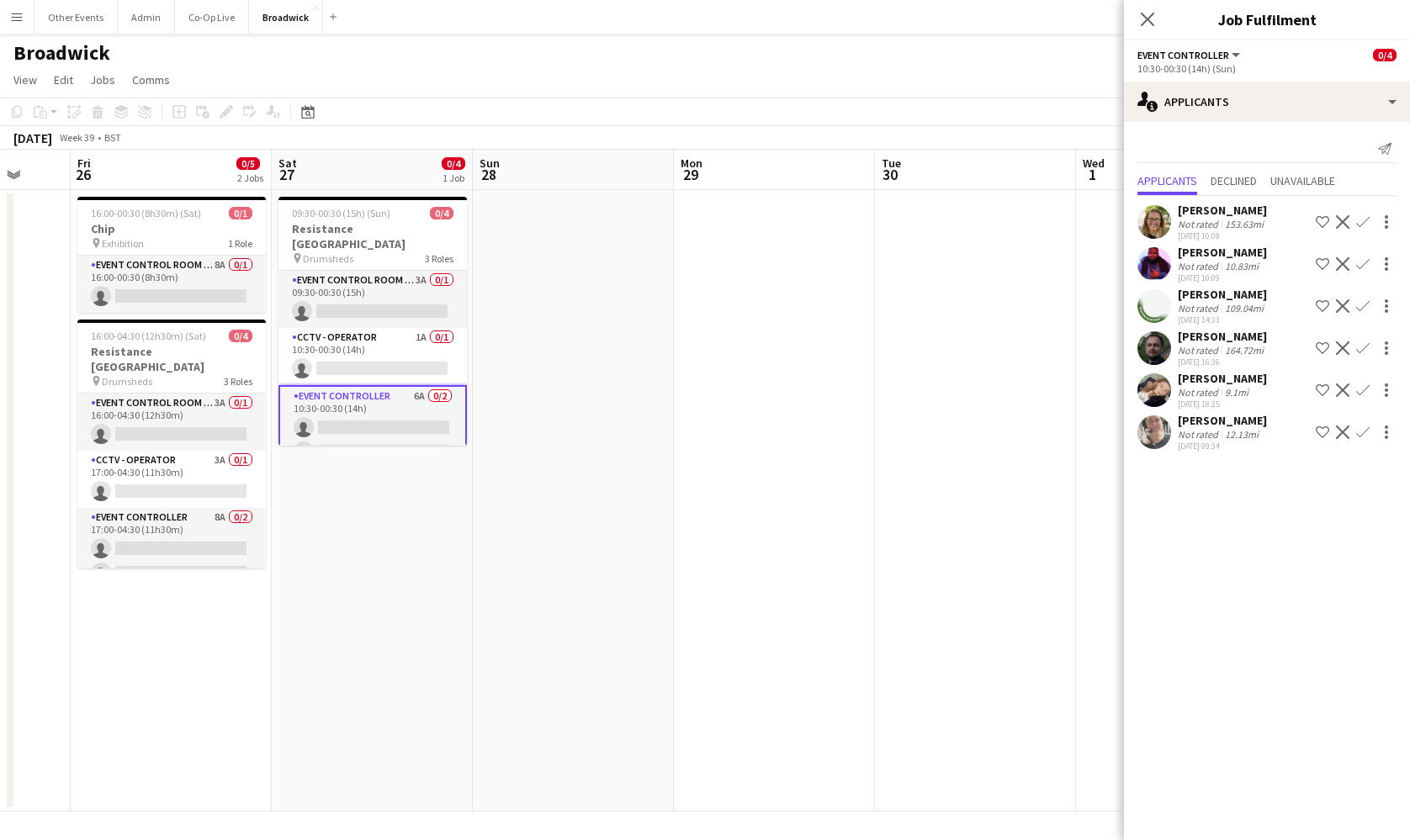
click at [27, 20] on button "Menu" at bounding box center [17, 17] width 34 height 34
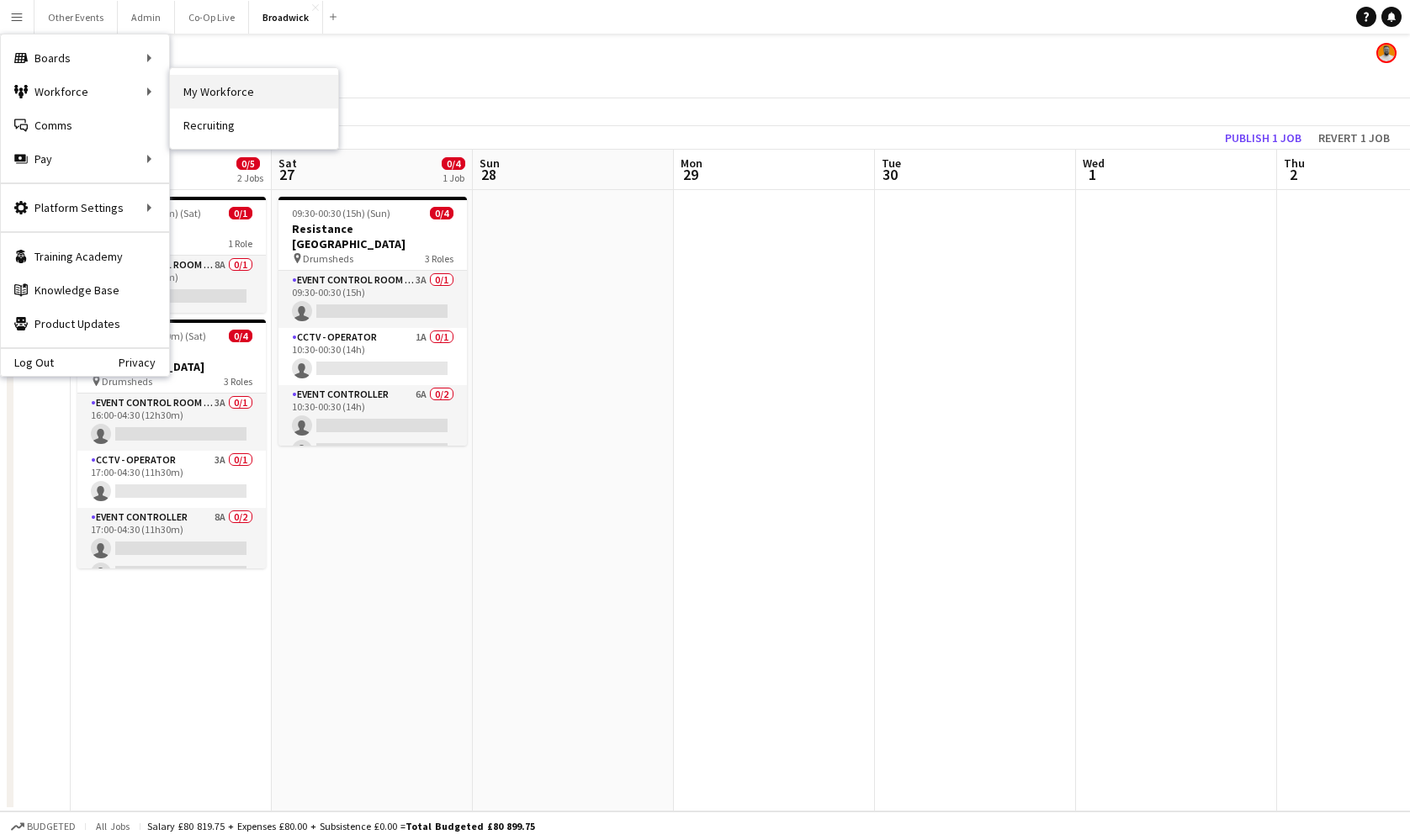
click at [237, 95] on link "My Workforce" at bounding box center [254, 92] width 168 height 34
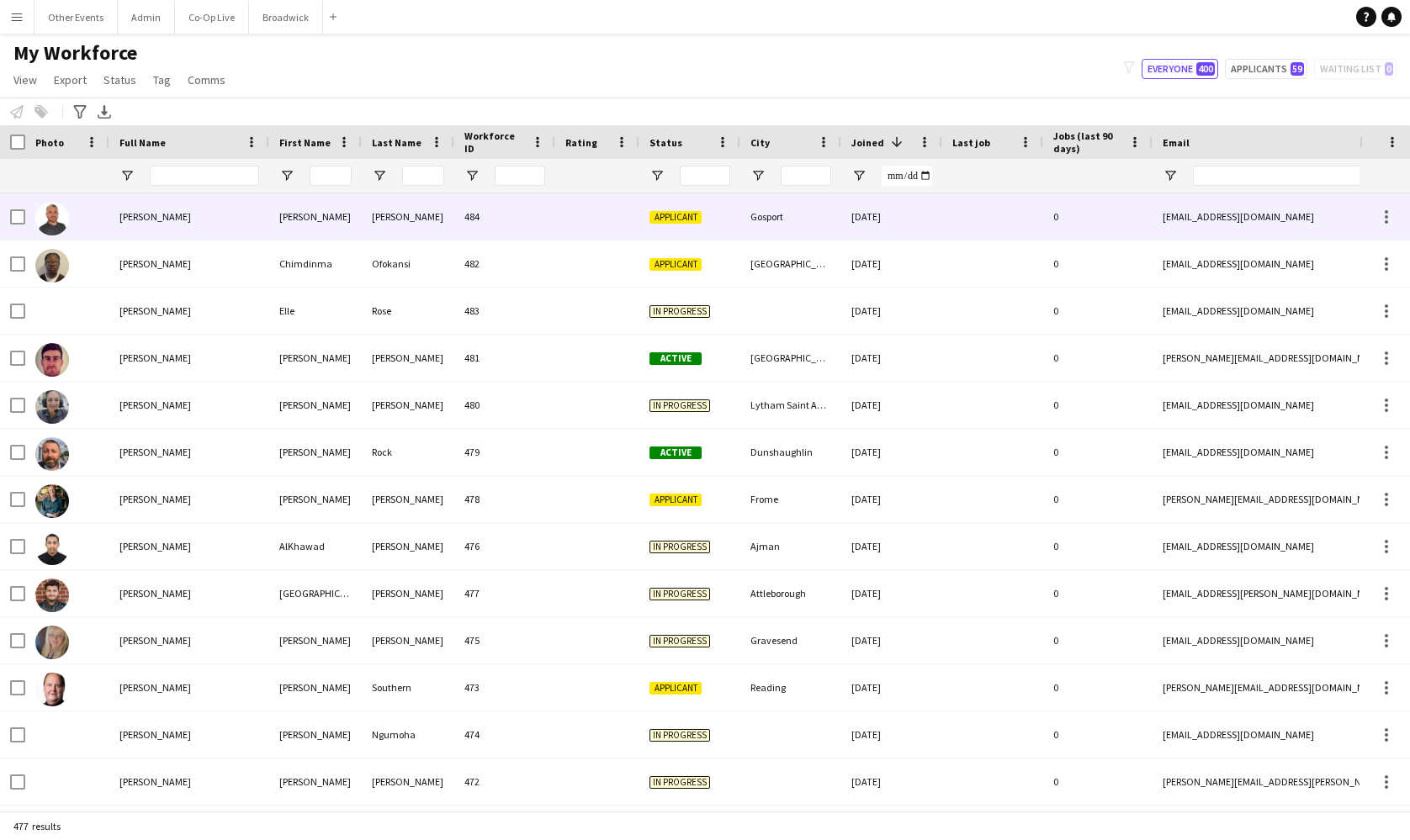
click at [556, 222] on div at bounding box center [597, 216] width 84 height 46
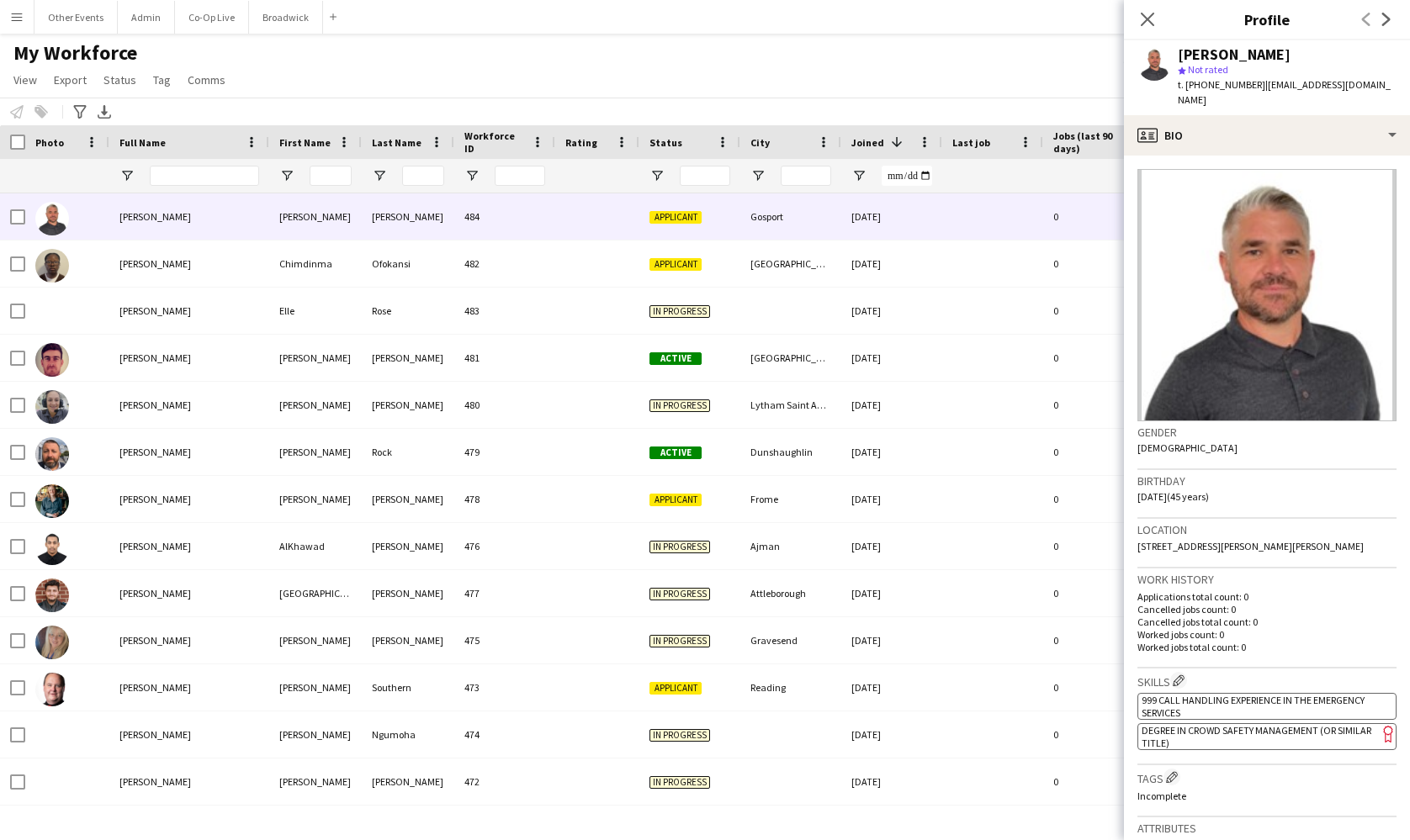
click at [1343, 99] on div "[PERSON_NAME] star Not rated t. [PHONE_NUMBER] | [EMAIL_ADDRESS][DOMAIN_NAME]" at bounding box center [1266, 77] width 286 height 75
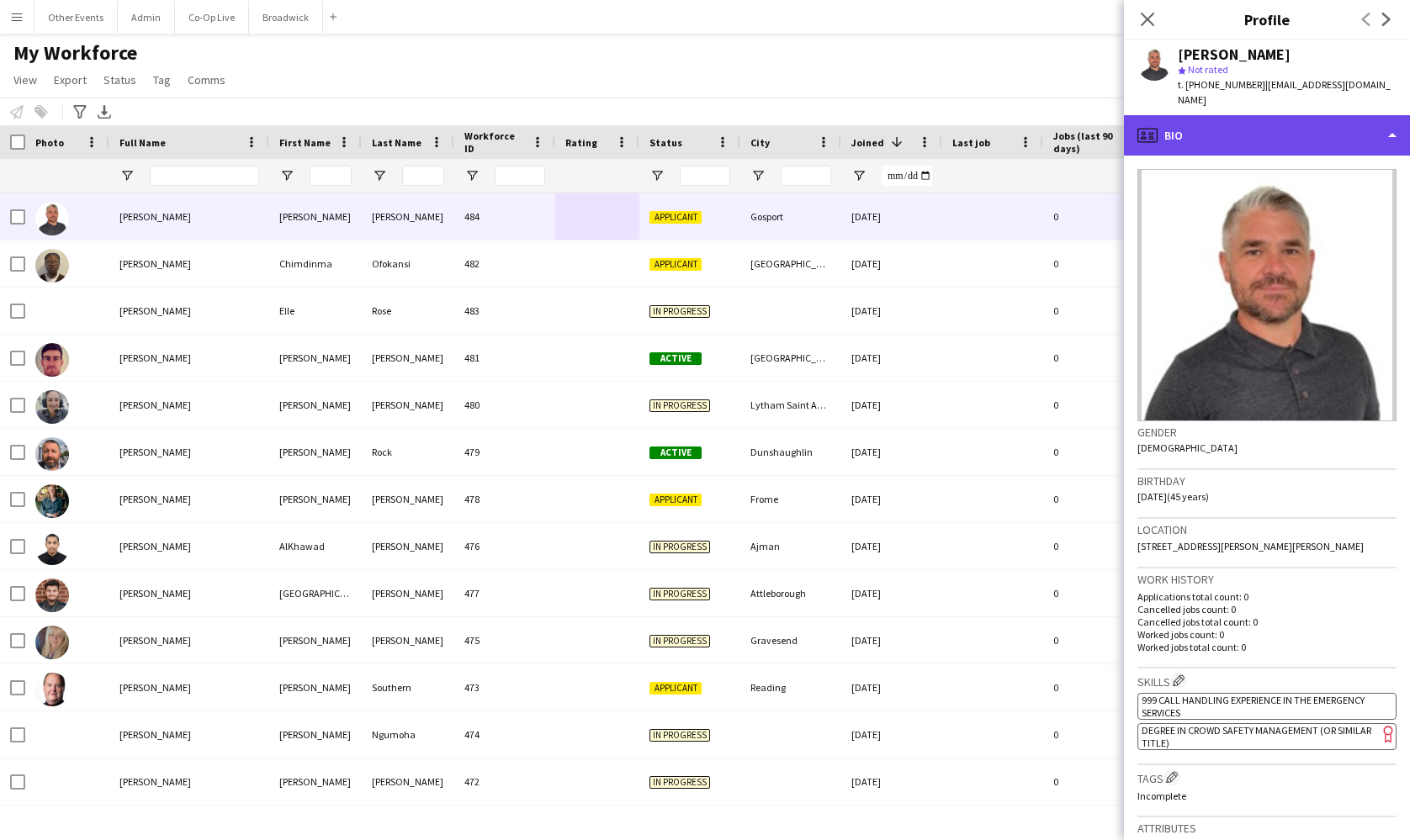
click at [1343, 126] on div "profile Bio" at bounding box center [1266, 134] width 286 height 40
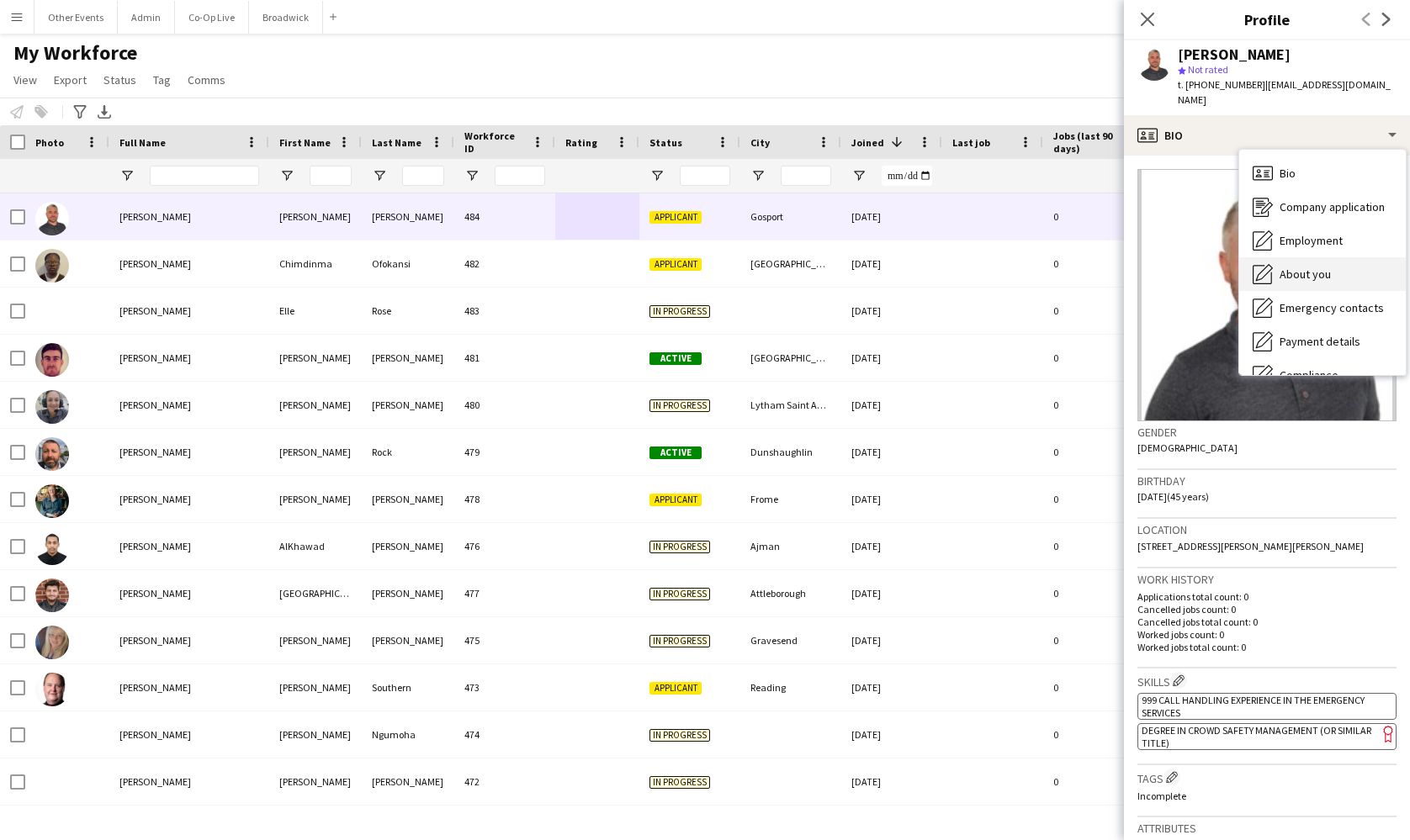
click at [1338, 257] on div "About you About you" at bounding box center [1322, 274] width 166 height 34
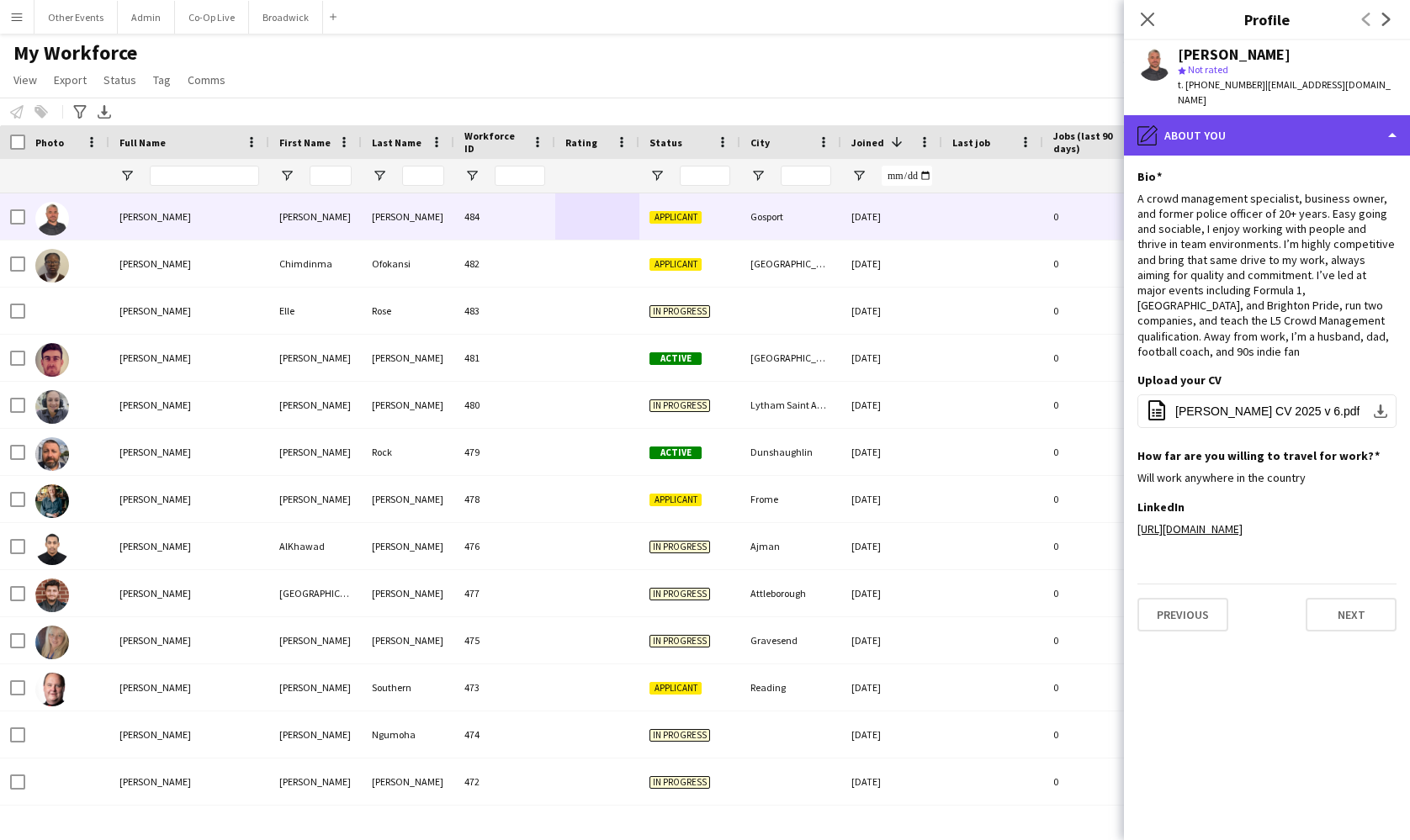
click at [1286, 117] on div "pencil4 About you" at bounding box center [1266, 134] width 286 height 40
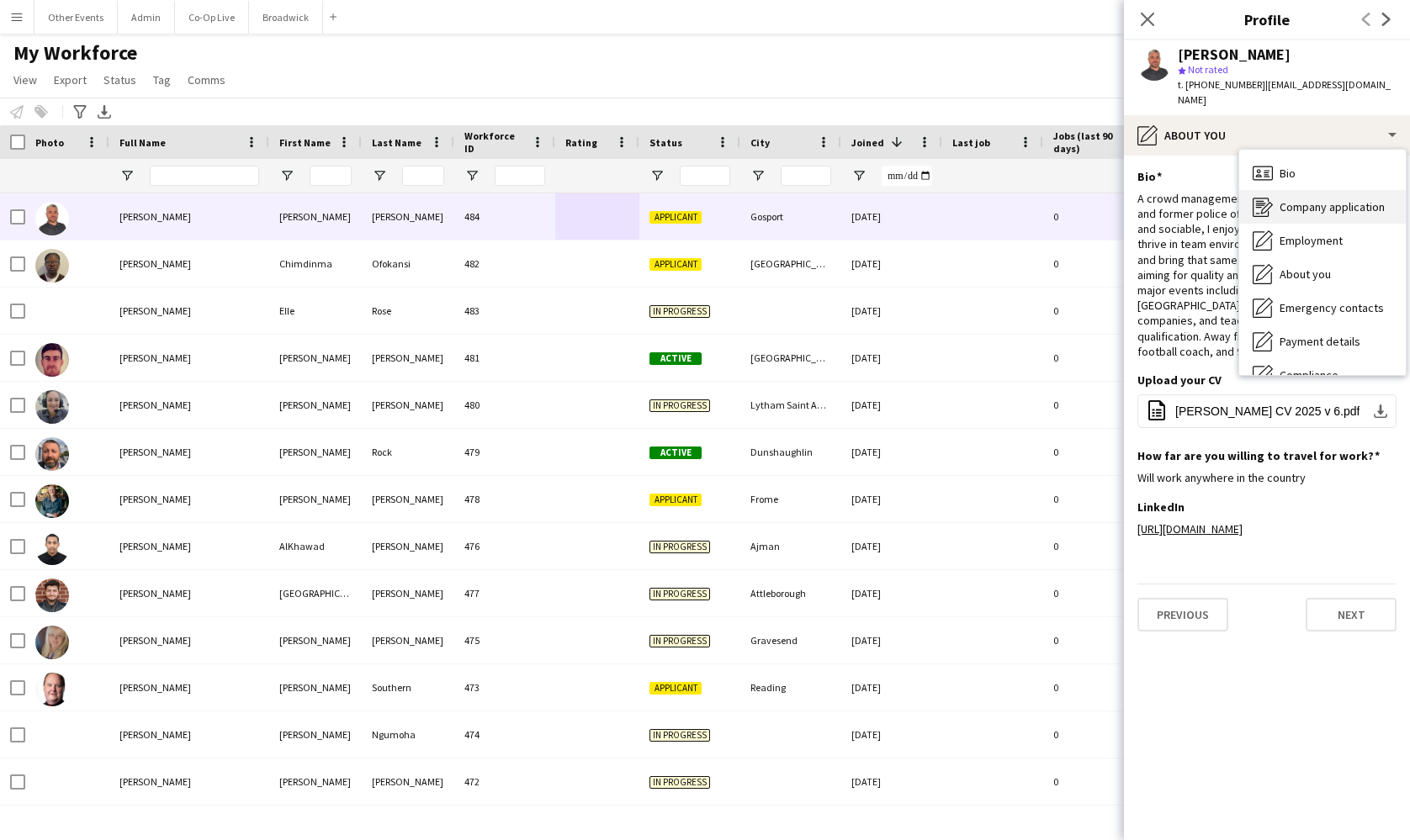
click at [1312, 199] on span "Company application" at bounding box center [1332, 206] width 105 height 15
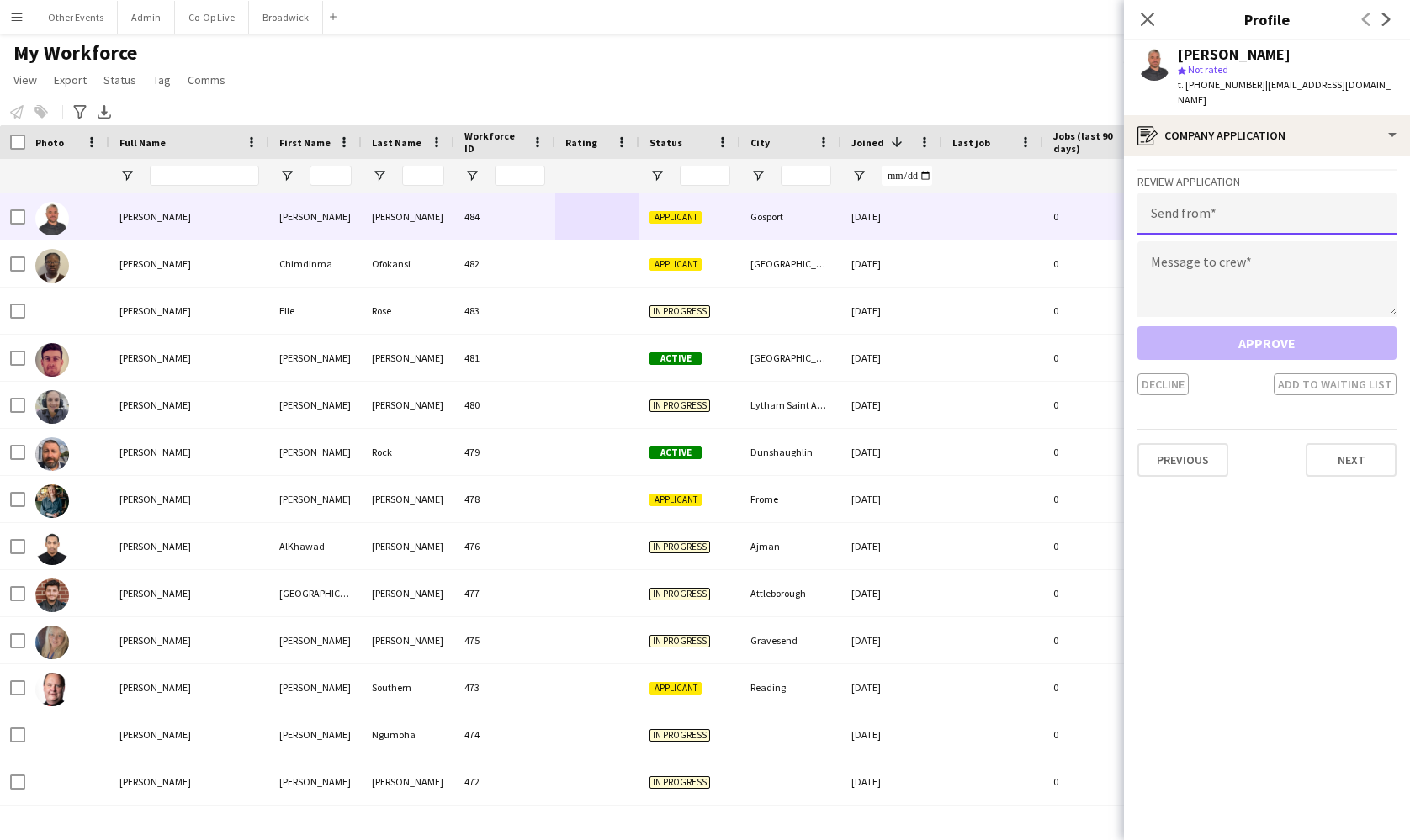
click at [1219, 198] on input "email" at bounding box center [1267, 213] width 259 height 42
type input "**********"
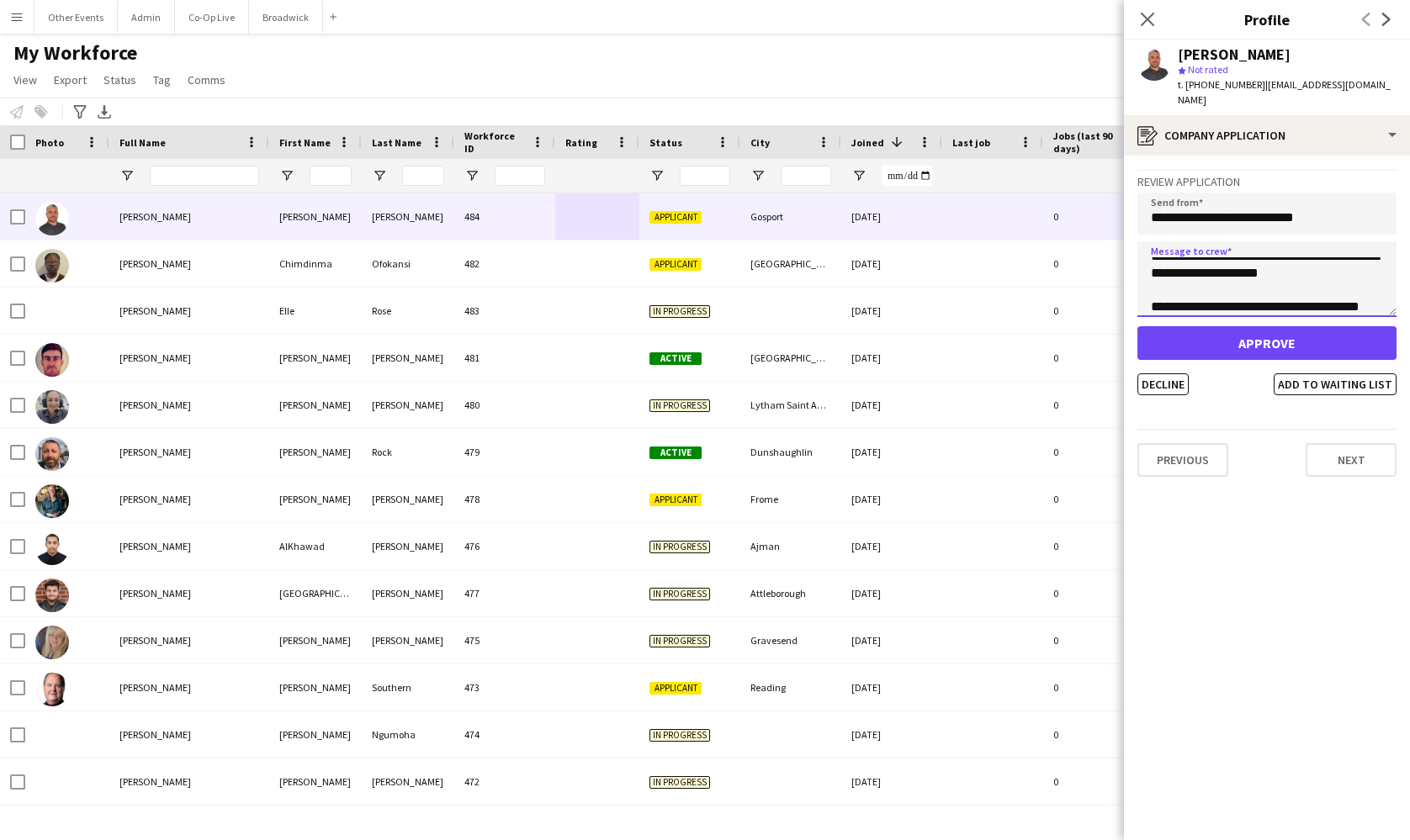
scroll to position [34, 0]
type textarea "**********"
click at [1266, 327] on button "Approve" at bounding box center [1267, 343] width 259 height 34
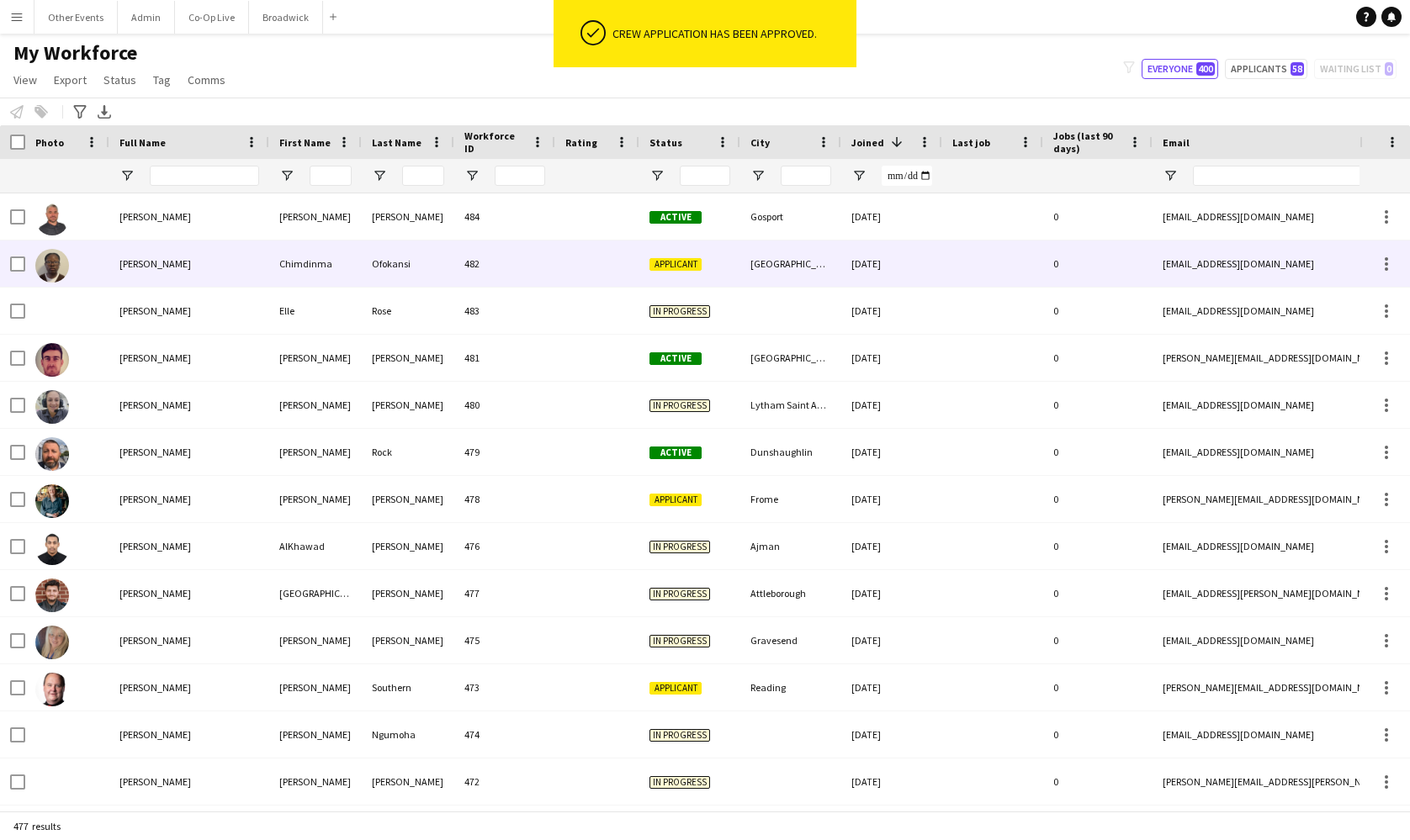
click at [823, 254] on div "[GEOGRAPHIC_DATA]" at bounding box center [790, 263] width 101 height 46
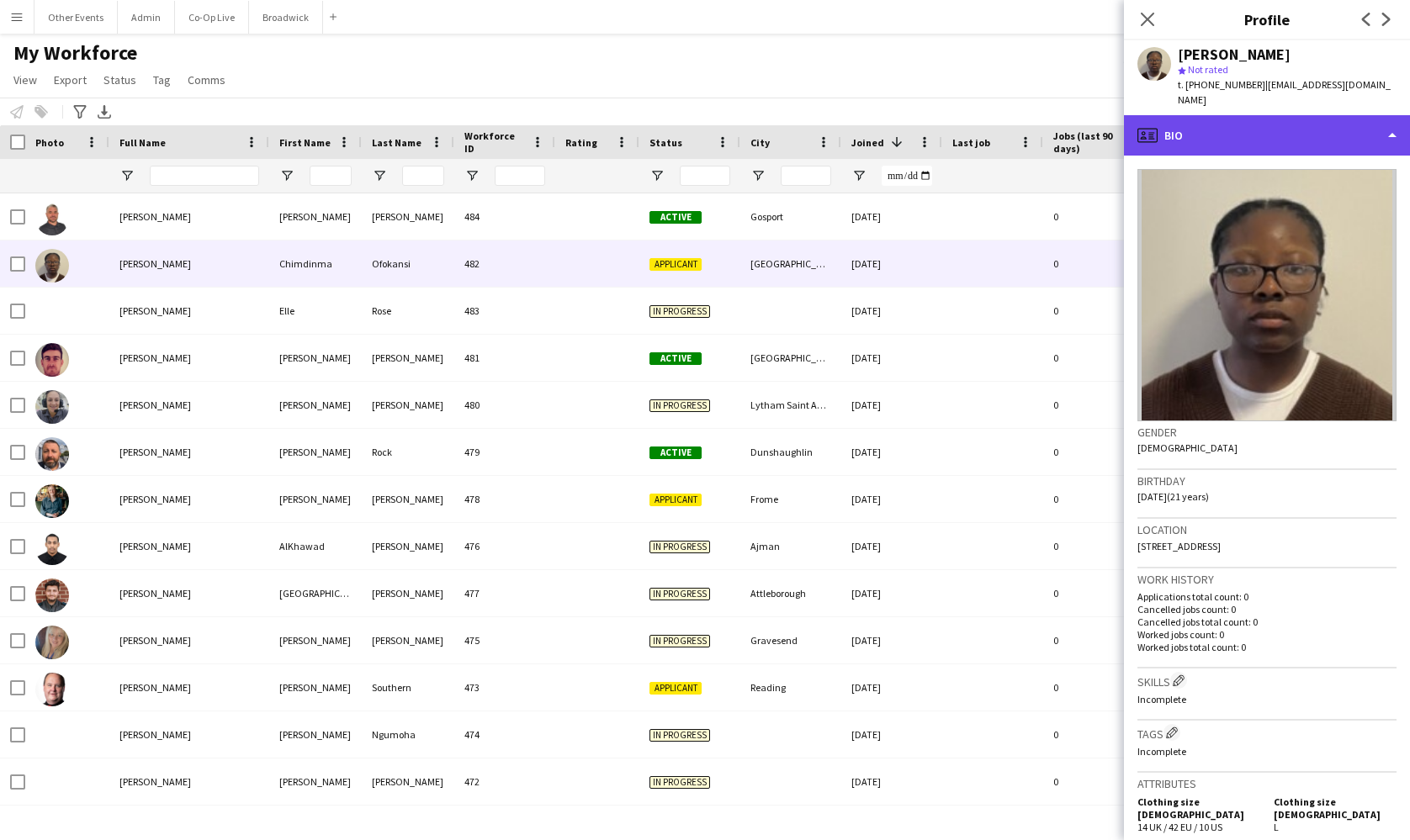
click at [1273, 131] on div "profile Bio" at bounding box center [1266, 134] width 286 height 40
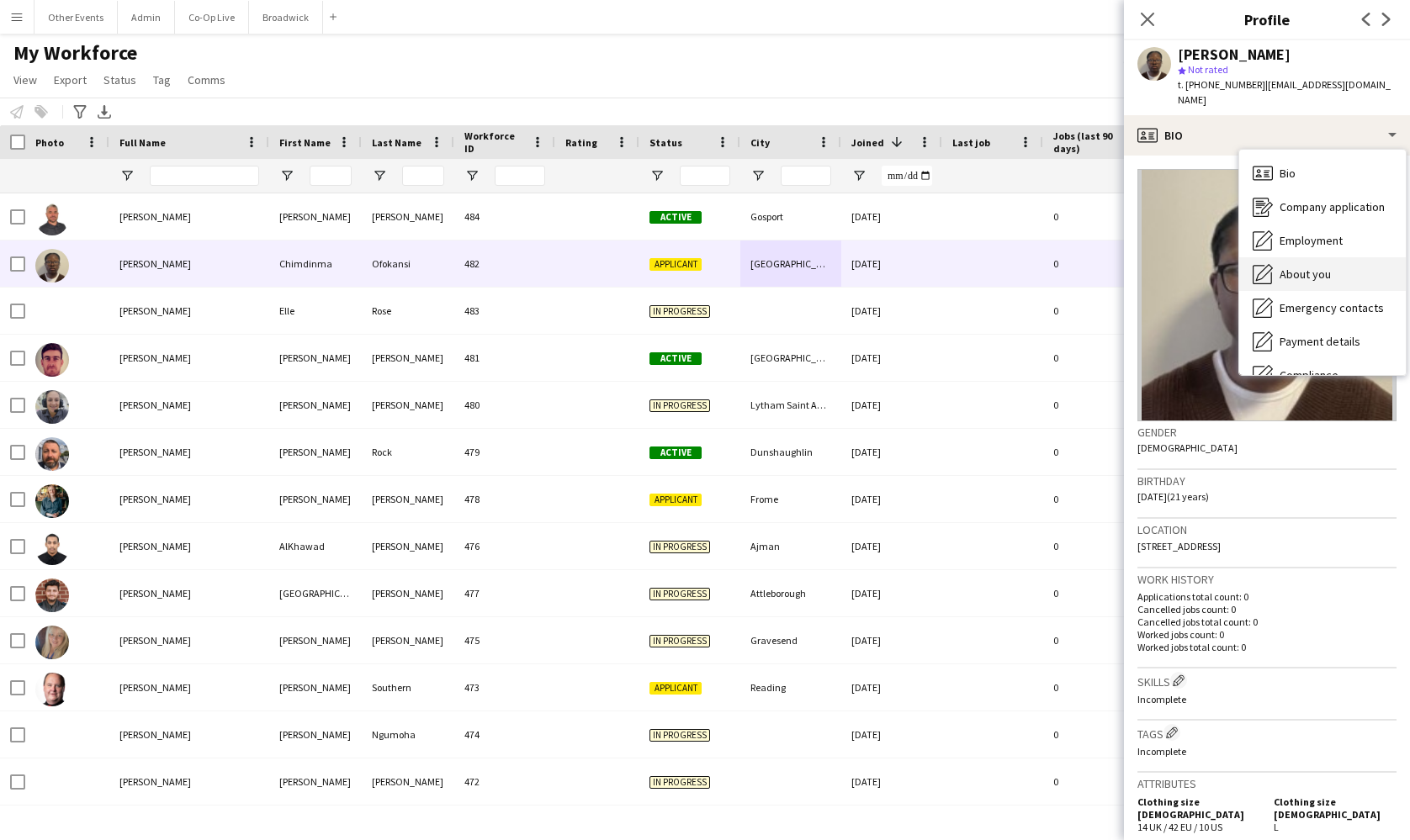
click at [1288, 267] on span "About you" at bounding box center [1305, 274] width 52 height 15
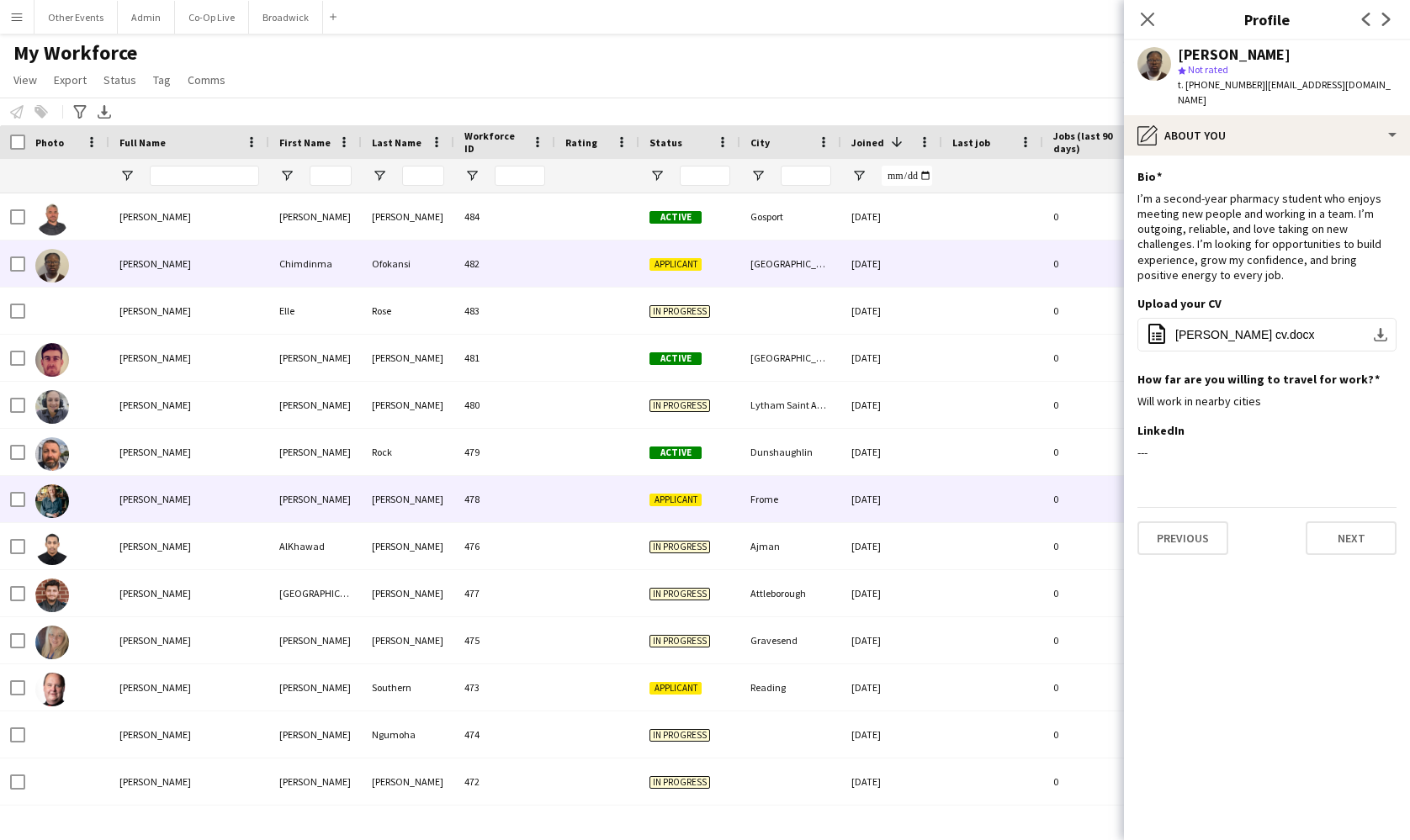
click at [812, 495] on div "Frome" at bounding box center [790, 499] width 101 height 46
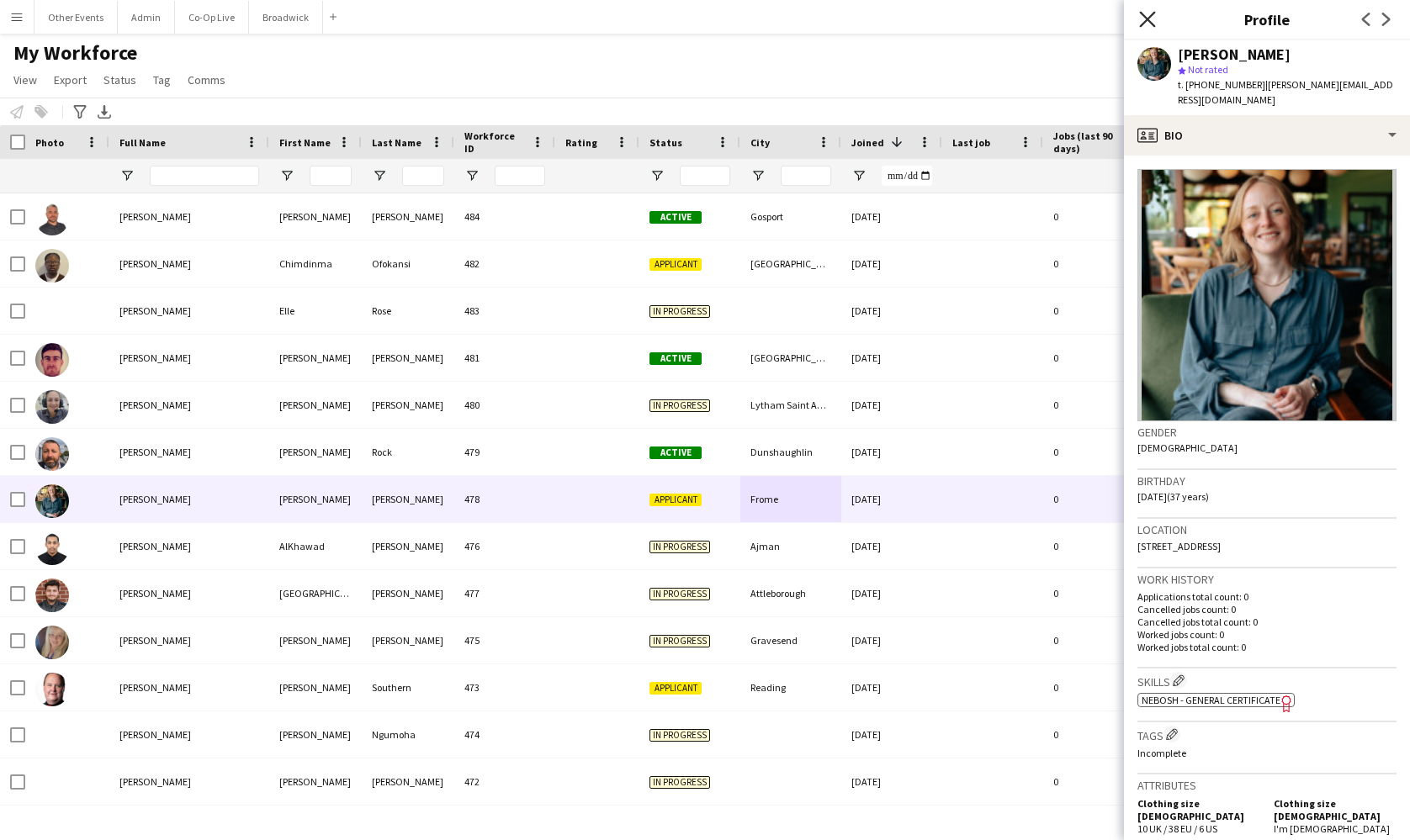
click at [1146, 20] on icon "Close pop-in" at bounding box center [1147, 19] width 16 height 16
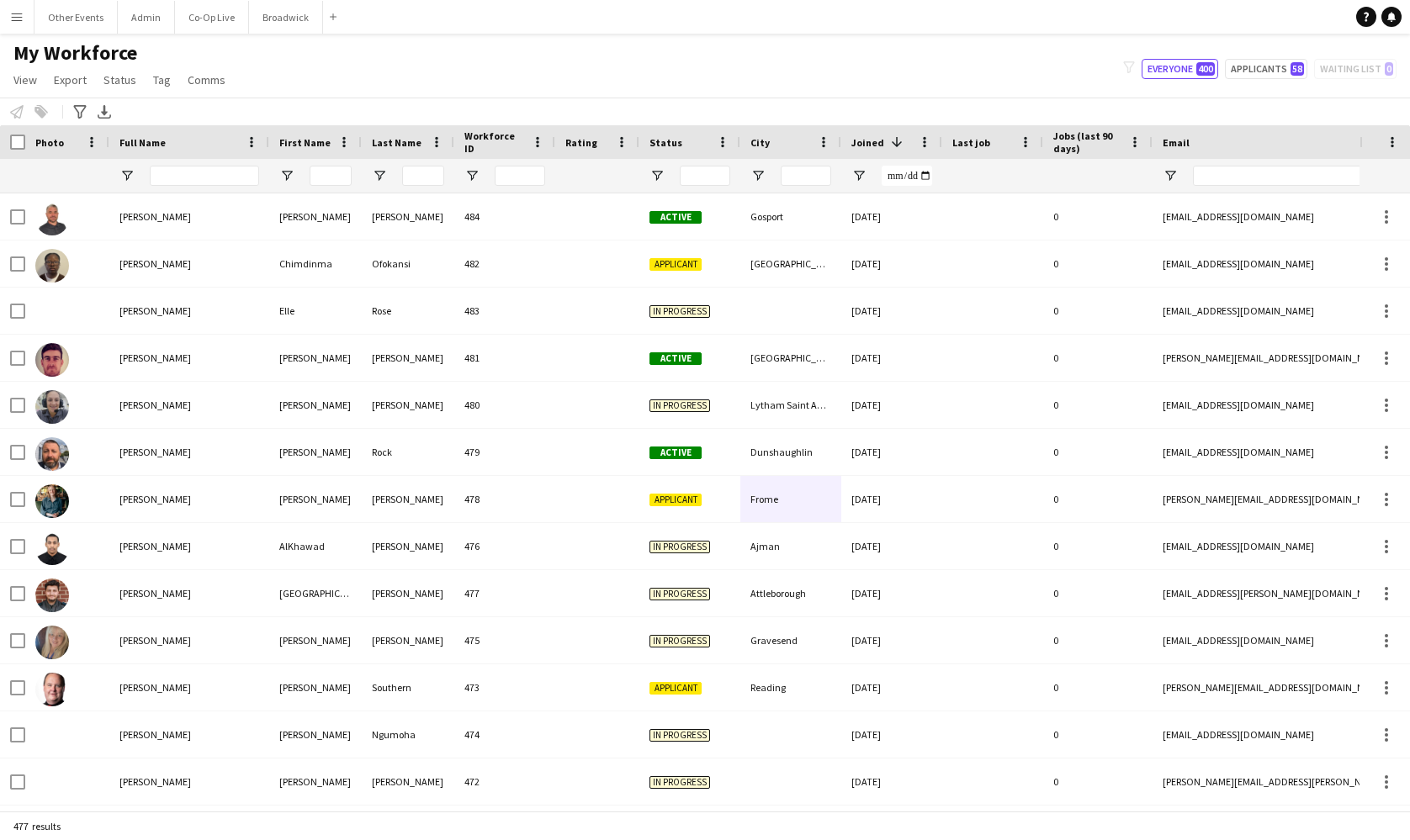
click at [1021, 52] on div "My Workforce View Views Default view New view Update view Delete view Edit name…" at bounding box center [705, 69] width 1410 height 57
